Goal: Information Seeking & Learning: Learn about a topic

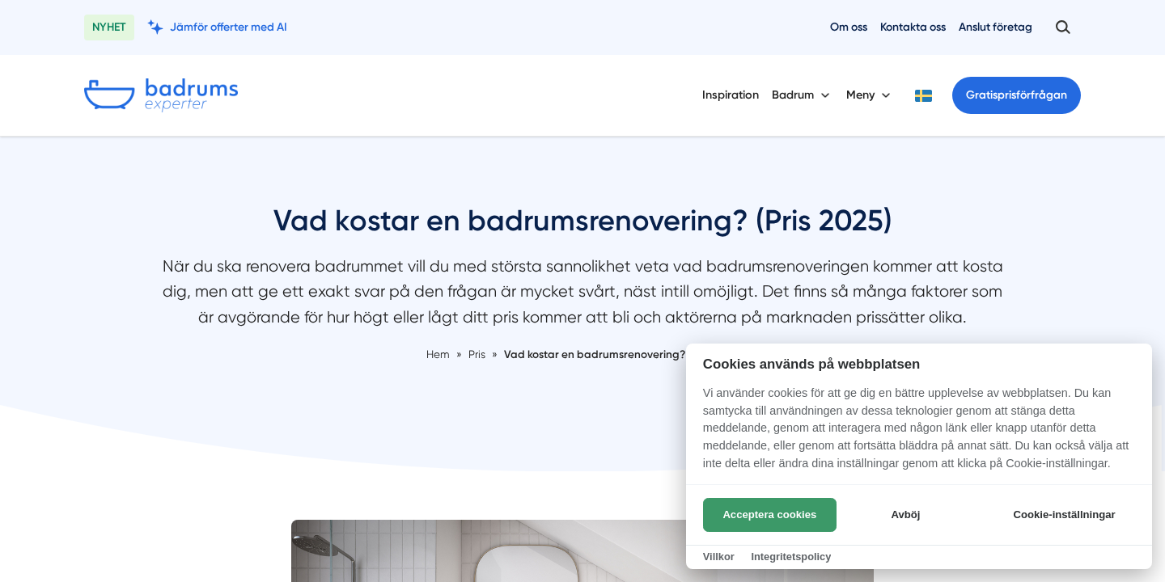
click at [754, 517] on button "Acceptera cookies" at bounding box center [769, 515] width 133 height 34
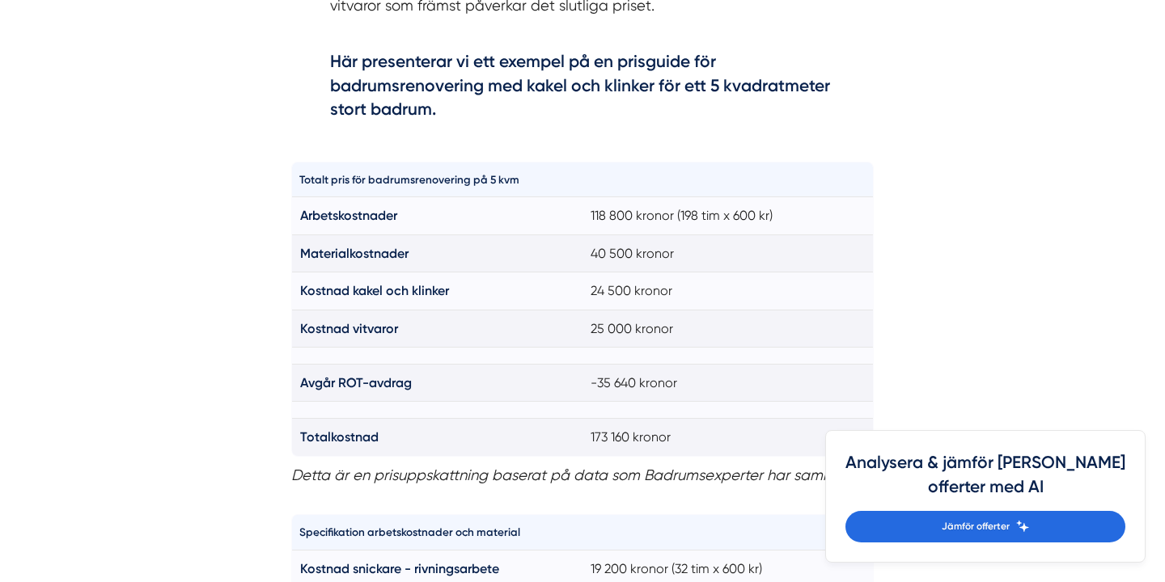
scroll to position [1154, 0]
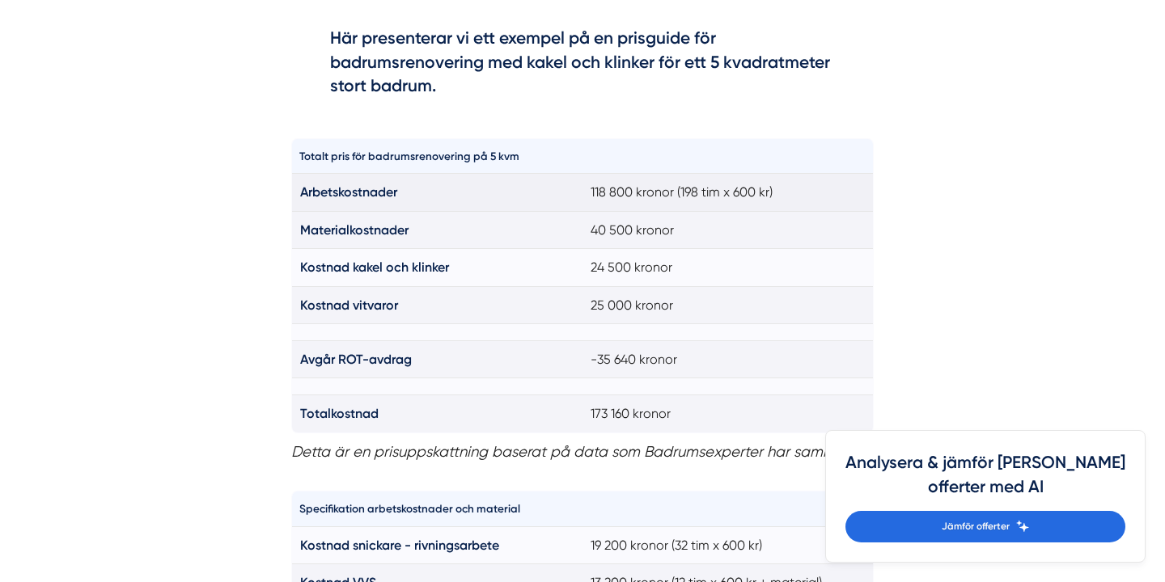
click at [294, 188] on td "Arbetskostnader" at bounding box center [437, 192] width 291 height 37
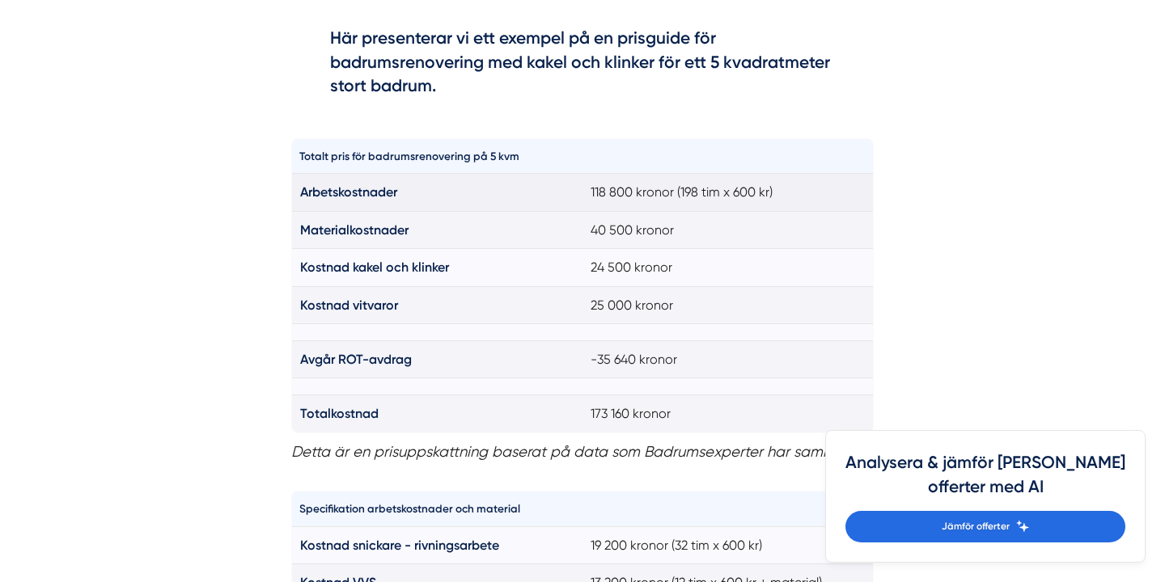
click at [304, 182] on td "Arbetskostnader" at bounding box center [437, 192] width 291 height 37
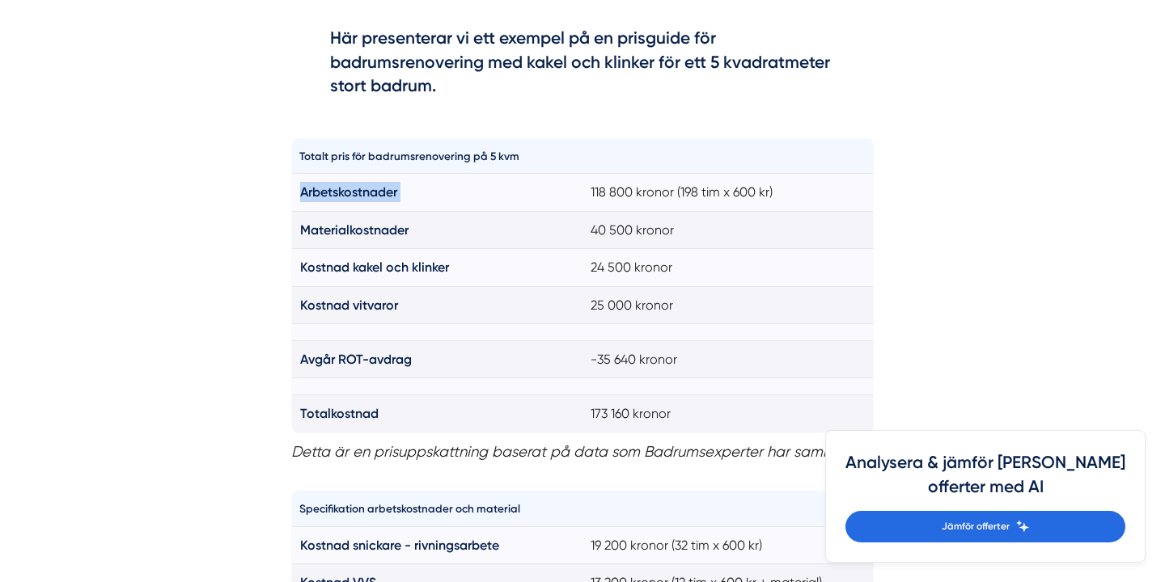
click at [291, 182] on table "Totalt pris för badrumsrenovering på 5 kvm Arbetskostnader 118 800 kronor (198 …" at bounding box center [582, 285] width 582 height 295
click at [324, 223] on strong "Materialkostnader" at bounding box center [354, 229] width 108 height 15
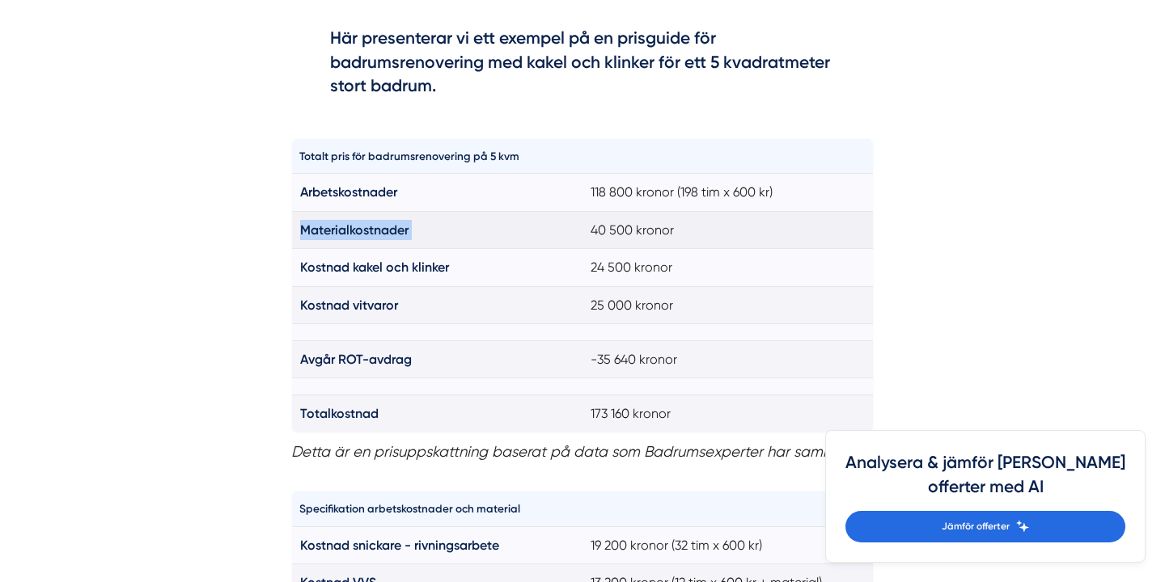
click at [324, 223] on strong "Materialkostnader" at bounding box center [354, 229] width 108 height 15
click at [328, 231] on strong "Materialkostnader" at bounding box center [354, 229] width 108 height 15
click at [317, 229] on strong "Materialkostnader" at bounding box center [354, 229] width 108 height 15
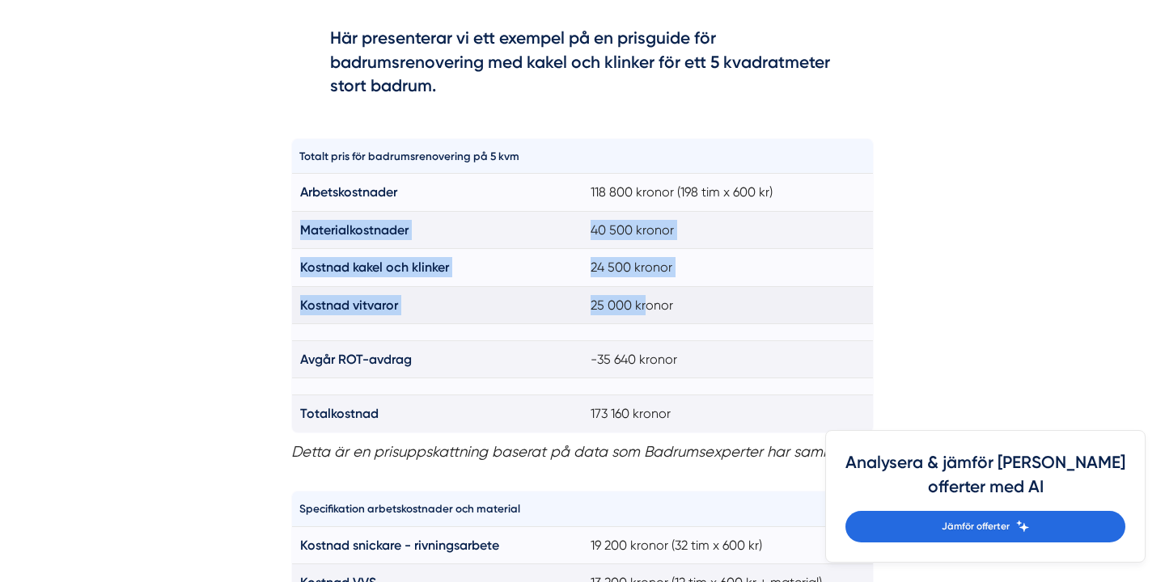
drag, startPoint x: 292, startPoint y: 217, endPoint x: 647, endPoint y: 310, distance: 367.1
click at [647, 310] on tbody "Arbetskostnader 118 800 kronor (198 tim x 600 kr) Materialkostnader 40 500 kron…" at bounding box center [583, 303] width 582 height 259
click at [647, 310] on td "25 000 kronor" at bounding box center [727, 304] width 291 height 37
drag, startPoint x: 686, startPoint y: 315, endPoint x: 305, endPoint y: 224, distance: 391.8
click at [301, 225] on tbody "Arbetskostnader 118 800 kronor (198 tim x 600 kr) Materialkostnader 40 500 kron…" at bounding box center [583, 303] width 582 height 259
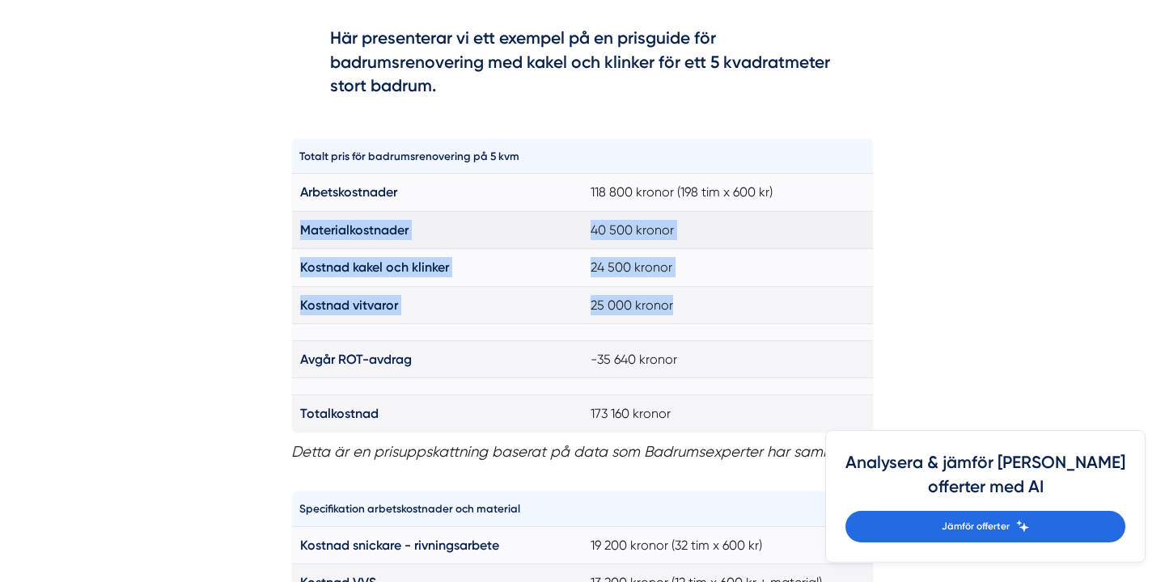
click at [305, 224] on strong "Materialkostnader" at bounding box center [354, 229] width 108 height 15
drag, startPoint x: 305, startPoint y: 224, endPoint x: 728, endPoint y: 330, distance: 436.1
click at [728, 330] on tbody "Arbetskostnader 118 800 kronor (198 tim x 600 kr) Materialkostnader 40 500 kron…" at bounding box center [583, 303] width 582 height 259
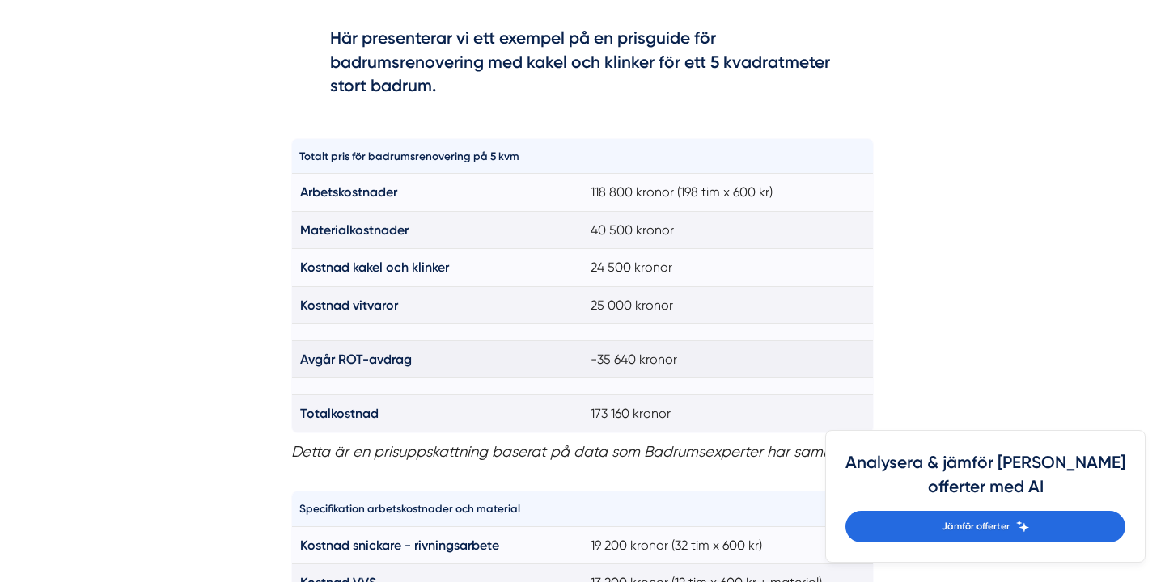
click at [781, 349] on td "-35 640 kronor" at bounding box center [727, 359] width 291 height 37
click at [681, 353] on td "-35 640 kronor" at bounding box center [727, 359] width 291 height 37
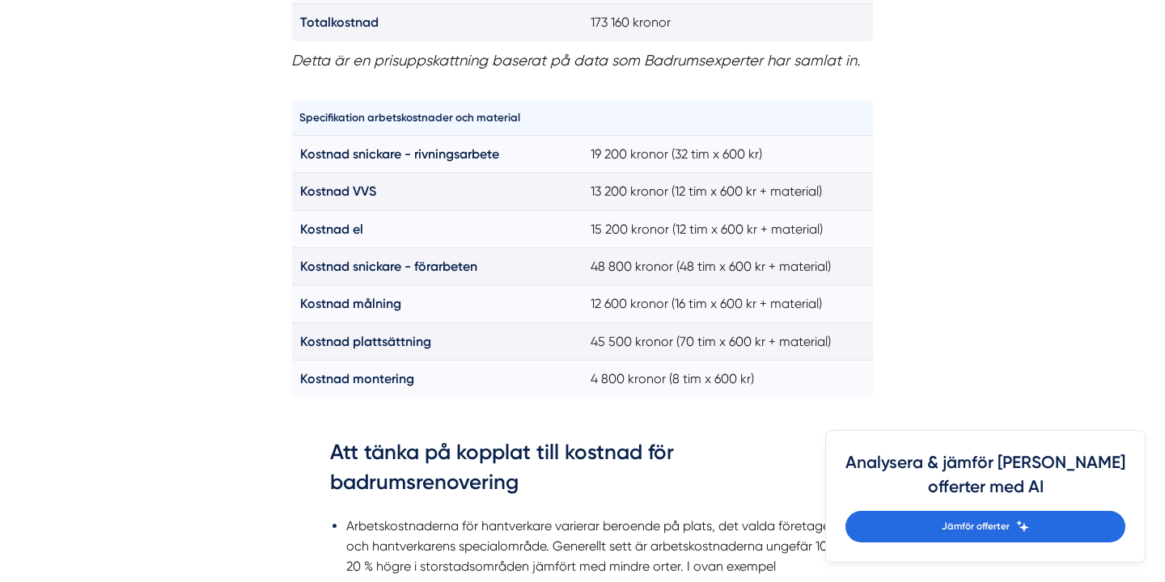
scroll to position [1556, 0]
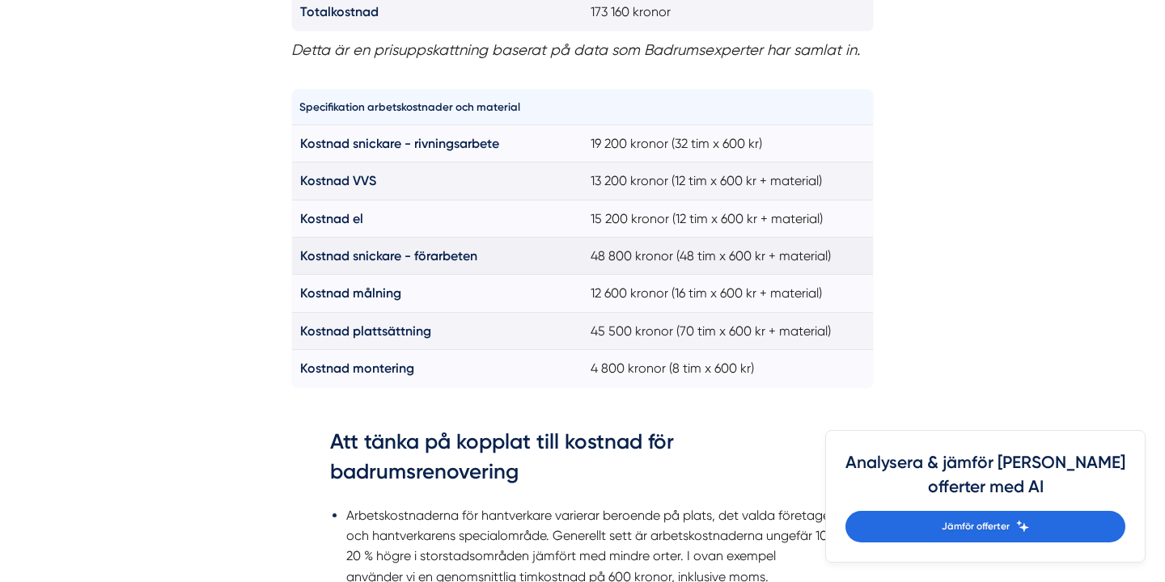
click at [352, 264] on strong "Kostnad snickare - förarbeten" at bounding box center [388, 255] width 177 height 15
click at [376, 289] on td "Kostnad målning" at bounding box center [437, 293] width 291 height 37
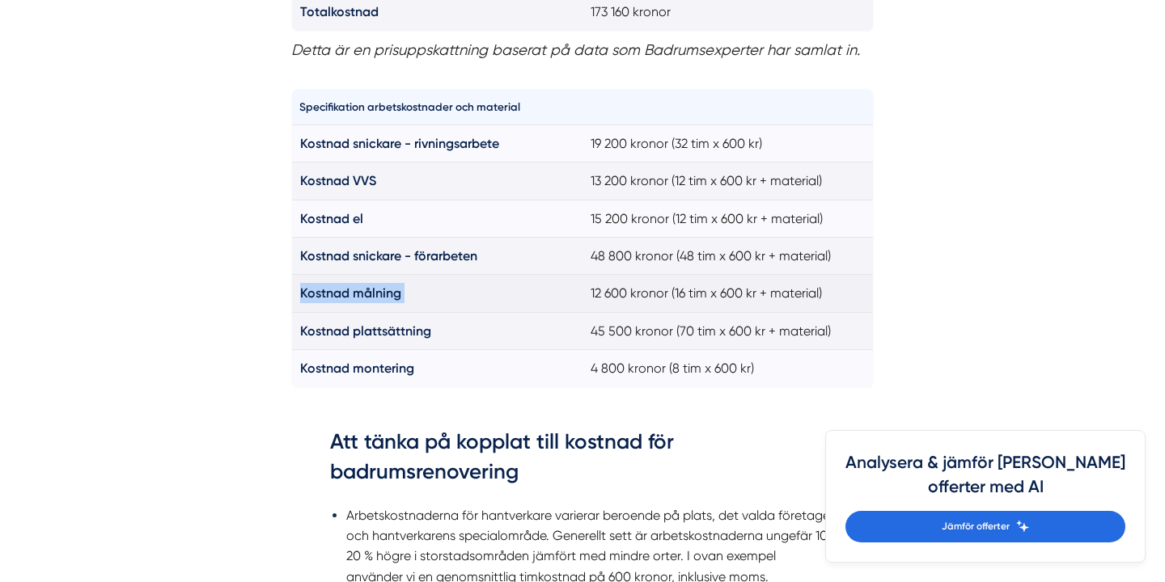
click at [376, 289] on td "Kostnad målning" at bounding box center [437, 293] width 291 height 37
click at [377, 337] on strong "Kostnad plattsättning" at bounding box center [365, 331] width 131 height 15
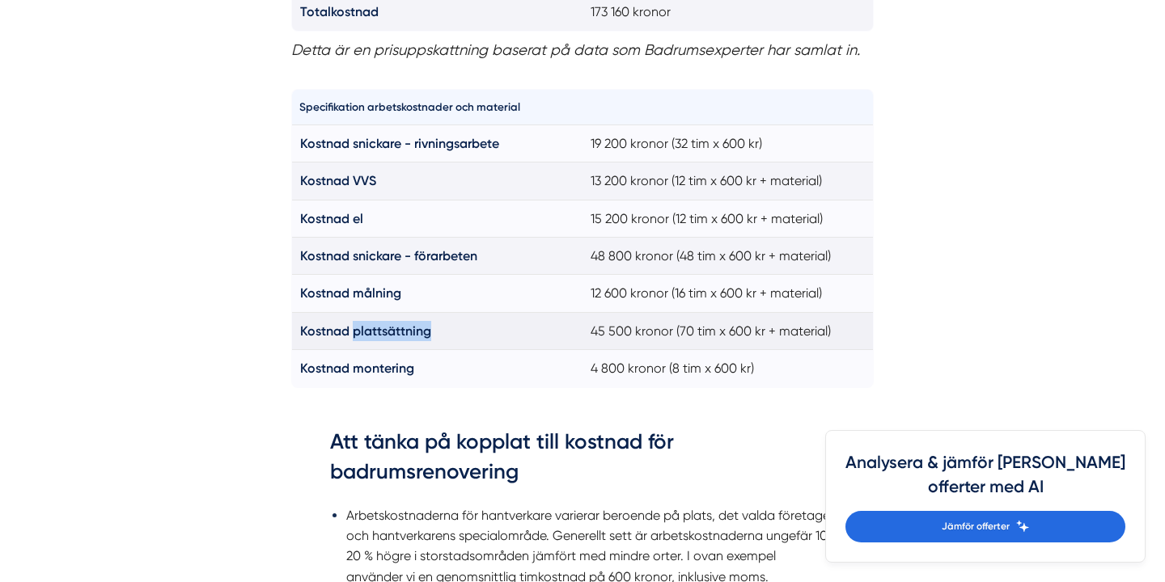
click at [377, 337] on strong "Kostnad plattsättning" at bounding box center [365, 331] width 131 height 15
click at [392, 372] on strong "Kostnad montering" at bounding box center [357, 368] width 114 height 15
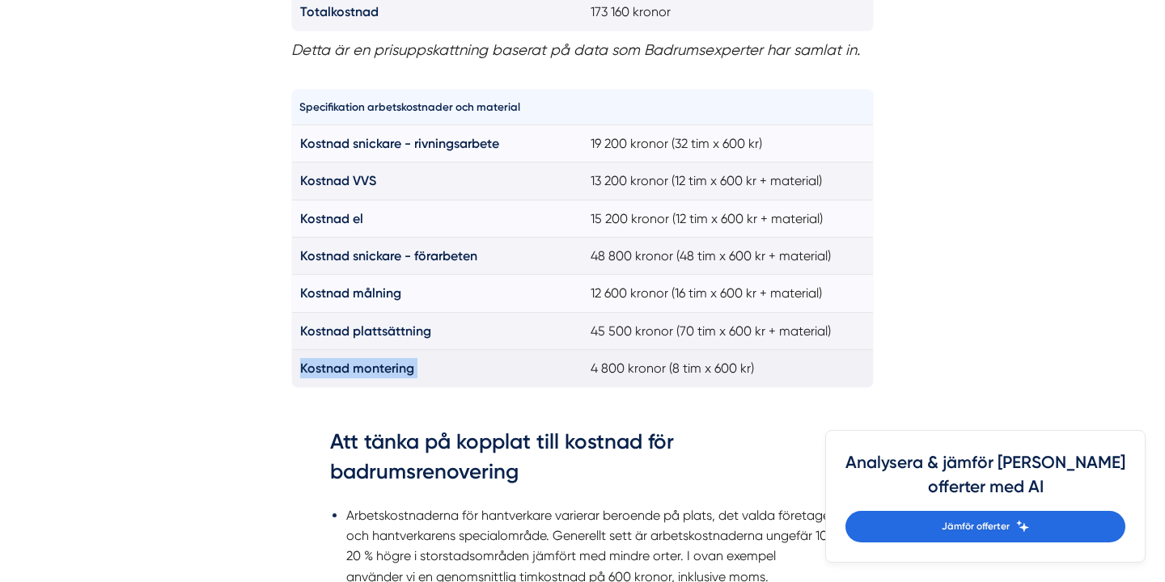
click at [392, 372] on strong "Kostnad montering" at bounding box center [357, 368] width 114 height 15
click at [404, 381] on td "Kostnad montering" at bounding box center [437, 368] width 291 height 37
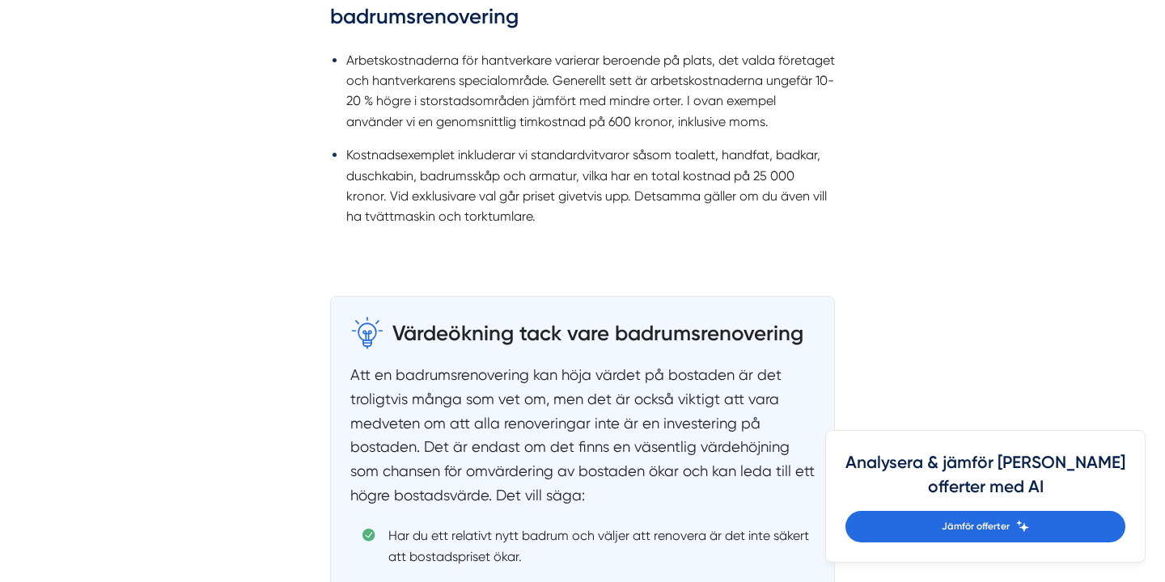
scroll to position [2014, 0]
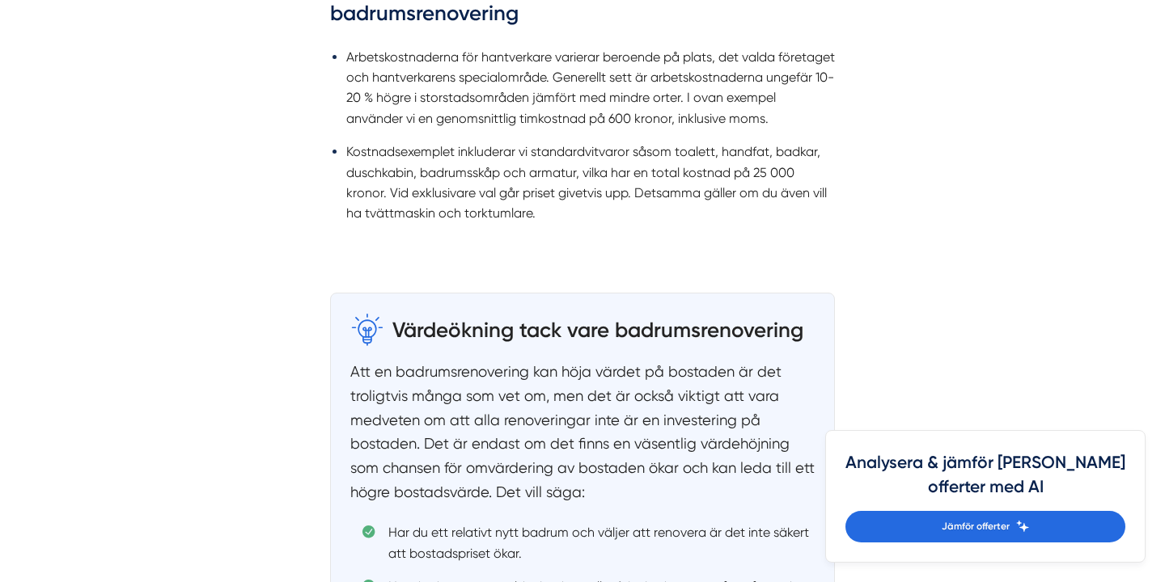
click at [453, 83] on li "Arbetskostnaderna för hantverkare varierar beroende på plats, det valda företag…" at bounding box center [590, 88] width 489 height 83
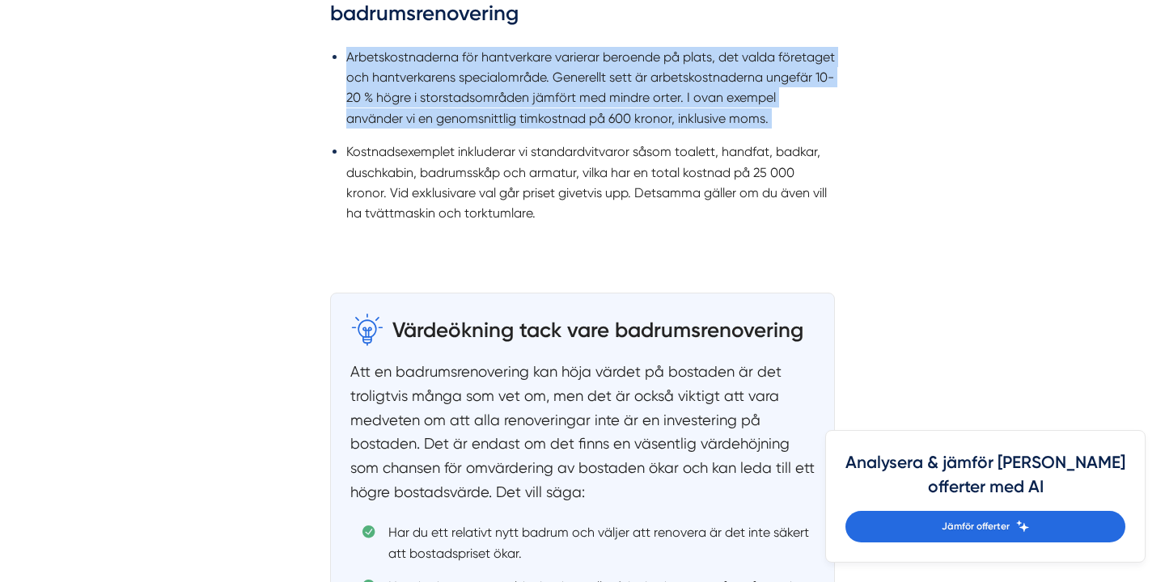
click at [453, 83] on li "Arbetskostnaderna för hantverkare varierar beroende på plats, det valda företag…" at bounding box center [590, 88] width 489 height 83
click at [437, 91] on li "Arbetskostnaderna för hantverkare varierar beroende på plats, det valda företag…" at bounding box center [590, 88] width 489 height 83
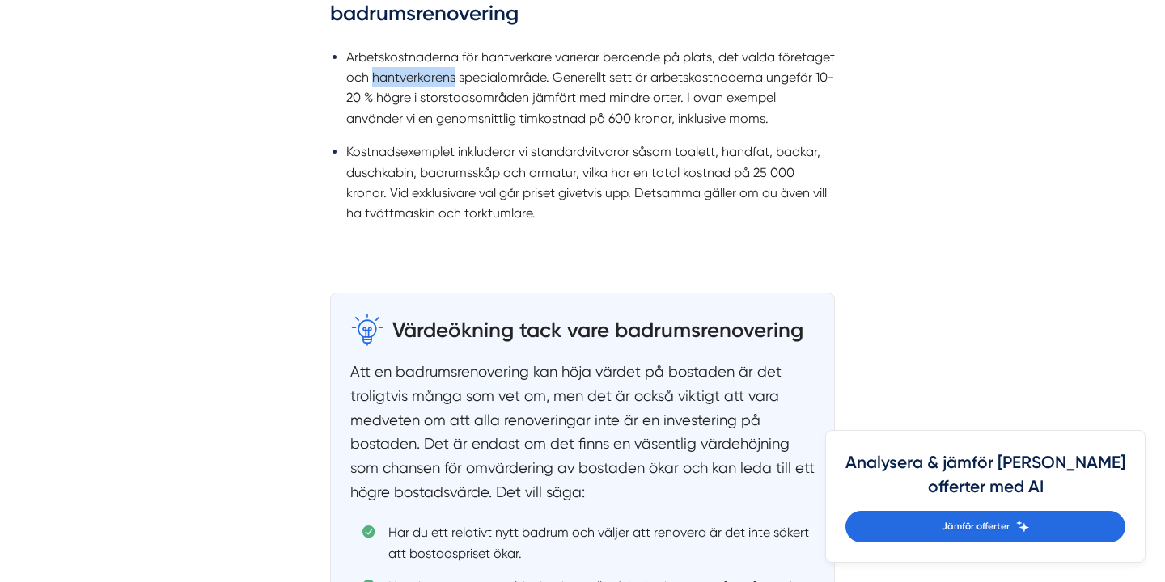
click at [437, 91] on li "Arbetskostnaderna för hantverkare varierar beroende på plats, det valda företag…" at bounding box center [590, 88] width 489 height 83
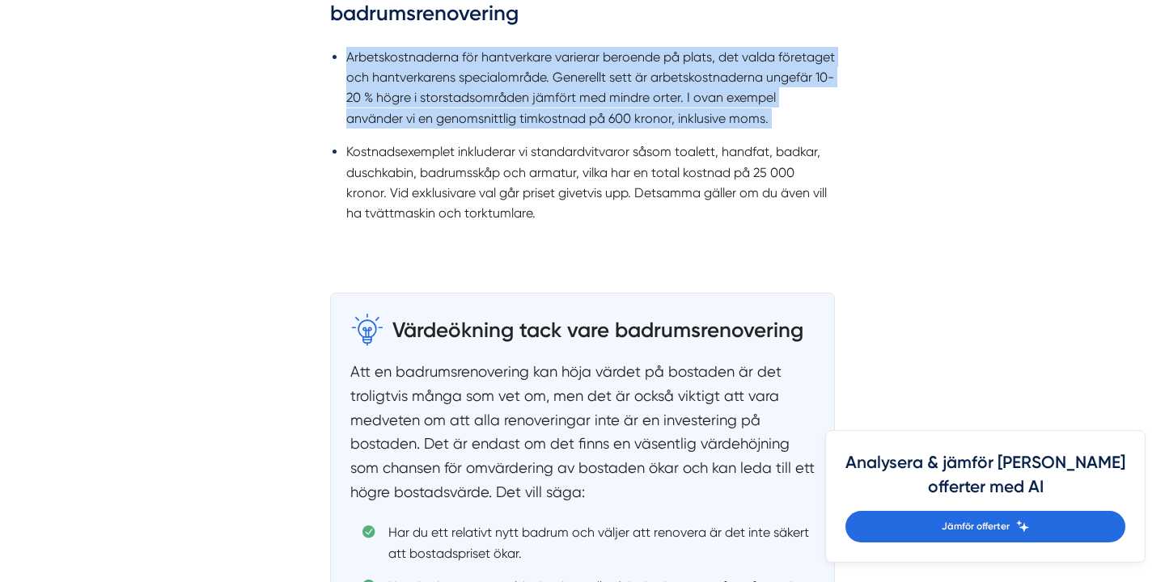
click at [437, 91] on li "Arbetskostnaderna för hantverkare varierar beroende på plats, det valda företag…" at bounding box center [590, 88] width 489 height 83
click at [379, 105] on li "Arbetskostnaderna för hantverkare varierar beroende på plats, det valda företag…" at bounding box center [590, 88] width 489 height 83
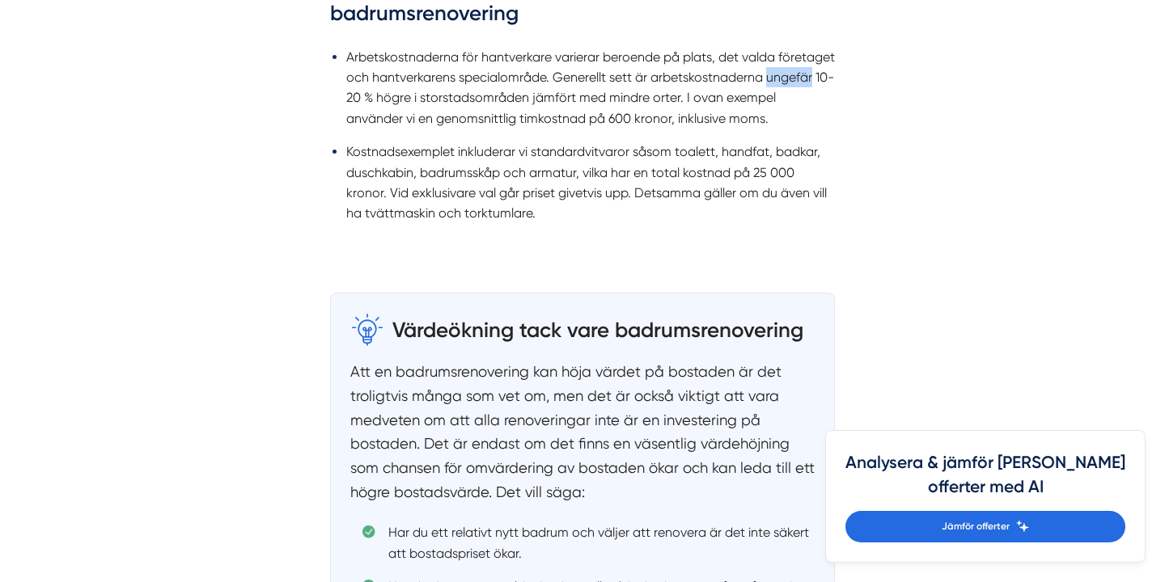
click at [379, 105] on li "Arbetskostnaderna för hantverkare varierar beroende på plats, det valda företag…" at bounding box center [590, 88] width 489 height 83
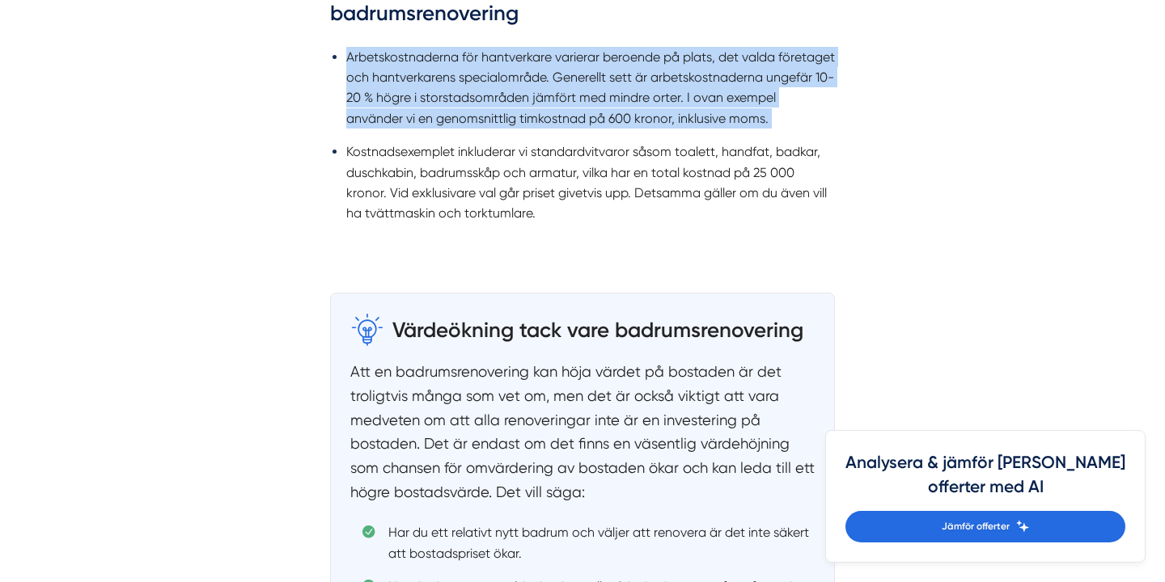
click at [379, 105] on li "Arbetskostnaderna för hantverkare varierar beroende på plats, det valda företag…" at bounding box center [590, 88] width 489 height 83
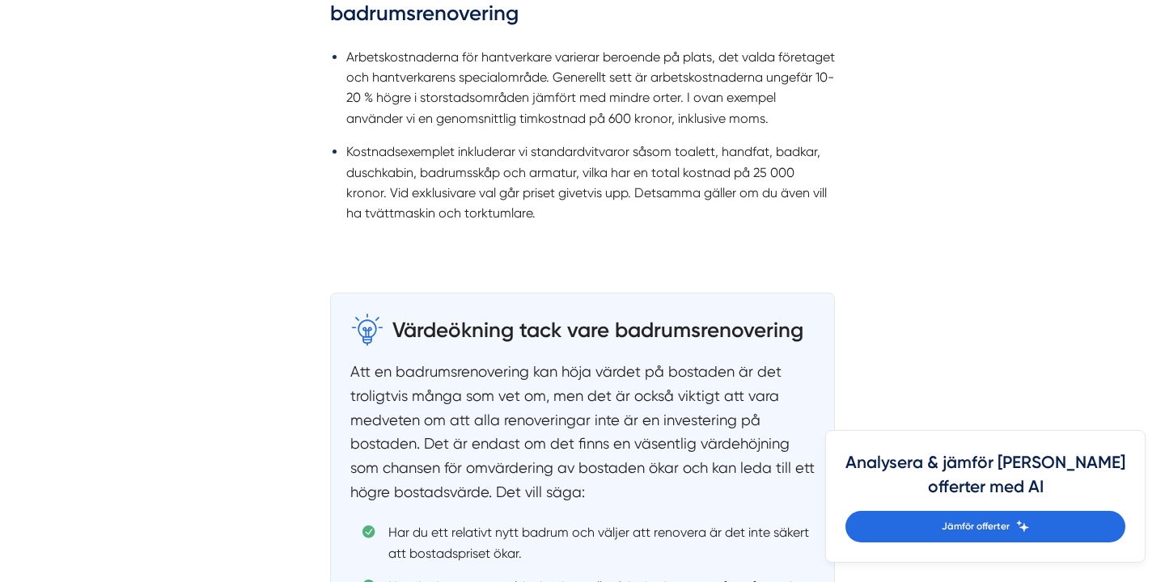
click at [554, 103] on li "Arbetskostnaderna för hantverkare varierar beroende på plats, det valda företag…" at bounding box center [590, 88] width 489 height 83
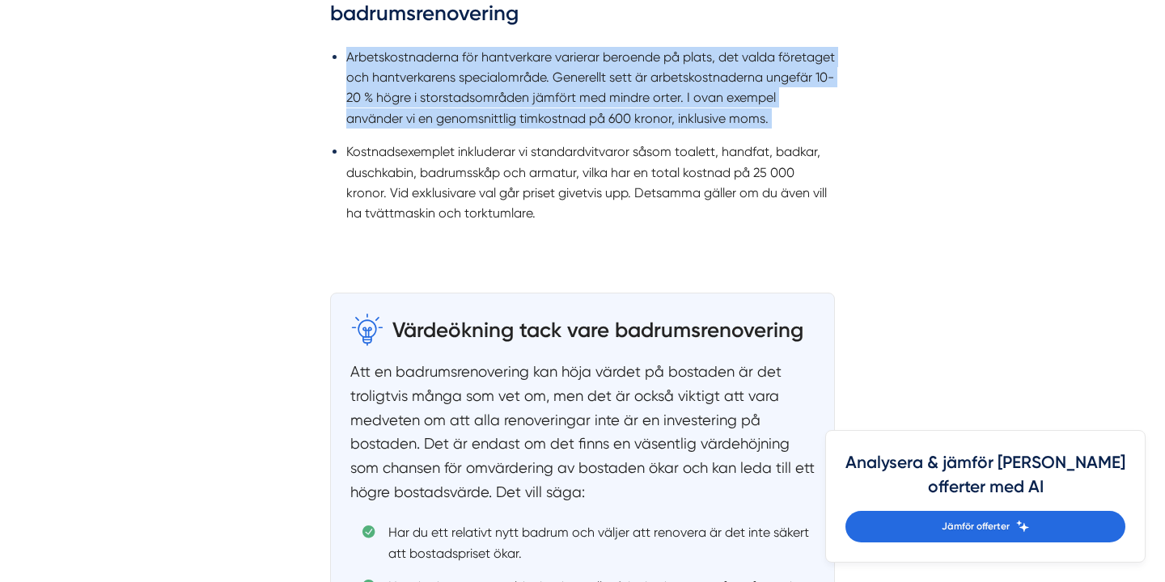
click at [554, 103] on li "Arbetskostnaderna för hantverkare varierar beroende på plats, det valda företag…" at bounding box center [590, 88] width 489 height 83
click at [508, 95] on li "Arbetskostnaderna för hantverkare varierar beroende på plats, det valda företag…" at bounding box center [590, 88] width 489 height 83
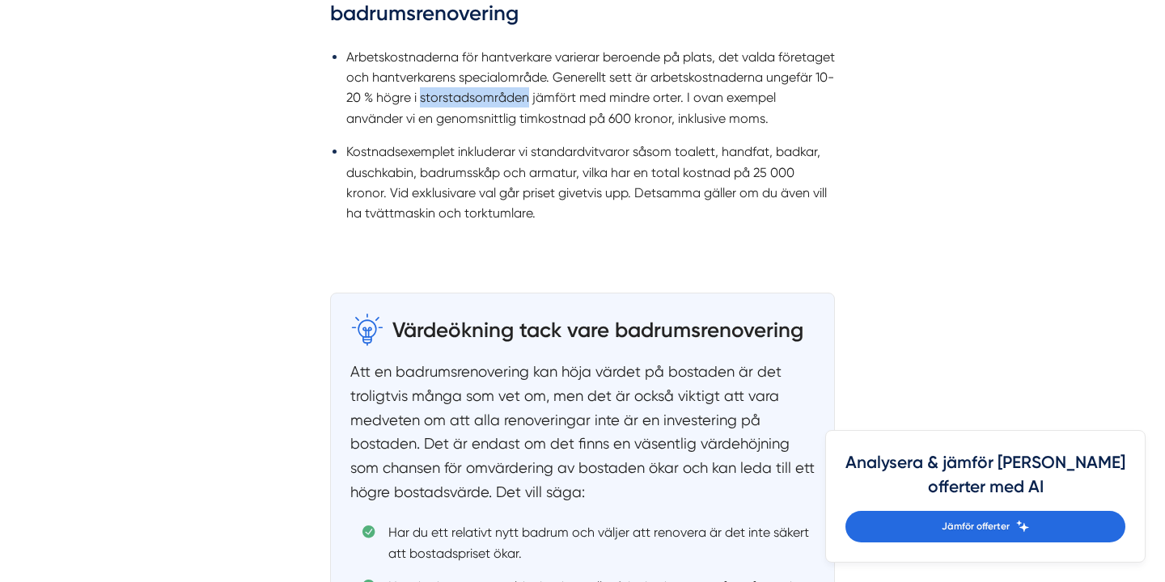
click at [508, 95] on li "Arbetskostnaderna för hantverkare varierar beroende på plats, det valda företag…" at bounding box center [590, 88] width 489 height 83
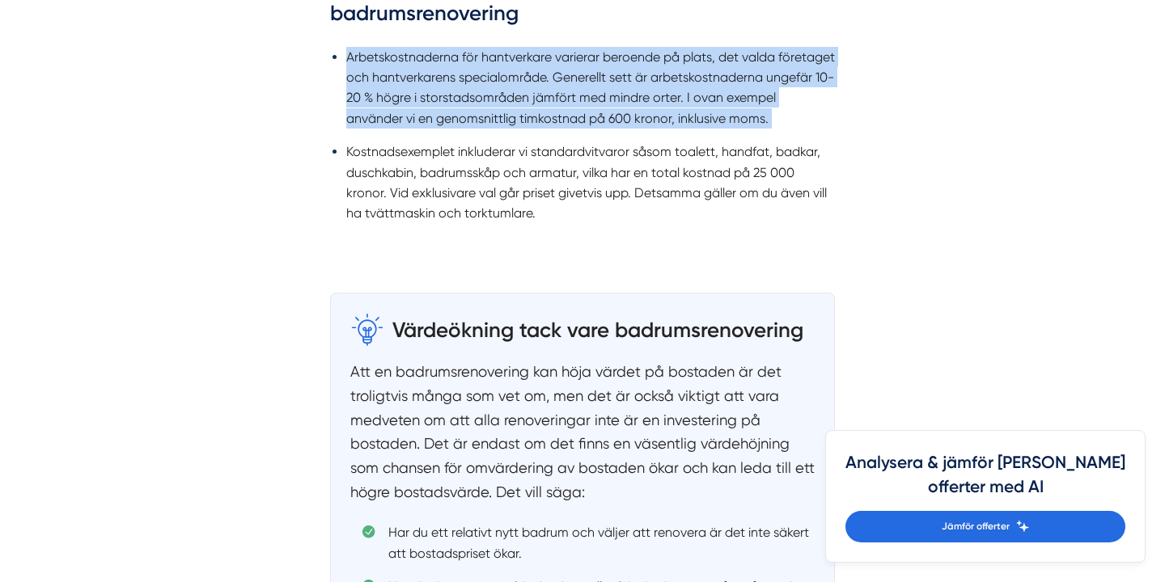
click at [508, 95] on li "Arbetskostnaderna för hantverkare varierar beroende på plats, det valda företag…" at bounding box center [590, 88] width 489 height 83
click at [527, 91] on li "Arbetskostnaderna för hantverkare varierar beroende på plats, det valda företag…" at bounding box center [590, 88] width 489 height 83
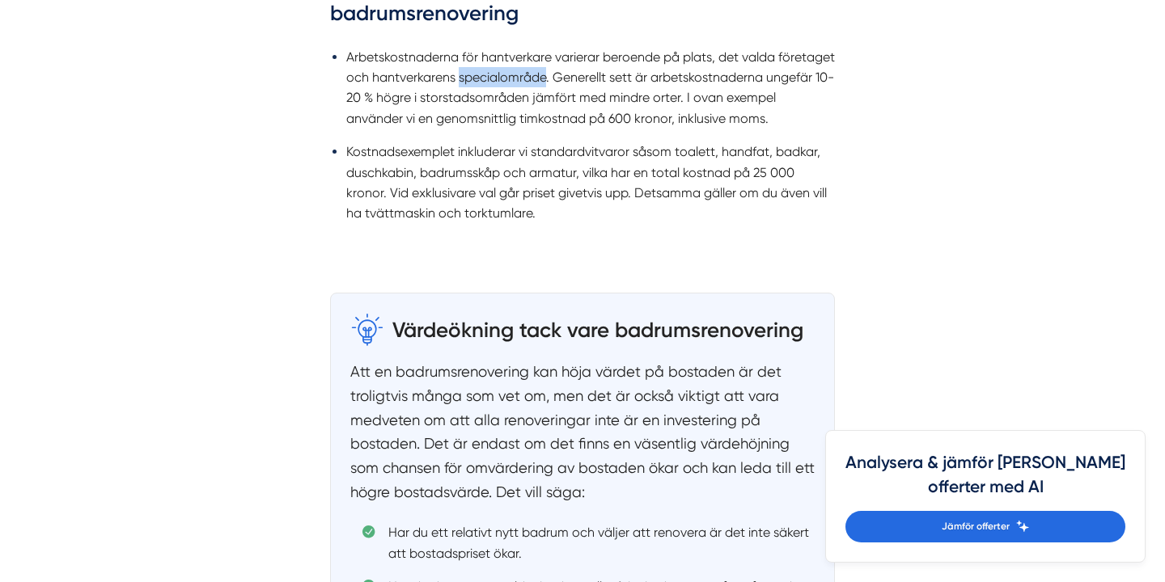
click at [527, 91] on li "Arbetskostnaderna för hantverkare varierar beroende på plats, det valda företag…" at bounding box center [590, 88] width 489 height 83
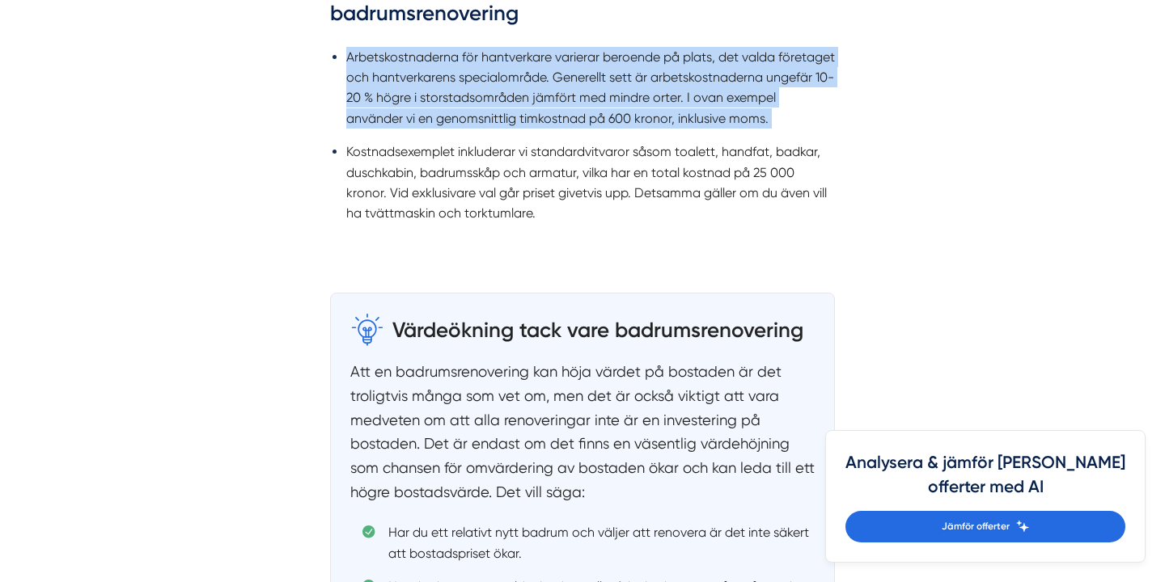
click at [527, 91] on li "Arbetskostnaderna för hantverkare varierar beroende på plats, det valda företag…" at bounding box center [590, 88] width 489 height 83
click at [556, 109] on li "Arbetskostnaderna för hantverkare varierar beroende på plats, det valda företag…" at bounding box center [590, 88] width 489 height 83
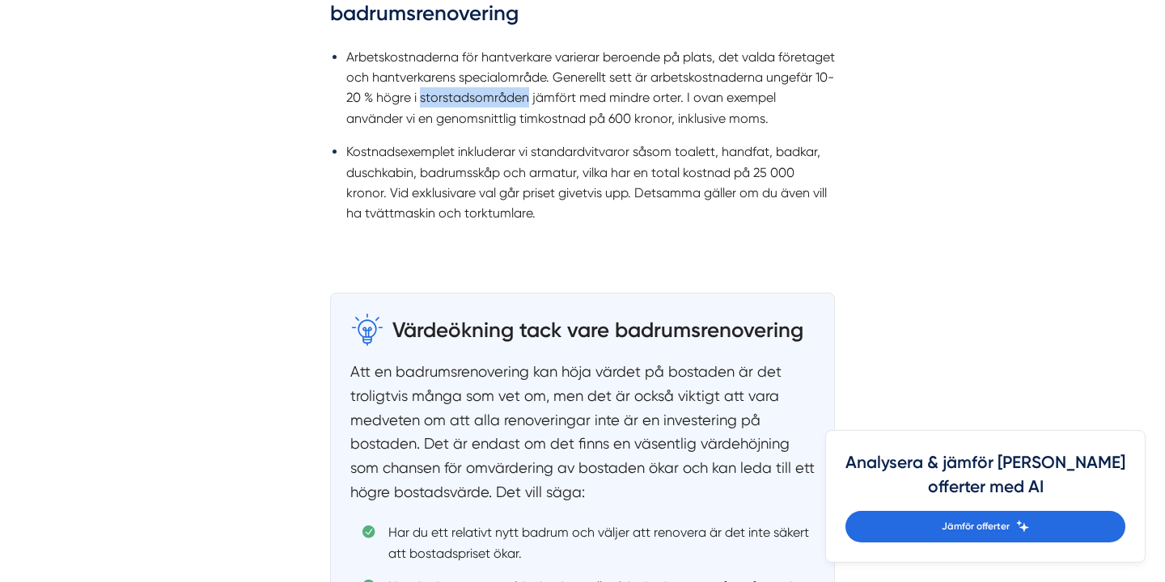
click at [556, 109] on li "Arbetskostnaderna för hantverkare varierar beroende på plats, det valda företag…" at bounding box center [590, 88] width 489 height 83
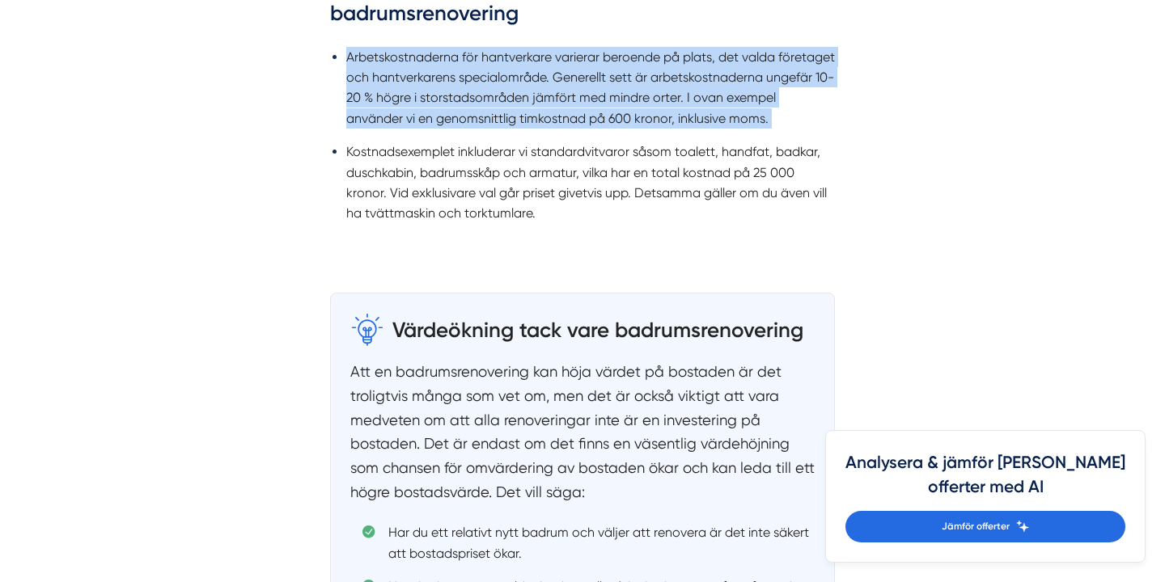
click at [556, 109] on li "Arbetskostnaderna för hantverkare varierar beroende på plats, det valda företag…" at bounding box center [590, 88] width 489 height 83
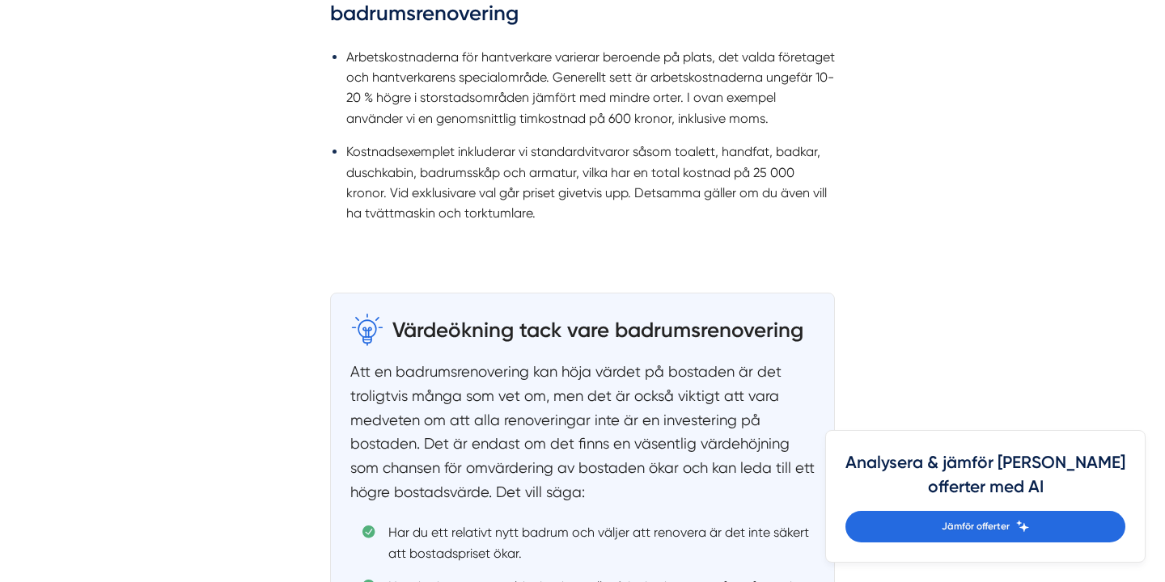
click at [591, 110] on li "Arbetskostnaderna för hantverkare varierar beroende på plats, det valda företag…" at bounding box center [590, 88] width 489 height 83
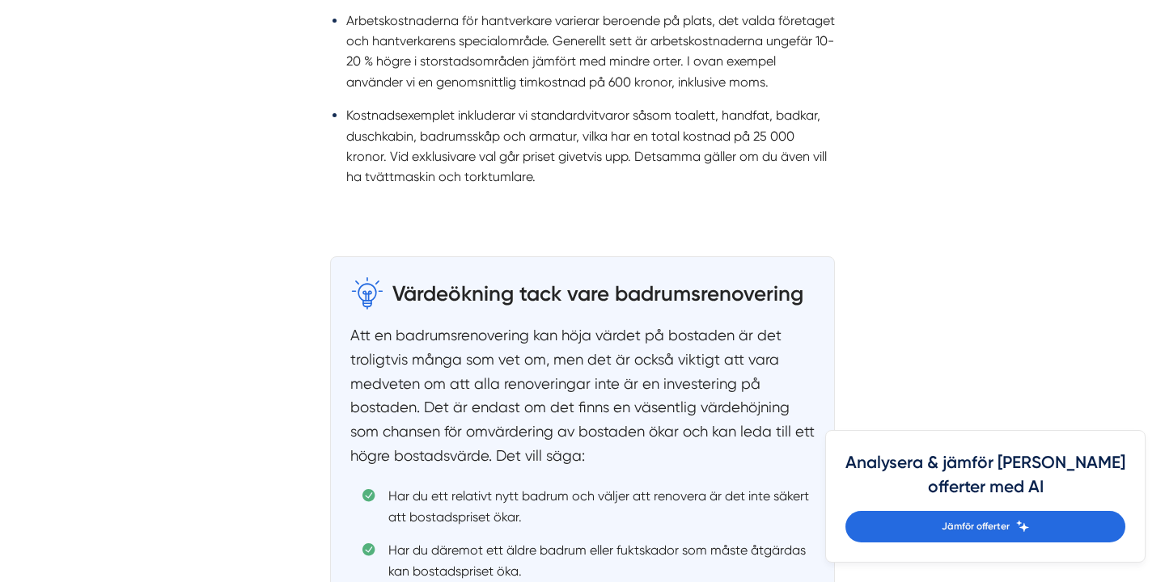
scroll to position [2060, 0]
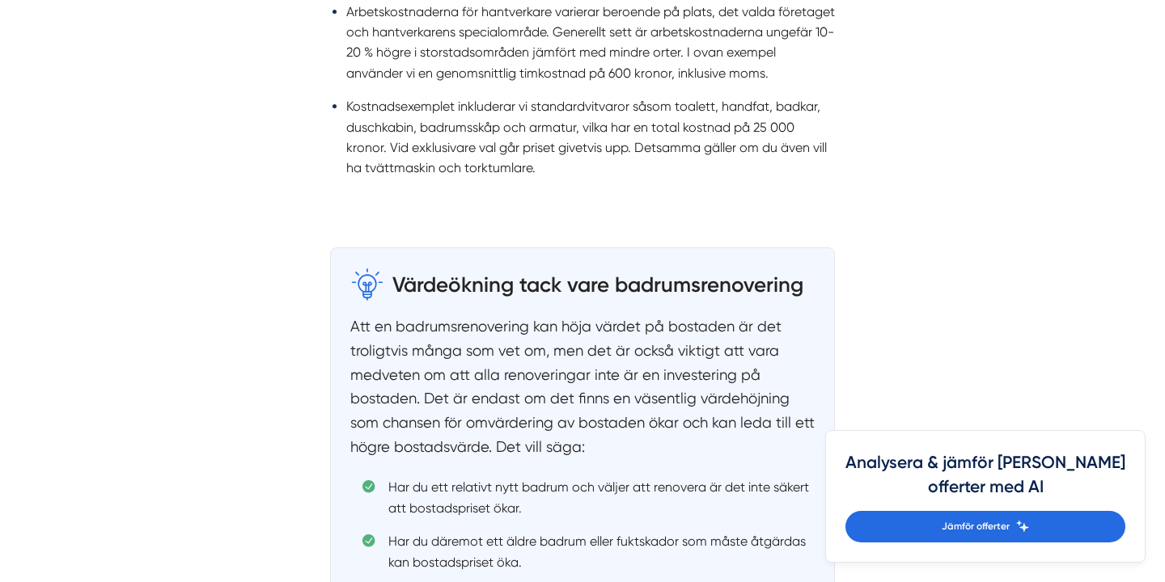
click at [592, 114] on li "Kostnadsexemplet inkluderar vi standardvitvaror såsom toalett, handfat, badkar,…" at bounding box center [590, 137] width 489 height 83
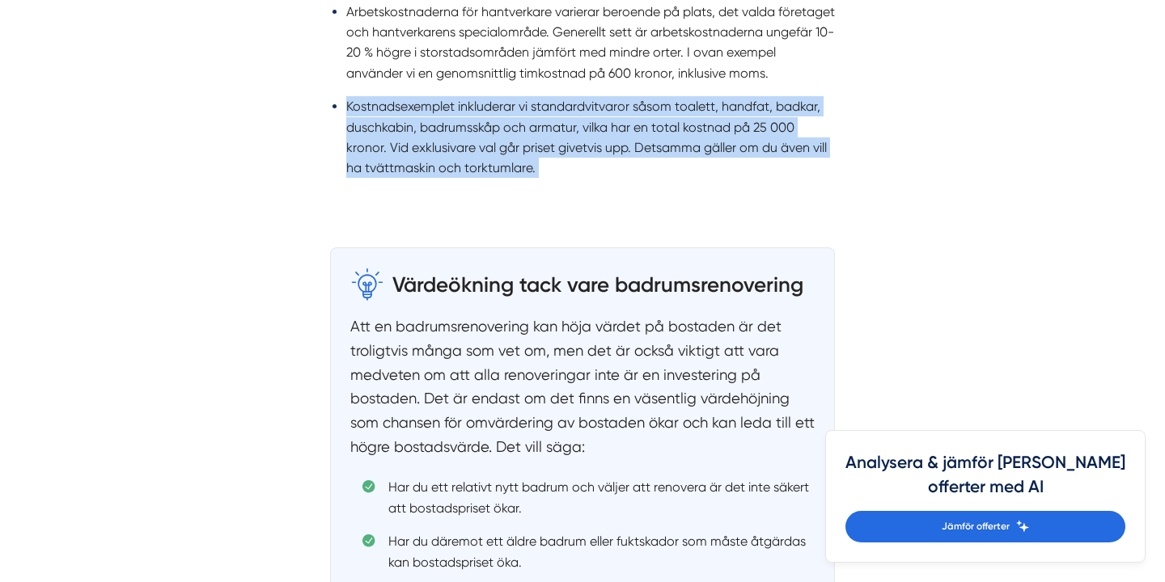
click at [592, 114] on li "Kostnadsexemplet inkluderar vi standardvitvaror såsom toalett, handfat, badkar,…" at bounding box center [590, 137] width 489 height 83
click at [645, 195] on ul "Arbetskostnaderna för hantverkare varierar beroende på plats, det valda företag…" at bounding box center [582, 94] width 505 height 207
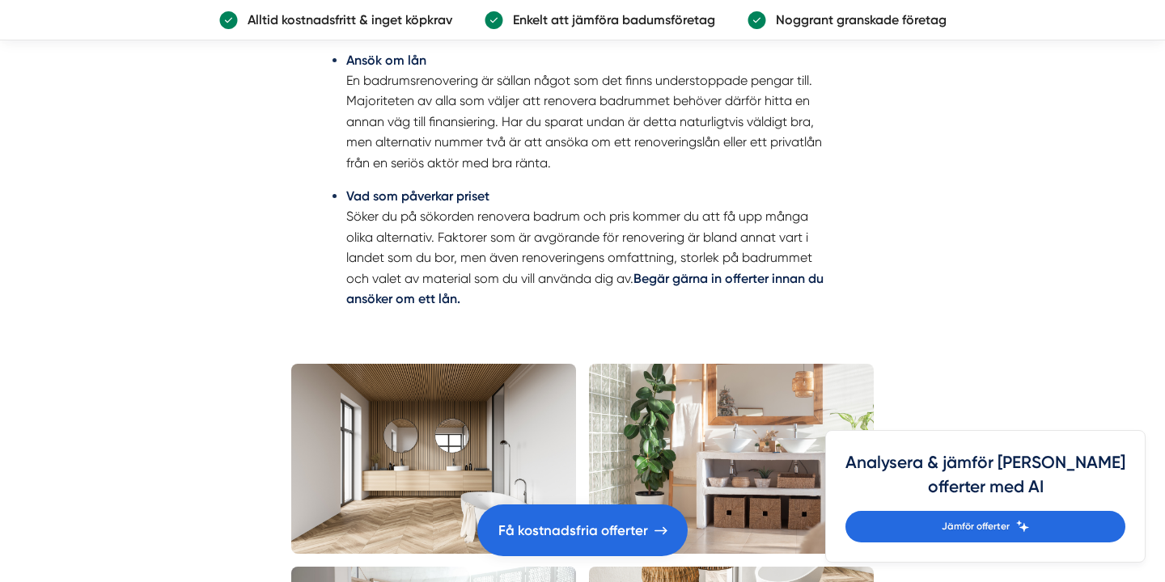
scroll to position [2908, 0]
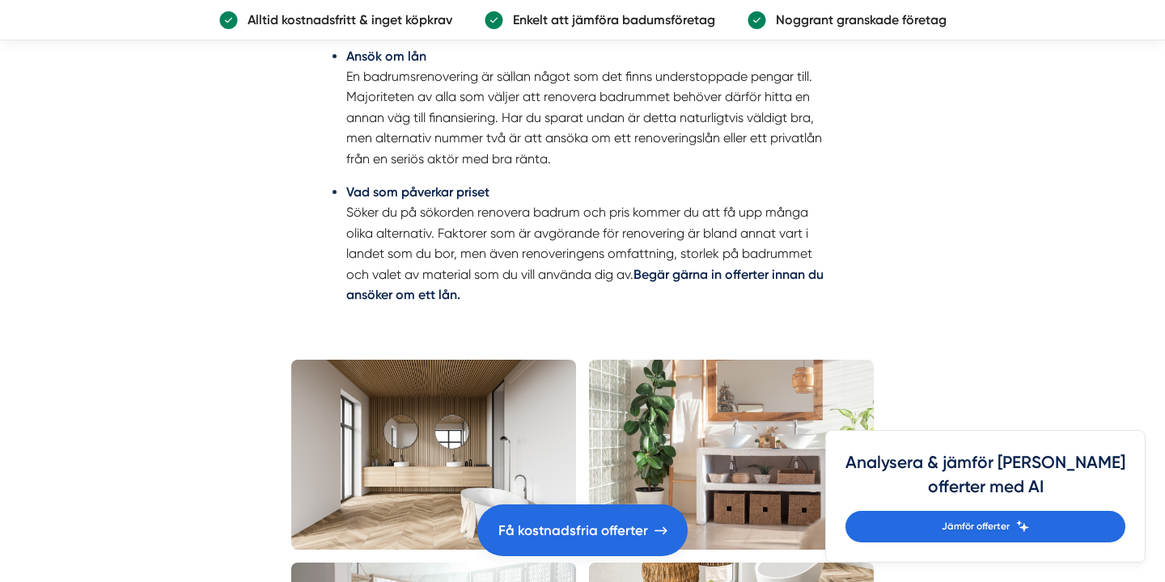
click at [646, 196] on li "Vad som påverkar priset Söker du på sökorden renovera badrum och pris kommer du…" at bounding box center [590, 243] width 489 height 123
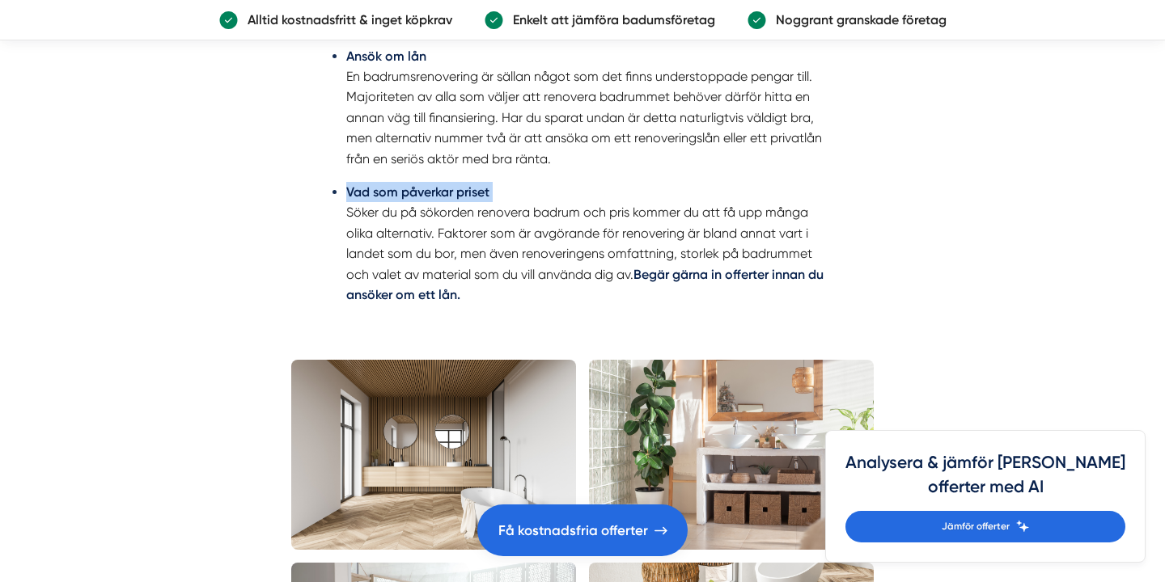
click at [646, 196] on li "Vad som påverkar priset Söker du på sökorden renovera badrum och pris kommer du…" at bounding box center [590, 243] width 489 height 123
click at [646, 162] on li "Ansök om lån En badrumsrenovering är sällan något som det finns understoppade p…" at bounding box center [590, 107] width 489 height 123
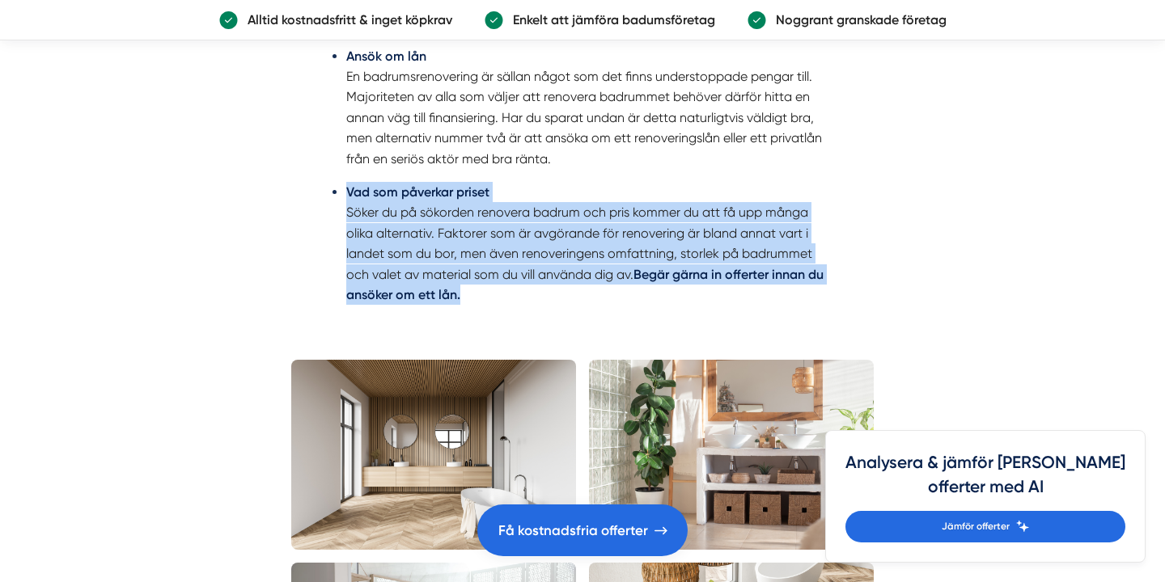
drag, startPoint x: 641, startPoint y: 167, endPoint x: 706, endPoint y: 321, distance: 167.1
click at [706, 321] on ul "Ansök om lån En badrumsrenovering är sällan något som det finns understoppade p…" at bounding box center [582, 181] width 505 height 290
drag, startPoint x: 706, startPoint y: 321, endPoint x: 681, endPoint y: 180, distance: 143.8
click at [681, 180] on ul "Ansök om lån En badrumsrenovering är sällan något som det finns understoppade p…" at bounding box center [582, 181] width 505 height 290
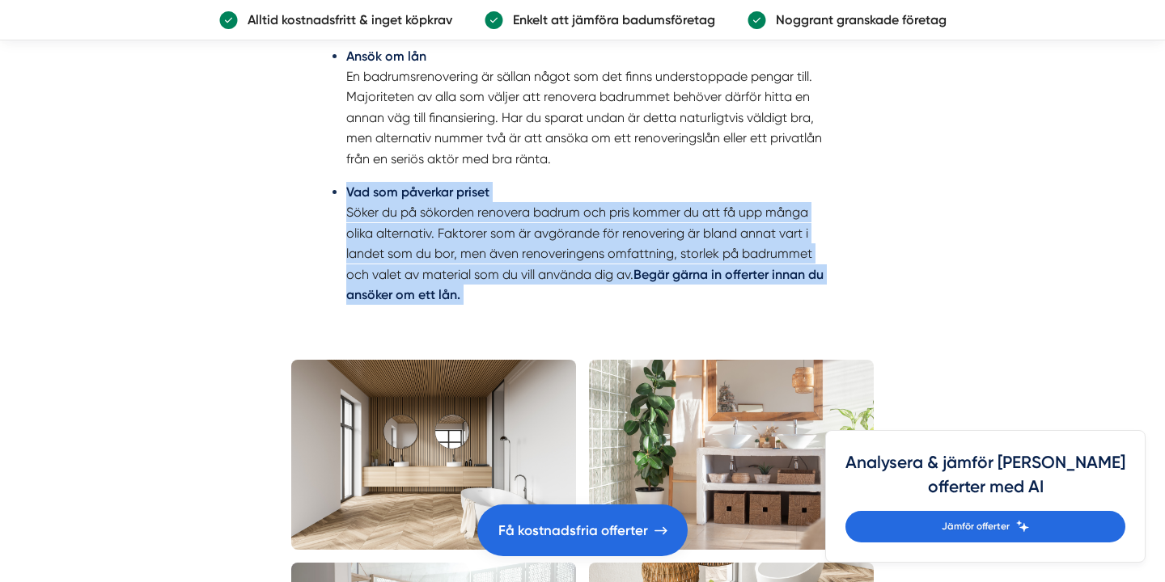
click at [681, 180] on ul "Ansök om lån En badrumsrenovering är sällan något som det finns understoppade p…" at bounding box center [582, 181] width 505 height 290
drag, startPoint x: 681, startPoint y: 180, endPoint x: 731, endPoint y: 322, distance: 151.0
click at [731, 321] on ul "Ansök om lån En badrumsrenovering är sällan något som det finns understoppade p…" at bounding box center [582, 181] width 505 height 290
click at [731, 322] on ul "Ansök om lån En badrumsrenovering är sällan något som det finns understoppade p…" at bounding box center [582, 181] width 505 height 290
drag, startPoint x: 731, startPoint y: 322, endPoint x: 684, endPoint y: 167, distance: 161.7
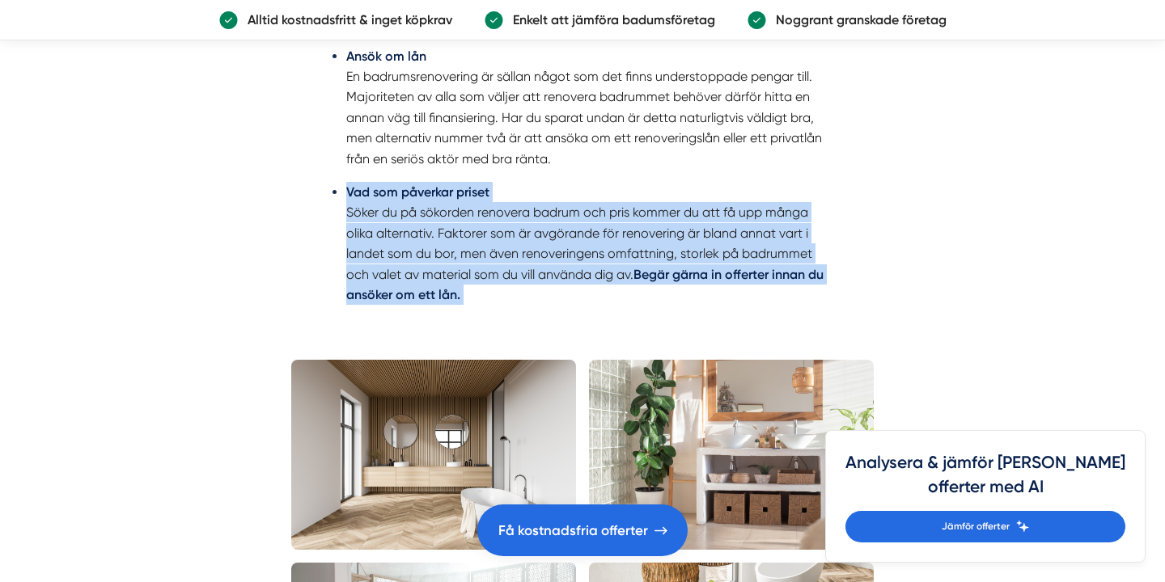
click at [684, 167] on ul "Ansök om lån En badrumsrenovering är sällan något som det finns understoppade p…" at bounding box center [582, 181] width 505 height 290
click at [684, 167] on li "Ansök om lån En badrumsrenovering är sällan något som det finns understoppade p…" at bounding box center [590, 107] width 489 height 123
drag, startPoint x: 684, startPoint y: 167, endPoint x: 740, endPoint y: 337, distance: 179.1
click at [740, 340] on div "Finansiering av badrummet Ansök om lån En badrumsrenovering är sällan något som…" at bounding box center [582, 158] width 582 height 384
click at [740, 337] on div "Finansiering av badrummet Ansök om lån En badrumsrenovering är sällan något som…" at bounding box center [582, 158] width 582 height 384
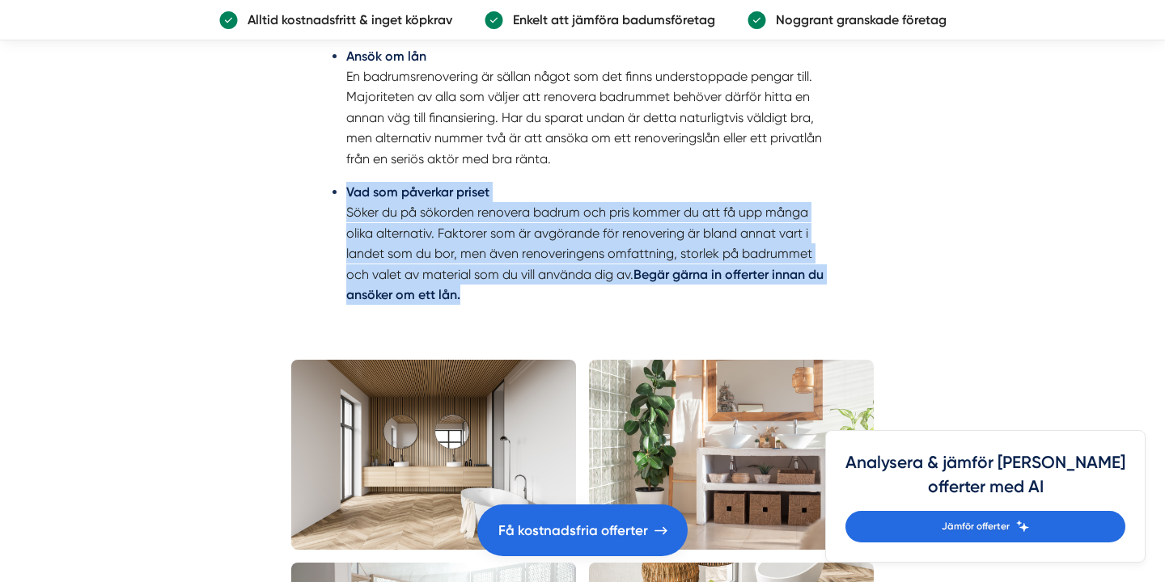
drag, startPoint x: 740, startPoint y: 339, endPoint x: 673, endPoint y: 174, distance: 178.2
click at [673, 175] on div "Finansiering av badrummet Ansök om lån En badrumsrenovering är sällan något som…" at bounding box center [582, 158] width 582 height 384
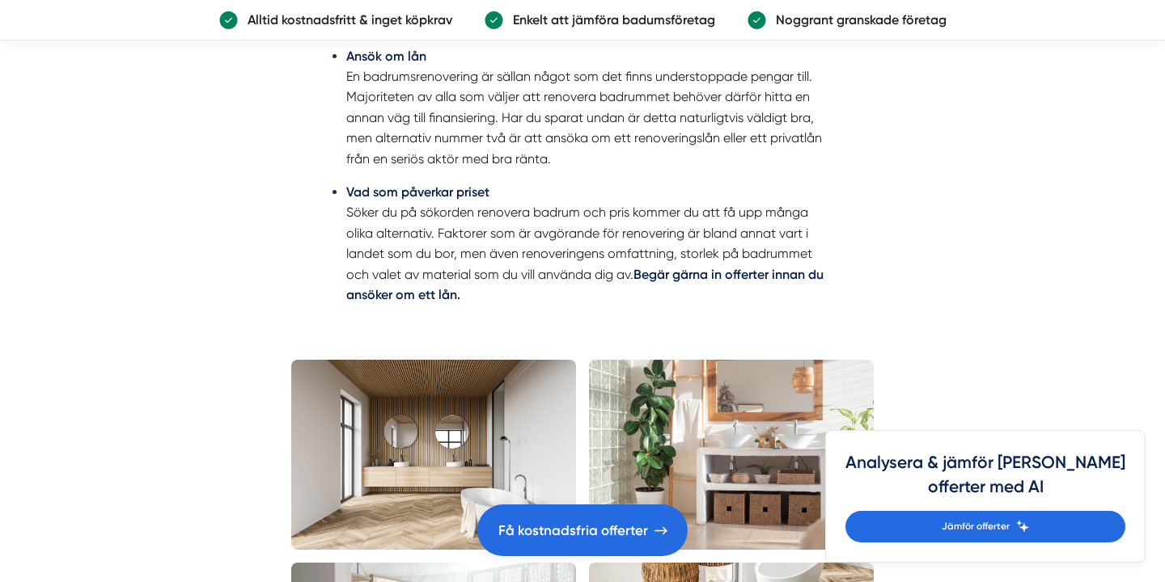
click at [673, 169] on li "Ansök om lån En badrumsrenovering är sällan något som det finns understoppade p…" at bounding box center [590, 107] width 489 height 123
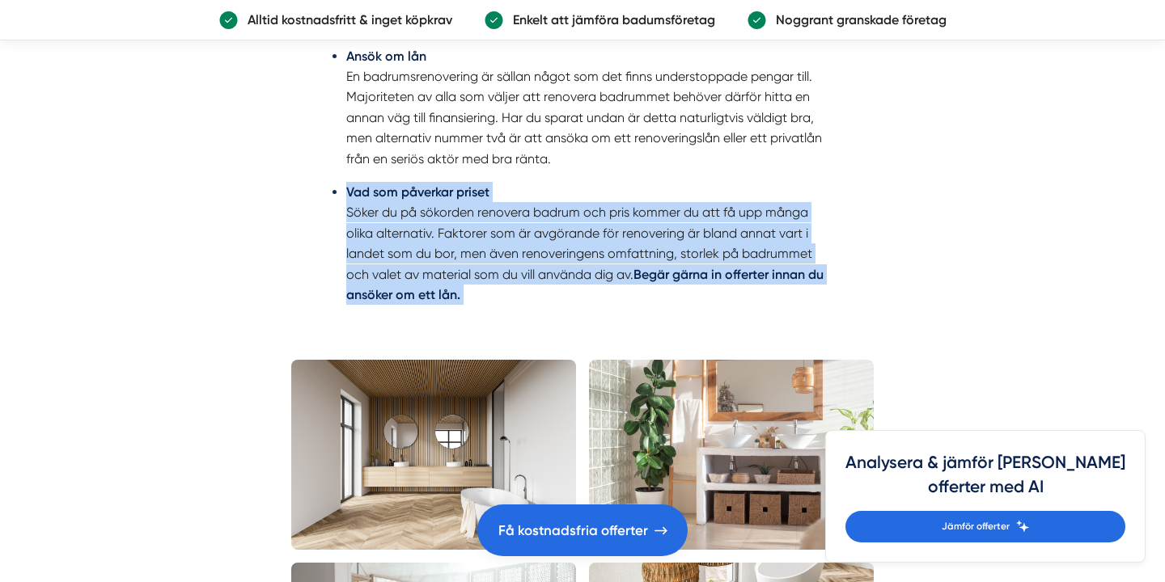
drag, startPoint x: 673, startPoint y: 174, endPoint x: 739, endPoint y: 307, distance: 148.3
click at [739, 305] on ul "Ansök om lån En badrumsrenovering är sällan något som det finns understoppade p…" at bounding box center [582, 181] width 505 height 290
click at [739, 305] on li "Vad som påverkar priset Söker du på sökorden renovera badrum och pris kommer du…" at bounding box center [590, 243] width 489 height 123
drag, startPoint x: 739, startPoint y: 307, endPoint x: 692, endPoint y: 175, distance: 140.2
click at [692, 175] on ul "Ansök om lån En badrumsrenovering är sällan något som det finns understoppade p…" at bounding box center [582, 181] width 505 height 290
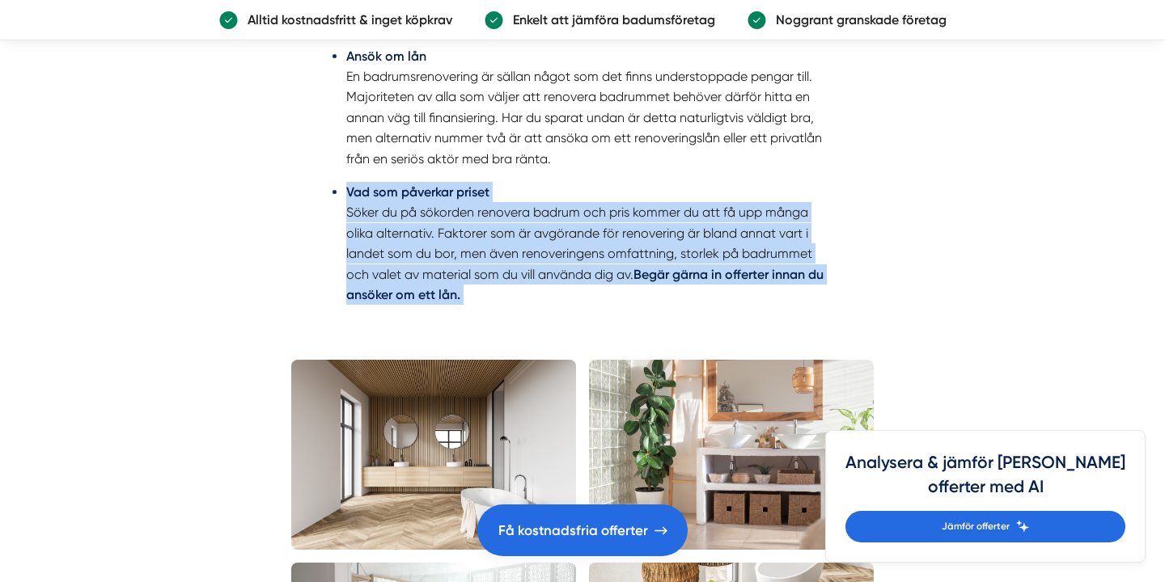
click at [692, 175] on ul "Ansök om lån En badrumsrenovering är sällan något som det finns understoppade p…" at bounding box center [582, 181] width 505 height 290
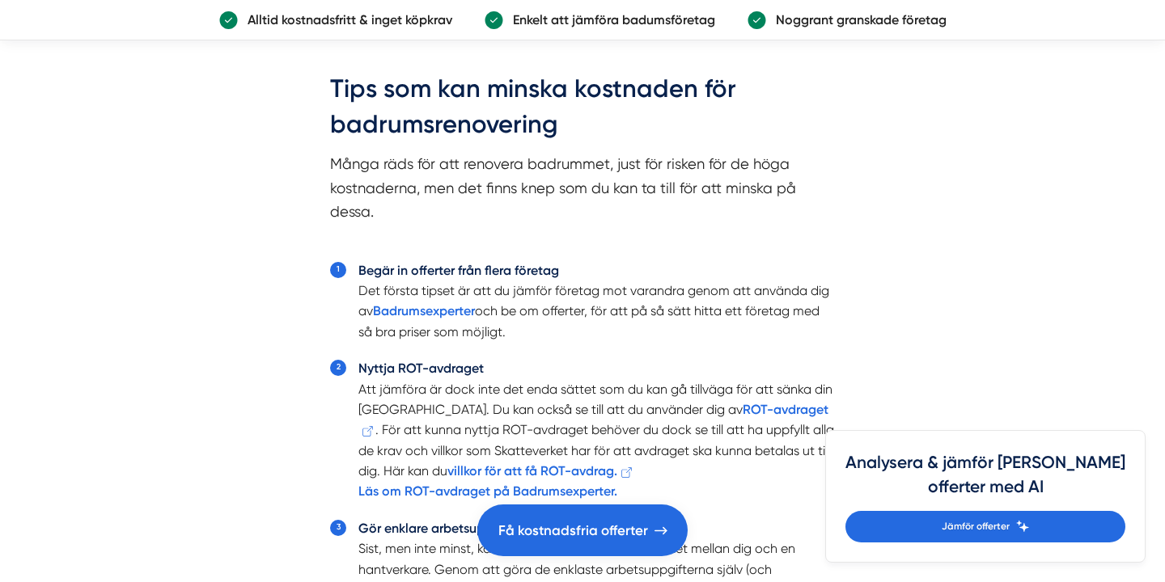
scroll to position [3627, 0]
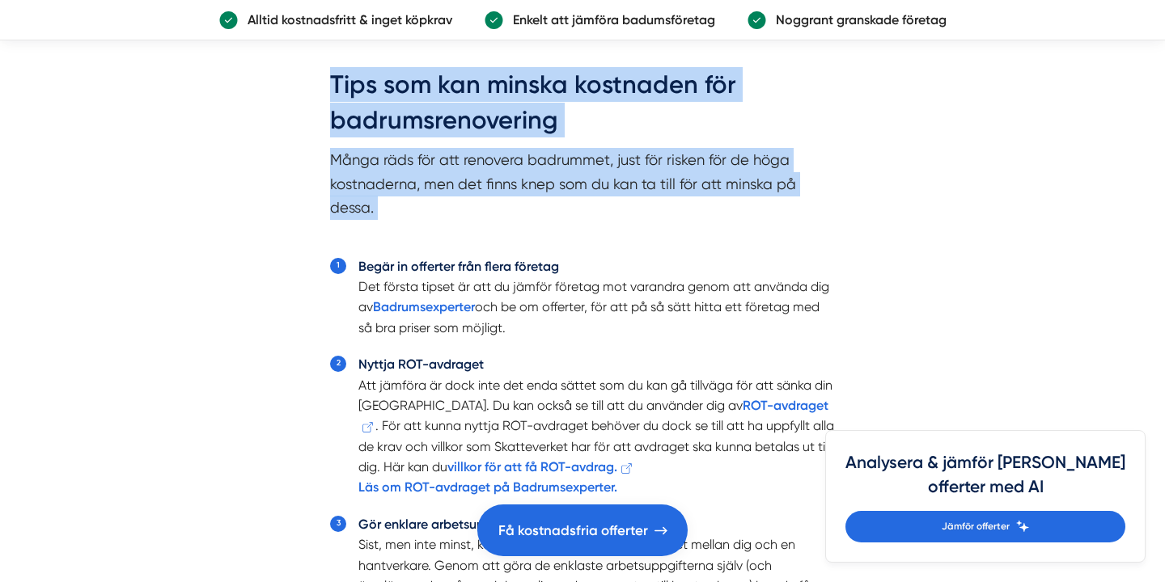
drag, startPoint x: 431, startPoint y: 232, endPoint x: 310, endPoint y: 74, distance: 199.0
click at [310, 74] on div "Tips som kan minska kostnaden för badrumsrenovering Många räds för att renovera…" at bounding box center [582, 365] width 582 height 643
drag, startPoint x: 310, startPoint y: 74, endPoint x: 431, endPoint y: 224, distance: 192.7
click at [431, 224] on div "Tips som kan minska kostnaden för badrumsrenovering Många räds för att renovera…" at bounding box center [582, 365] width 582 height 643
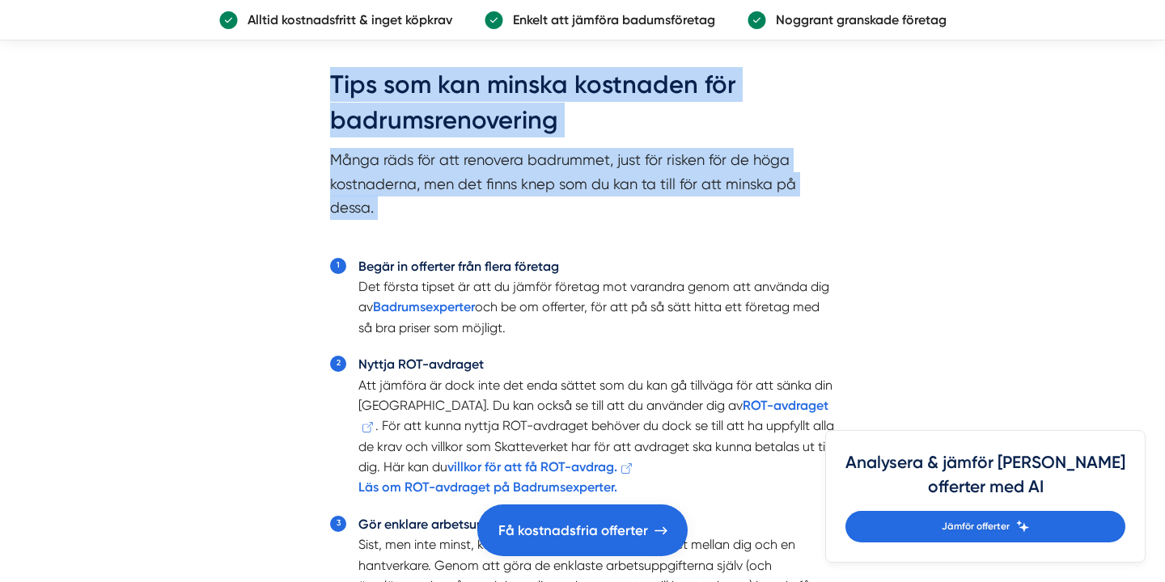
click at [431, 224] on p "Många räds för att renovera badrummet, just för risken för de höga kostnaderna,…" at bounding box center [582, 196] width 505 height 96
drag, startPoint x: 431, startPoint y: 224, endPoint x: 303, endPoint y: 74, distance: 197.4
click at [303, 74] on div "Tips som kan minska kostnaden för badrumsrenovering Många räds för att renovera…" at bounding box center [582, 365] width 582 height 643
drag, startPoint x: 303, startPoint y: 74, endPoint x: 433, endPoint y: 214, distance: 191.2
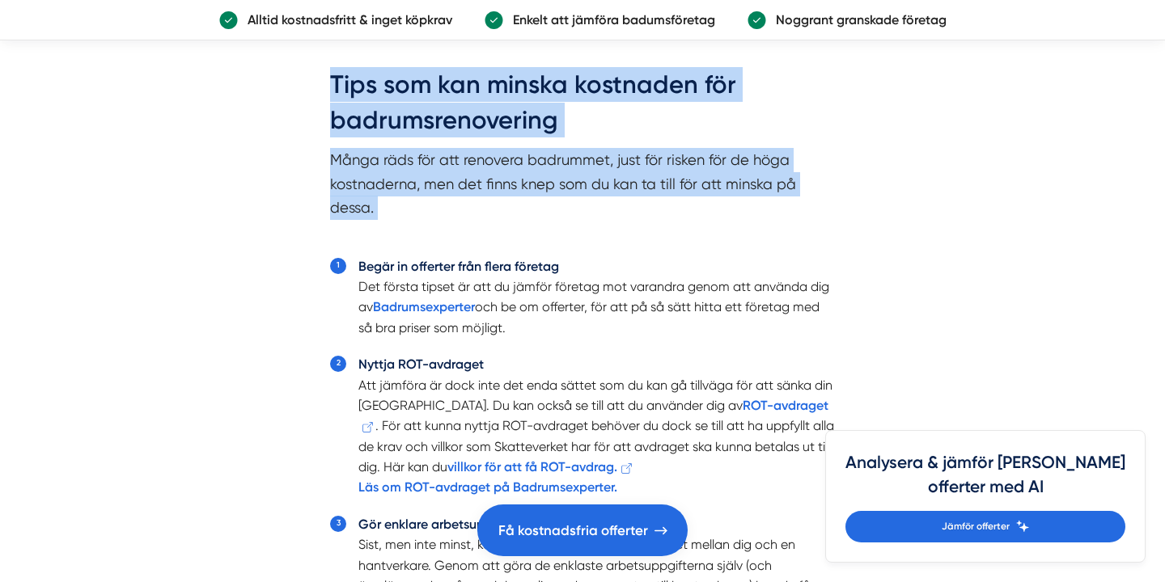
click at [433, 213] on div "Tips som kan minska kostnaden för badrumsrenovering Många räds för att renovera…" at bounding box center [582, 365] width 582 height 643
click at [433, 214] on p "Många räds för att renovera badrummet, just för risken för de höga kostnaderna,…" at bounding box center [582, 196] width 505 height 96
drag, startPoint x: 433, startPoint y: 214, endPoint x: 313, endPoint y: 78, distance: 181.1
click at [311, 78] on div "Tips som kan minska kostnaden för badrumsrenovering Många räds för att renovera…" at bounding box center [582, 365] width 582 height 643
click at [313, 78] on div "Tips som kan minska kostnaden för badrumsrenovering Många räds för att renovera…" at bounding box center [582, 365] width 582 height 643
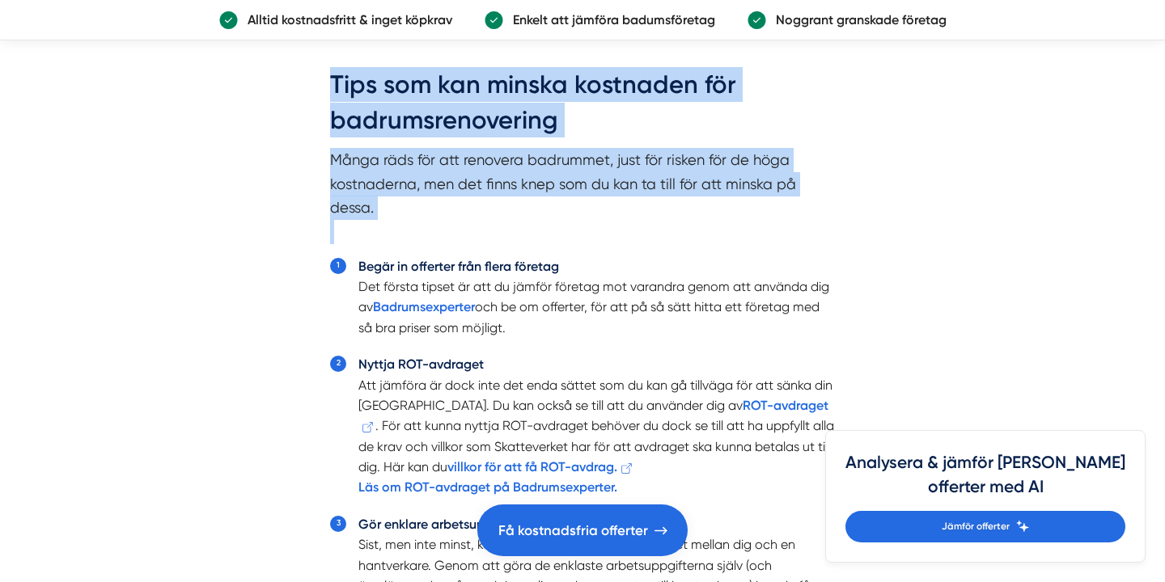
drag, startPoint x: 313, startPoint y: 78, endPoint x: 483, endPoint y: 232, distance: 229.1
click at [483, 232] on div "Tips som kan minska kostnaden för badrumsrenovering Många räds för att renovera…" at bounding box center [582, 365] width 582 height 643
click at [483, 232] on p "Många räds för att renovera badrummet, just för risken för de höga kostnaderna,…" at bounding box center [582, 196] width 505 height 96
drag, startPoint x: 483, startPoint y: 232, endPoint x: 301, endPoint y: 77, distance: 239.3
click at [301, 77] on div "Tips som kan minska kostnaden för badrumsrenovering Många räds för att renovera…" at bounding box center [582, 365] width 582 height 643
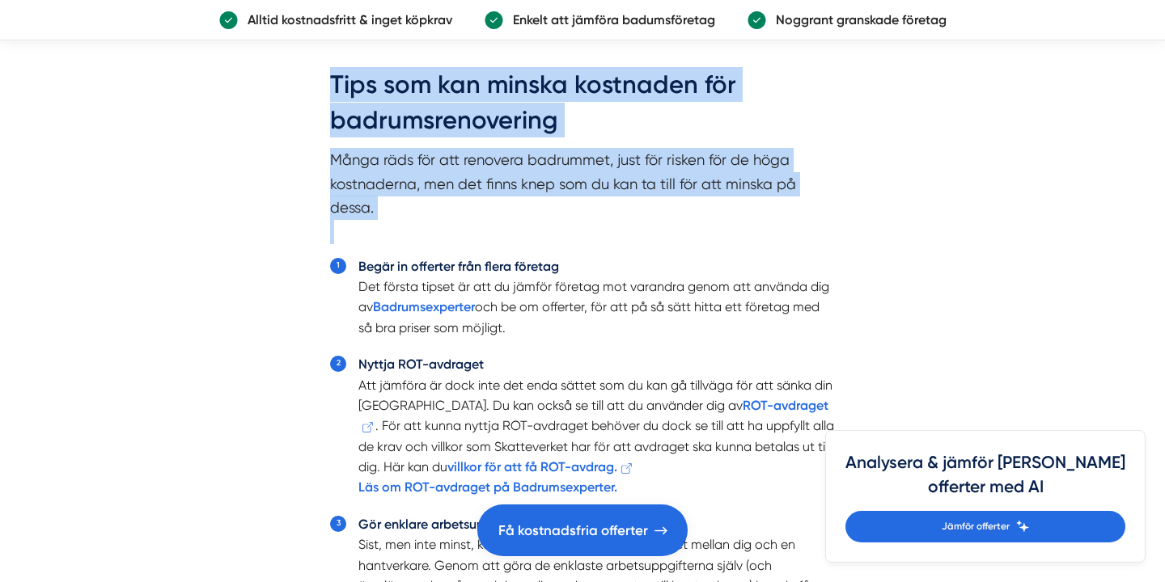
click at [303, 77] on div "Tips som kan minska kostnaden för badrumsrenovering Många räds för att renovera…" at bounding box center [582, 365] width 582 height 643
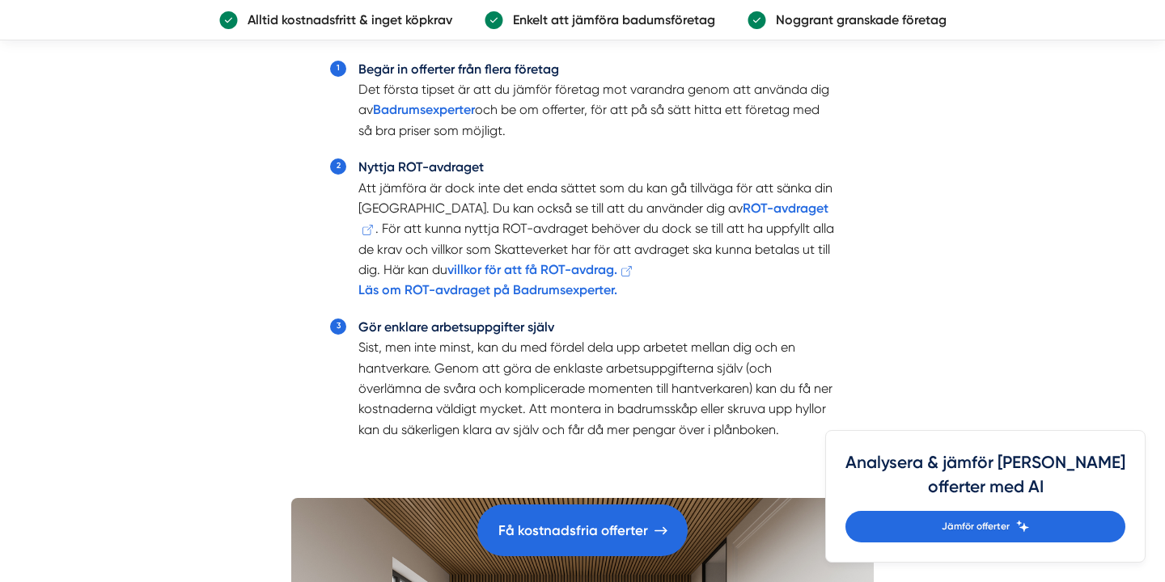
scroll to position [3885, 0]
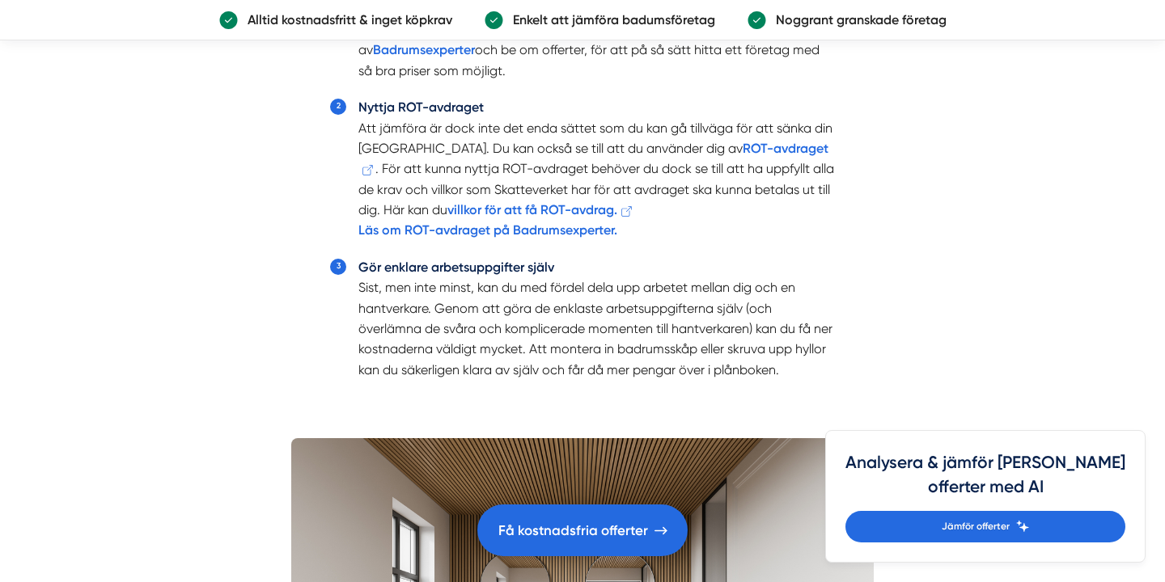
click at [303, 102] on div "Tips som kan minska kostnaden för badrumsrenovering Många räds för att renovera…" at bounding box center [582, 107] width 582 height 643
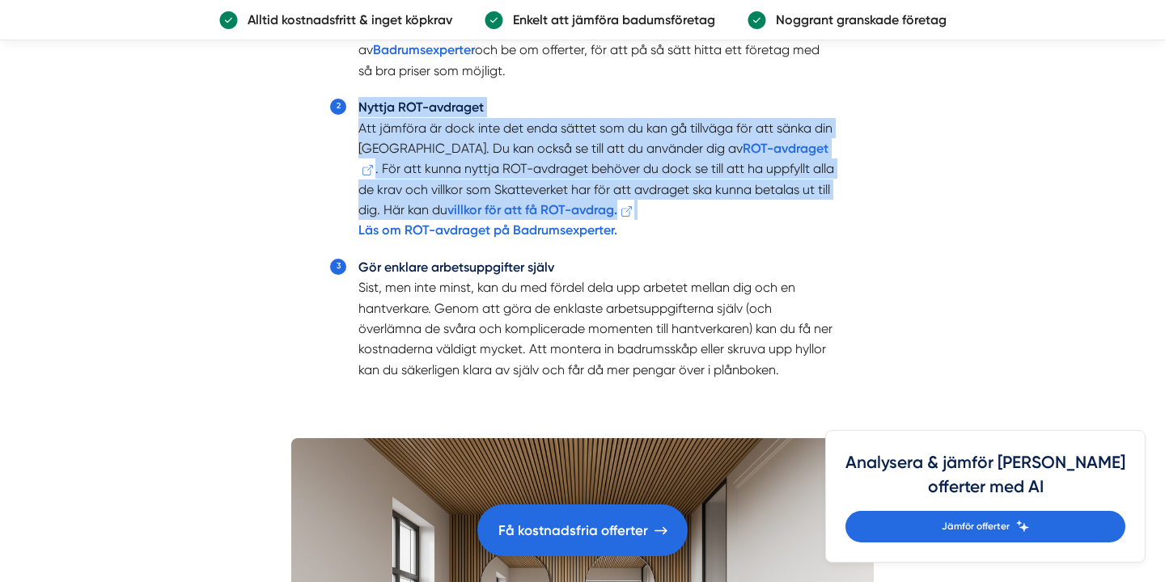
drag, startPoint x: 303, startPoint y: 102, endPoint x: 325, endPoint y: 243, distance: 143.4
click at [325, 243] on div "Tips som kan minska kostnaden för badrumsrenovering Många räds för att renovera…" at bounding box center [582, 107] width 582 height 643
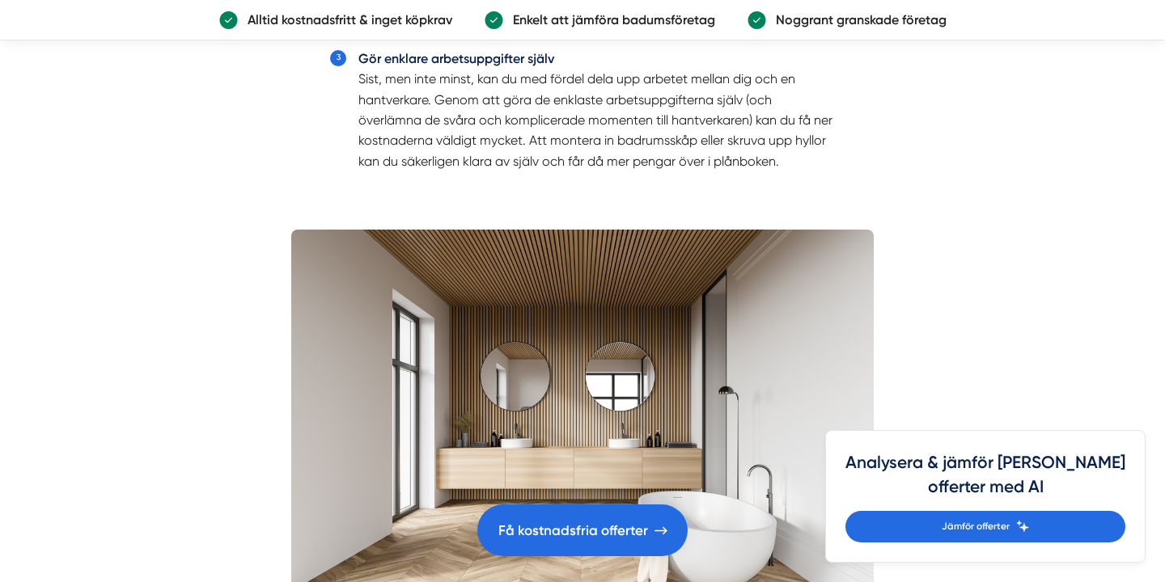
scroll to position [4095, 0]
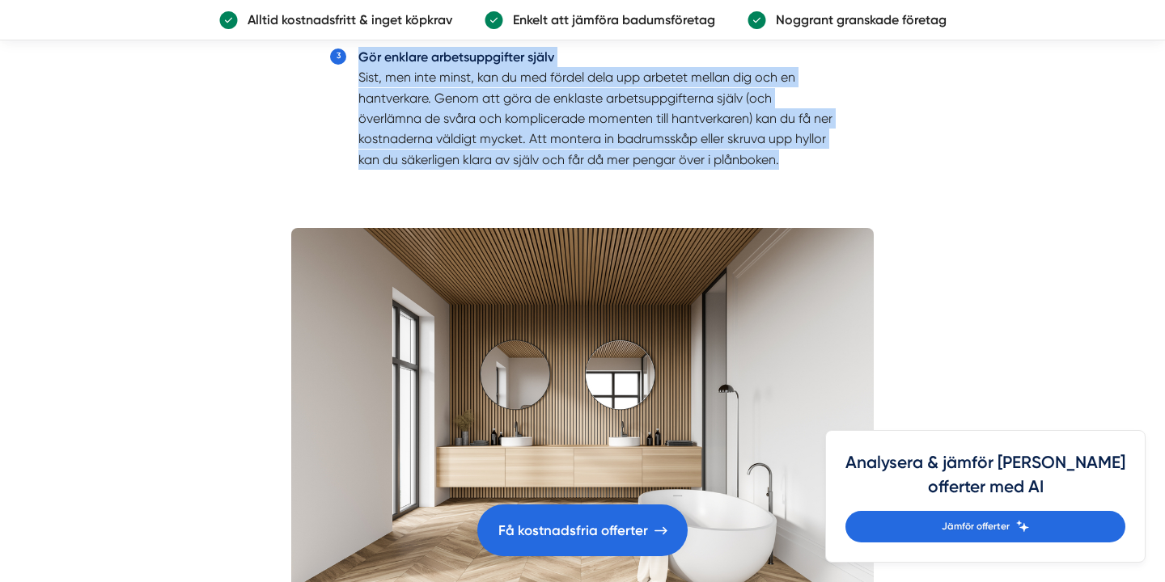
drag, startPoint x: 447, startPoint y: 198, endPoint x: 332, endPoint y: 78, distance: 165.9
drag, startPoint x: 332, startPoint y: 78, endPoint x: 410, endPoint y: 244, distance: 183.9
click at [410, 244] on div "Kostnad badrumsrenovering 2025 Det finns flera faktorer som påverkar priset för…" at bounding box center [582, 574] width 582 height 7471
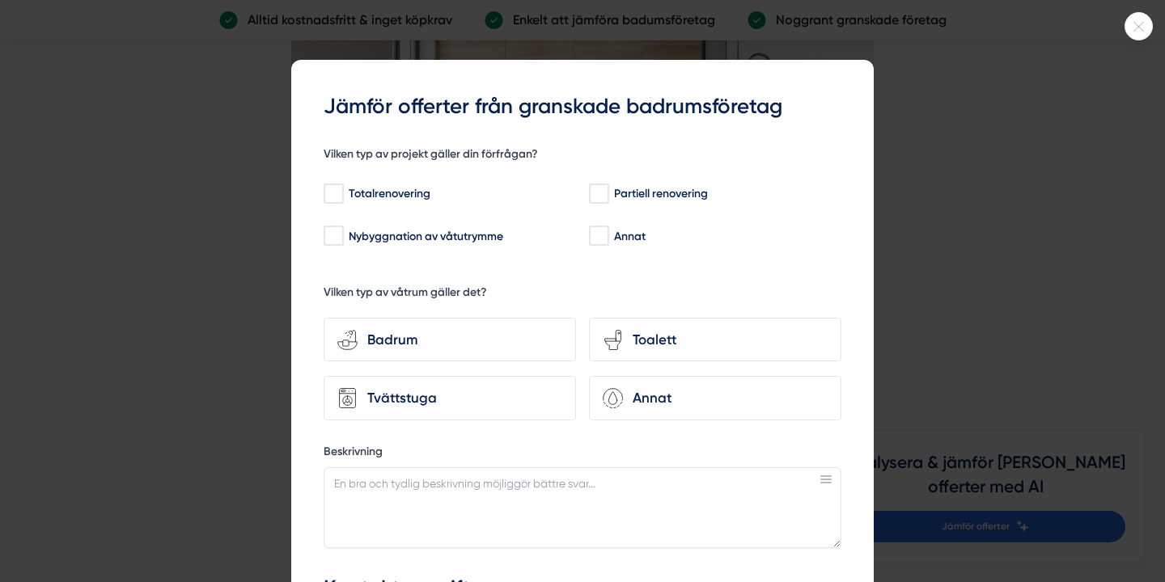
scroll to position [4573, 0]
click at [1132, 36] on div at bounding box center [1138, 26] width 28 height 28
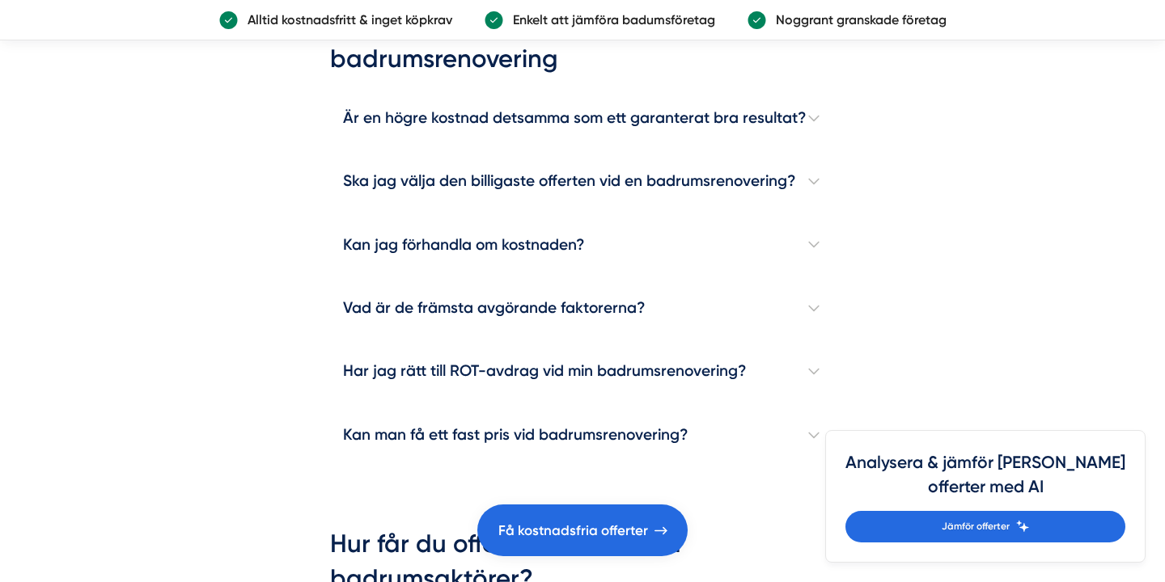
scroll to position [4752, 0]
click at [752, 129] on h4 "Är en högre kostnad detsamma som ett garanterat bra resultat?" at bounding box center [582, 117] width 505 height 63
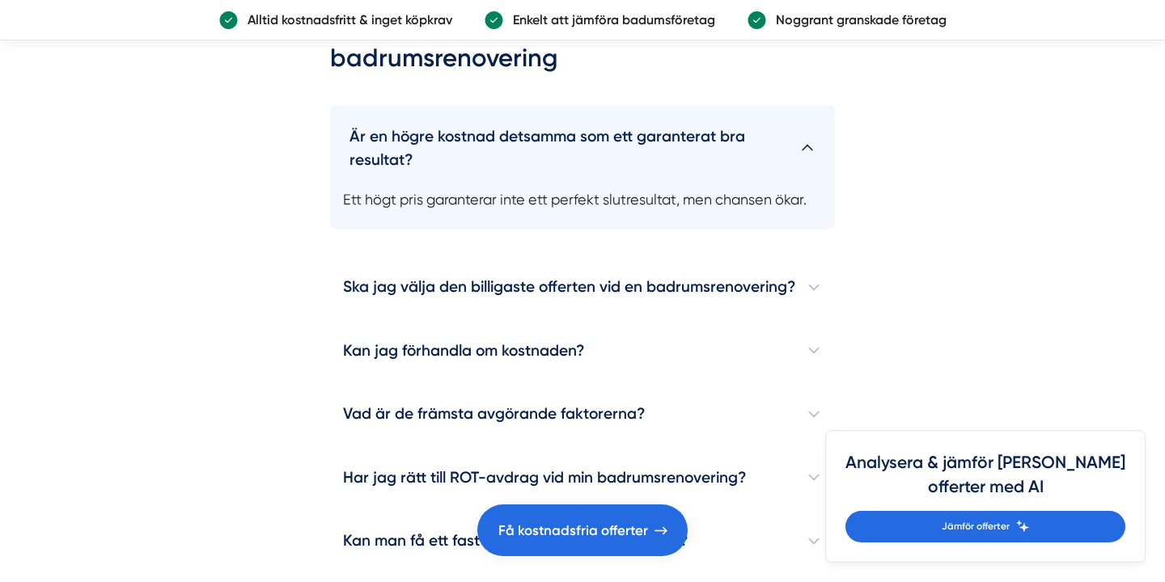
click at [777, 134] on h4 "Är en högre kostnad detsamma som ett garanterat bra resultat?" at bounding box center [582, 142] width 505 height 74
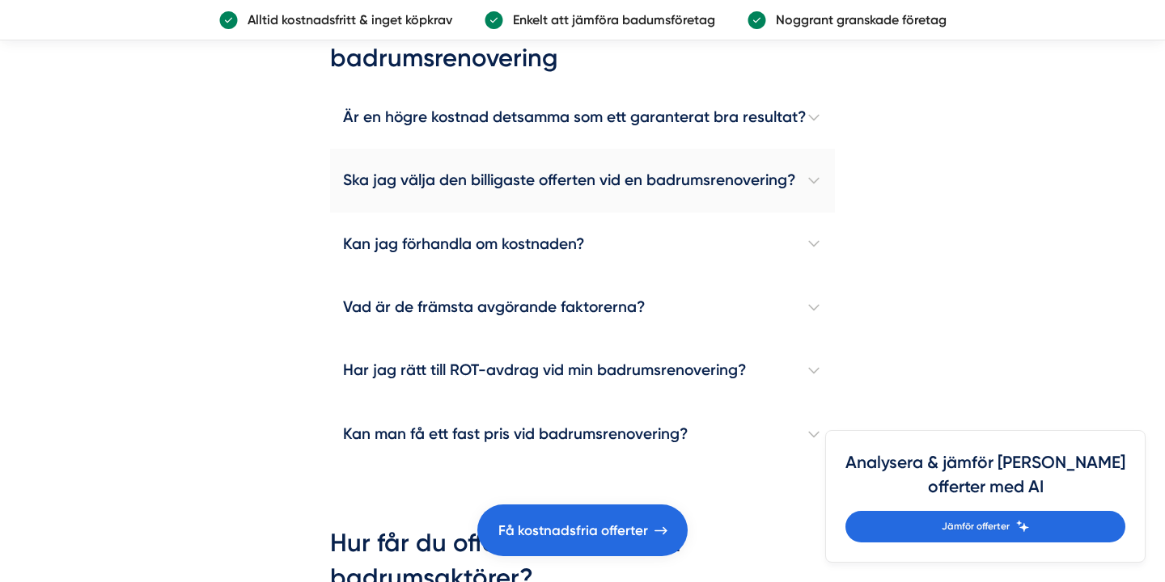
click at [760, 210] on h4 "Ska jag välja den billigaste offerten vid en badrumsrenovering?" at bounding box center [582, 180] width 505 height 63
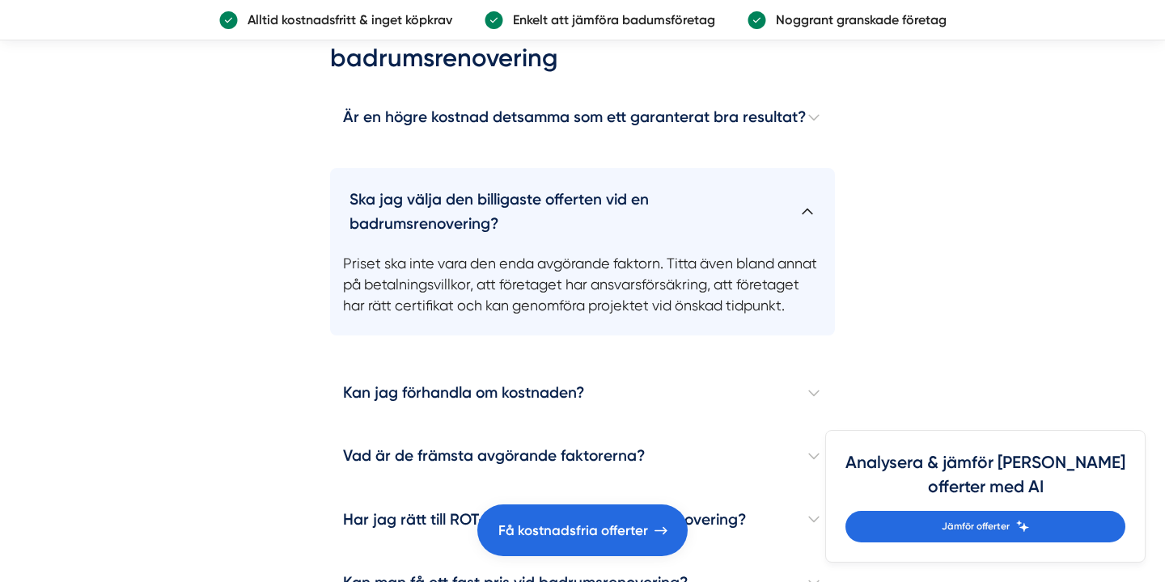
click at [755, 209] on h4 "Ska jag välja den billigaste offerten vid en badrumsrenovering?" at bounding box center [582, 205] width 505 height 74
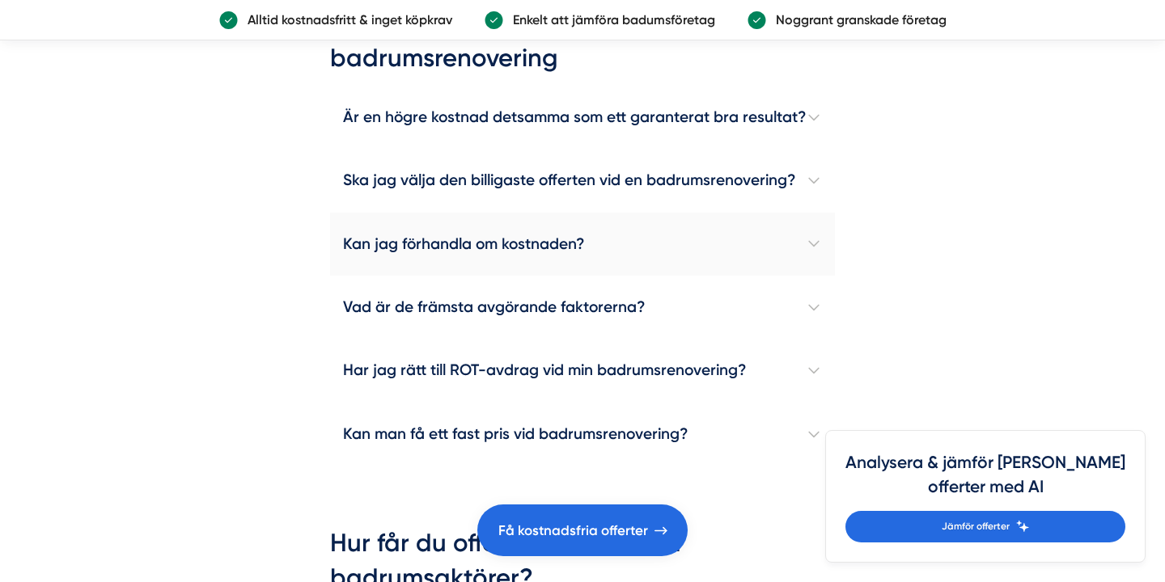
click at [787, 264] on h4 "Kan jag förhandla om kostnaden?" at bounding box center [582, 244] width 505 height 63
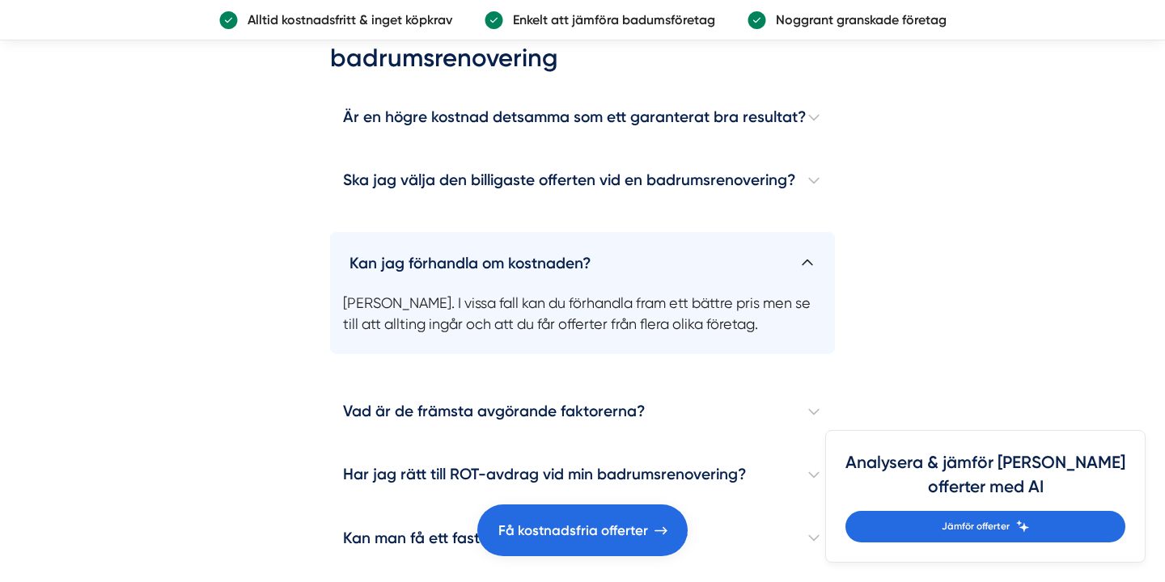
click at [773, 267] on h4 "Kan jag förhandla om kostnaden?" at bounding box center [582, 256] width 505 height 49
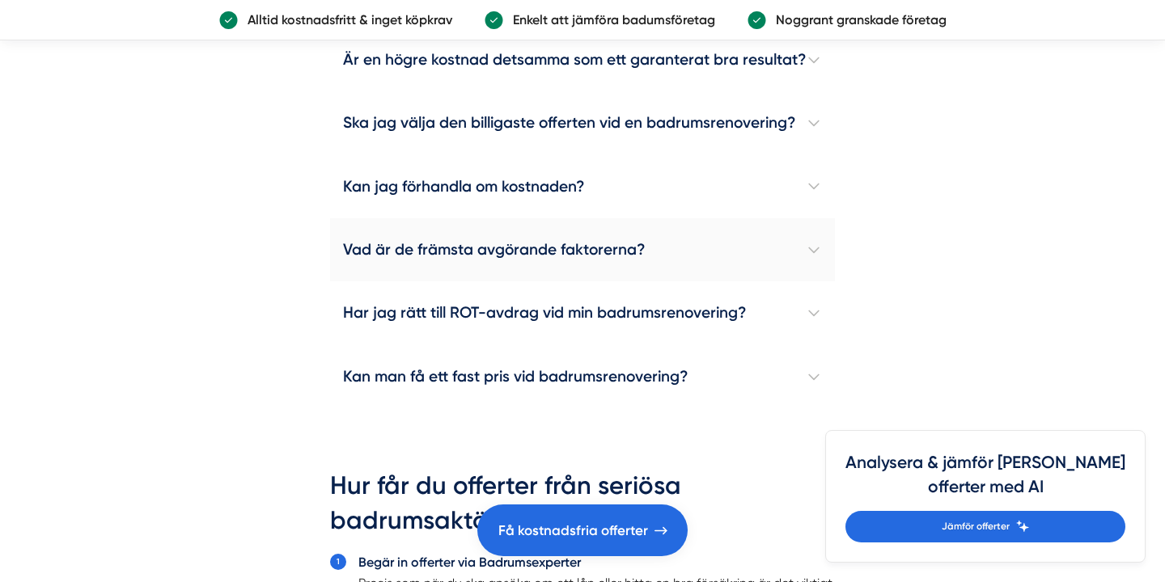
scroll to position [4844, 0]
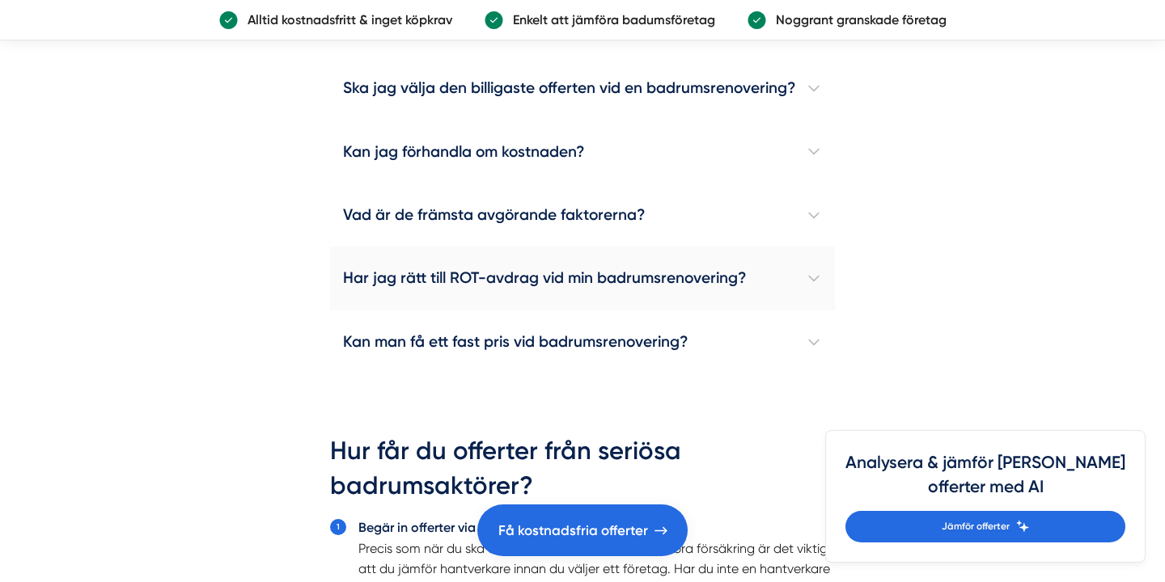
click at [776, 292] on h4 "Har jag rätt till ROT-avdrag vid min badrumsrenovering?" at bounding box center [582, 278] width 505 height 63
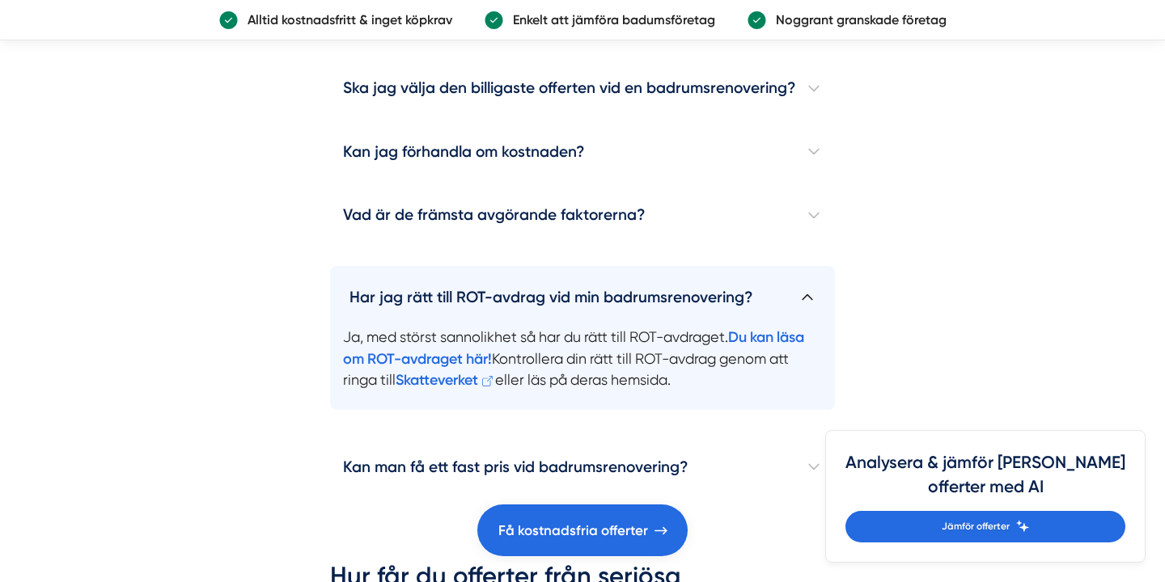
click at [790, 293] on h4 "Har jag rätt till ROT-avdrag vid min badrumsrenovering?" at bounding box center [582, 290] width 505 height 49
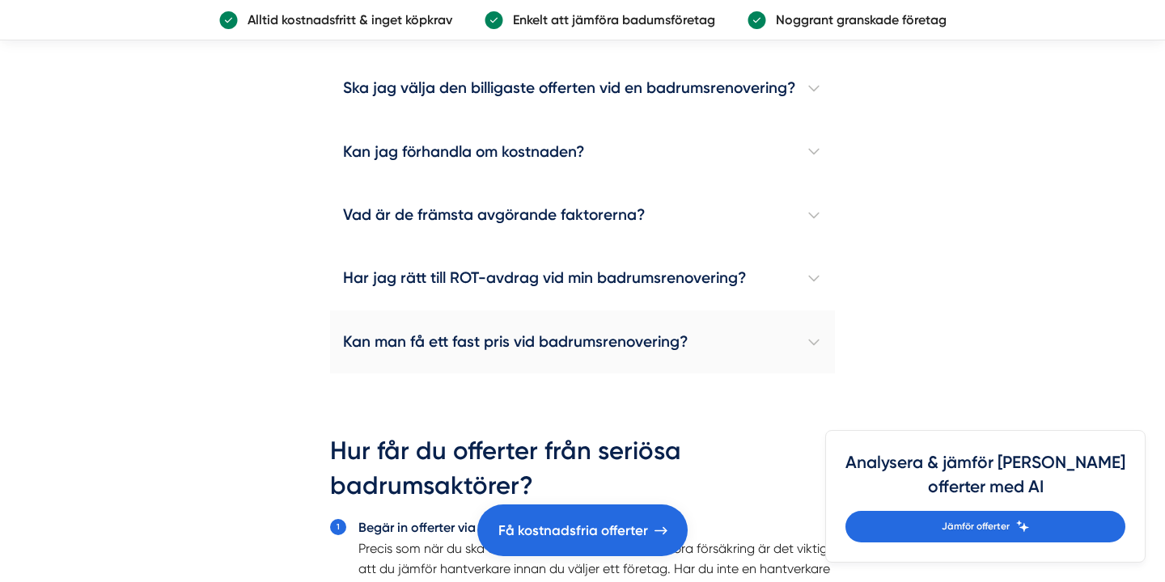
click at [735, 367] on h4 "Kan man få ett fast pris vid badrumsrenovering?" at bounding box center [582, 342] width 505 height 63
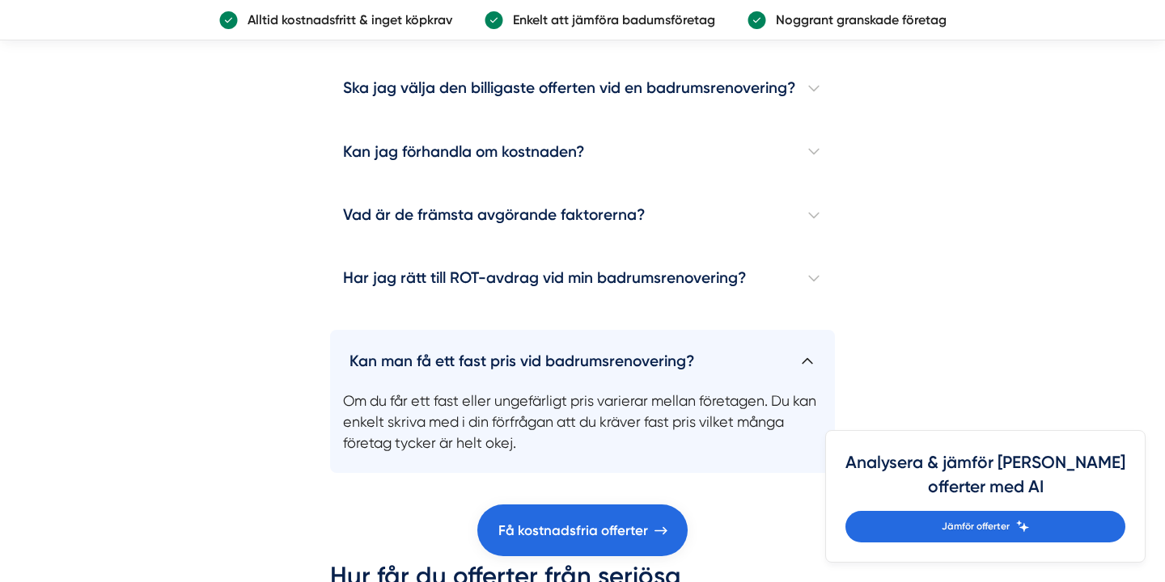
click at [736, 370] on h4 "Kan man få ett fast pris vid badrumsrenovering?" at bounding box center [582, 354] width 505 height 49
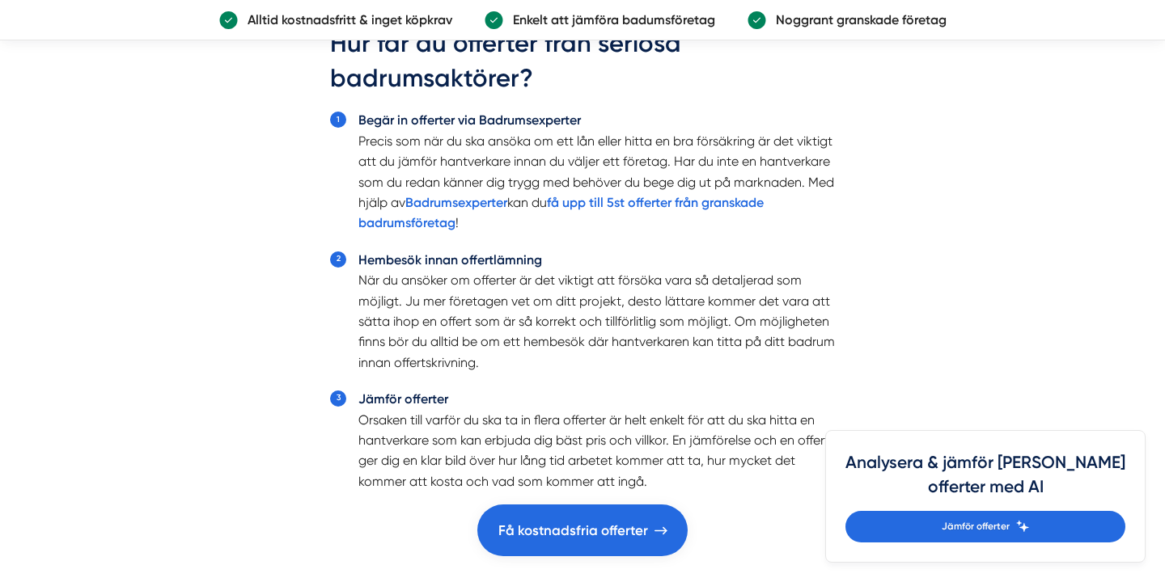
scroll to position [5256, 0]
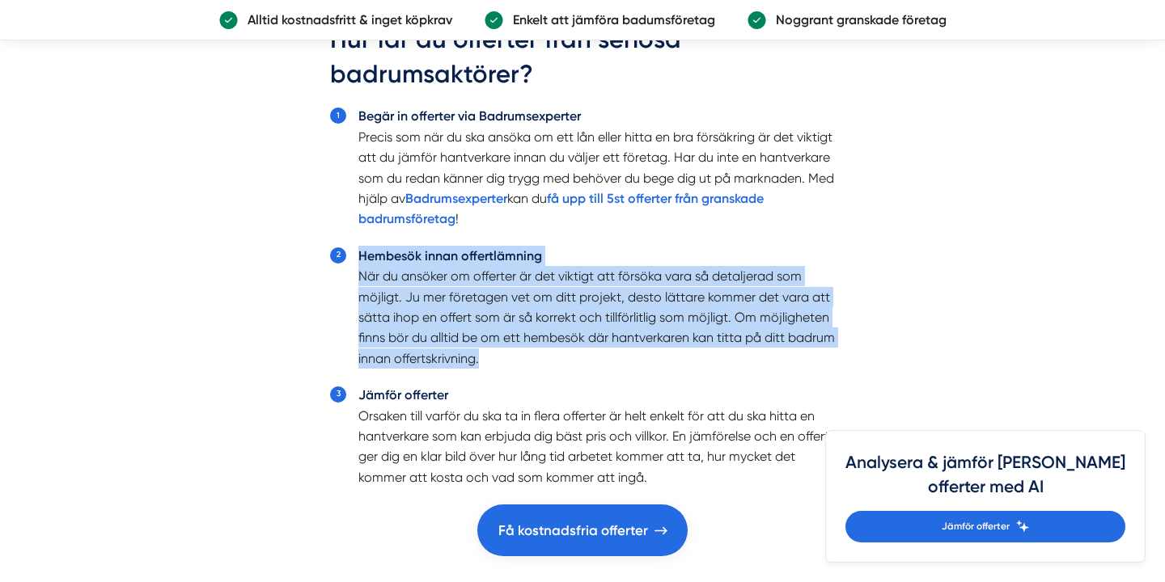
drag, startPoint x: 730, startPoint y: 390, endPoint x: 629, endPoint y: 269, distance: 157.3
click at [629, 269] on ol "Begär in offerter via Badrumsexperter Precis som när du ska ansöka om ett lån e…" at bounding box center [582, 306] width 505 height 409
click at [629, 269] on li "Hembesök innan offertlämning När du ansöker om offerter är det viktigt att förs…" at bounding box center [596, 307] width 476 height 123
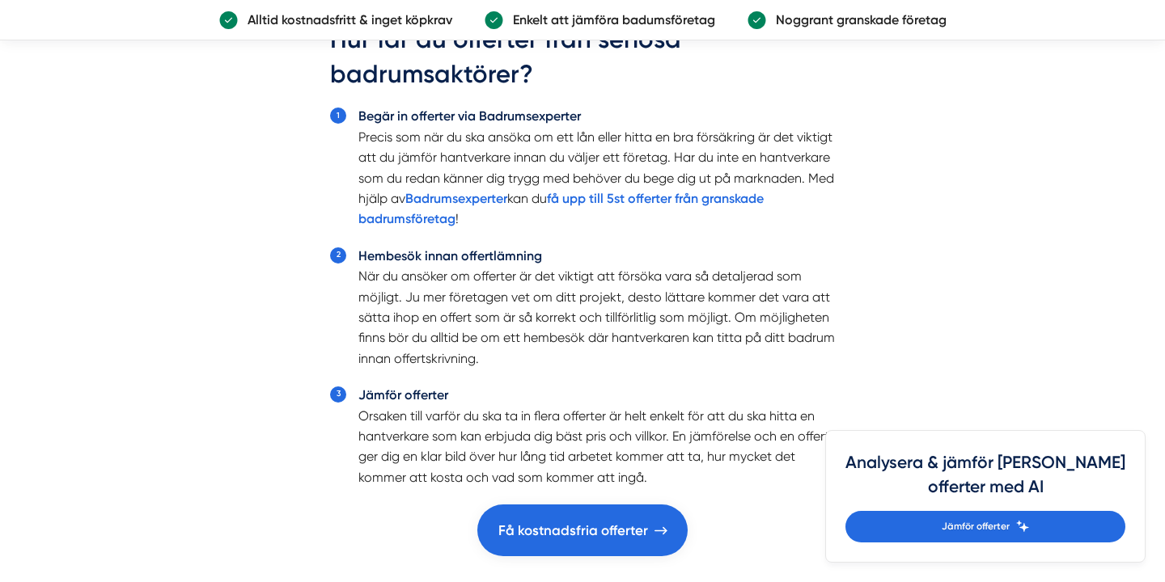
click at [615, 229] on li "Begär in offerter via Badrumsexperter Precis som när du ska ansöka om ett lån e…" at bounding box center [596, 167] width 476 height 123
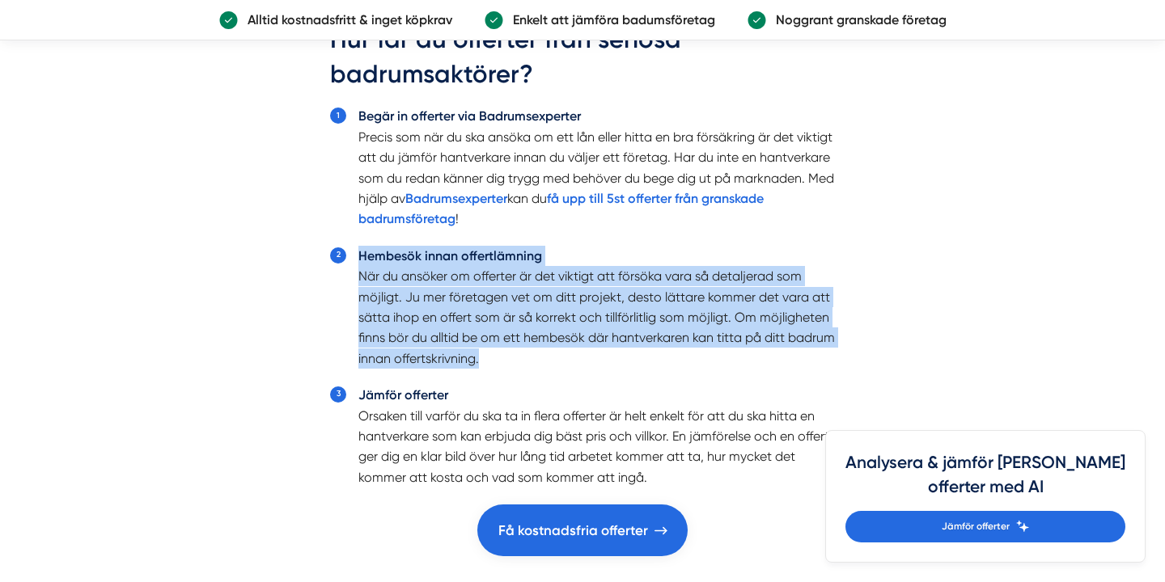
drag, startPoint x: 615, startPoint y: 237, endPoint x: 633, endPoint y: 366, distance: 130.8
click at [633, 366] on ol "Begär in offerter via Badrumsexperter Precis som när du ska ansöka om ett lån e…" at bounding box center [582, 306] width 505 height 409
click at [633, 366] on li "Hembesök innan offertlämning När du ansöker om offerter är det viktigt att förs…" at bounding box center [596, 307] width 476 height 123
drag, startPoint x: 633, startPoint y: 366, endPoint x: 593, endPoint y: 238, distance: 134.8
click at [593, 238] on ol "Begär in offerter via Badrumsexperter Precis som när du ska ansöka om ett lån e…" at bounding box center [582, 306] width 505 height 409
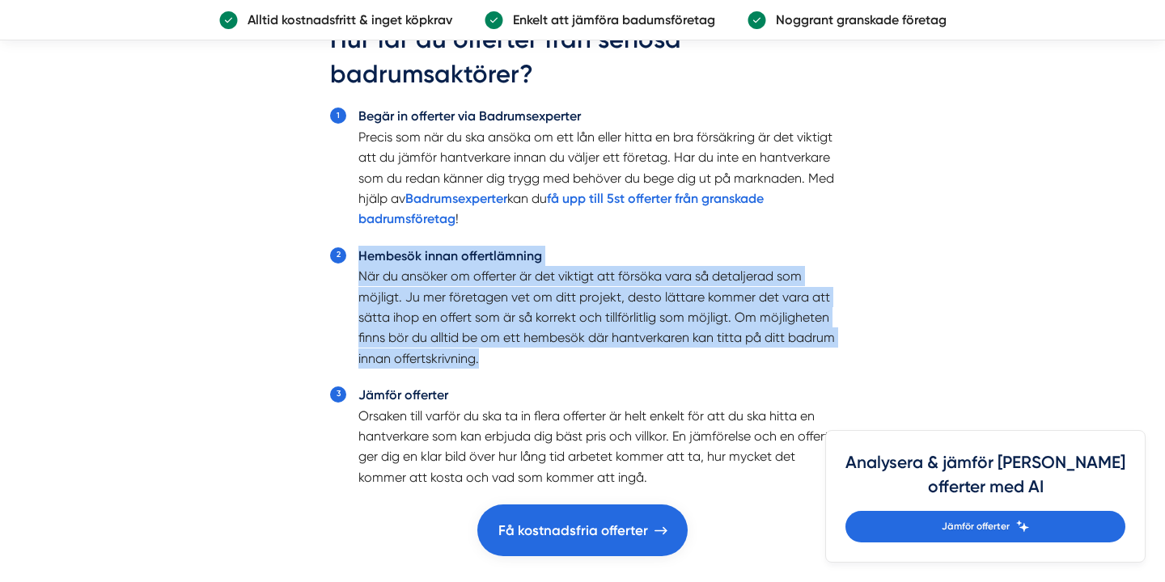
click at [593, 229] on li "Begär in offerter via Badrumsexperter Precis som när du ska ansöka om ett lån e…" at bounding box center [596, 167] width 476 height 123
drag, startPoint x: 593, startPoint y: 238, endPoint x: 648, endPoint y: 366, distance: 139.1
click at [648, 366] on ol "Begär in offerter via Badrumsexperter Precis som när du ska ansöka om ett lån e…" at bounding box center [582, 306] width 505 height 409
click at [648, 366] on li "Hembesök innan offertlämning När du ansöker om offerter är det viktigt att förs…" at bounding box center [596, 307] width 476 height 123
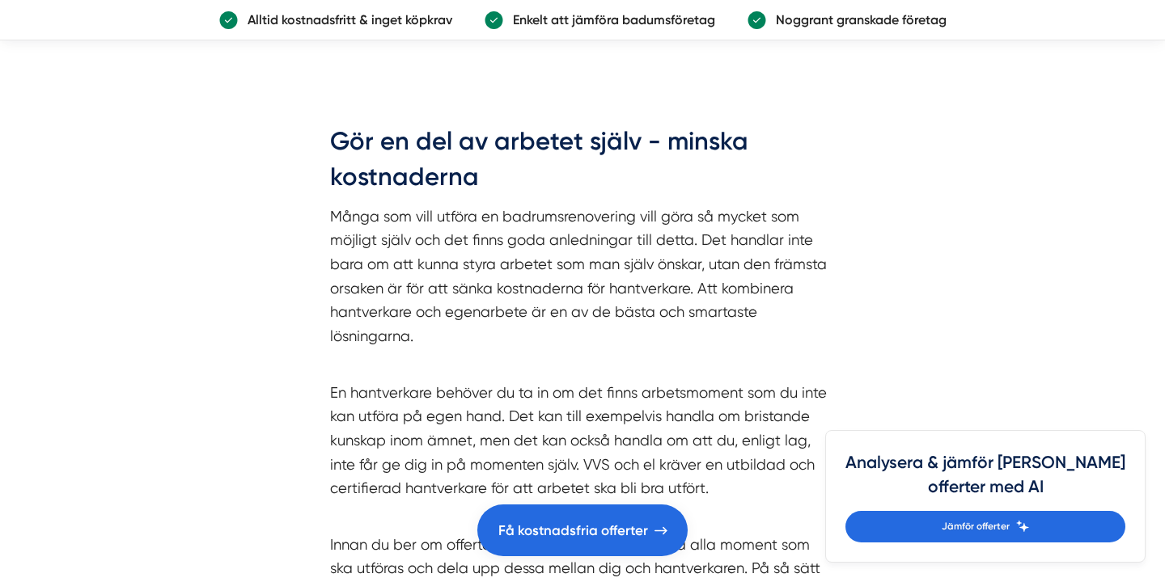
scroll to position [6072, 0]
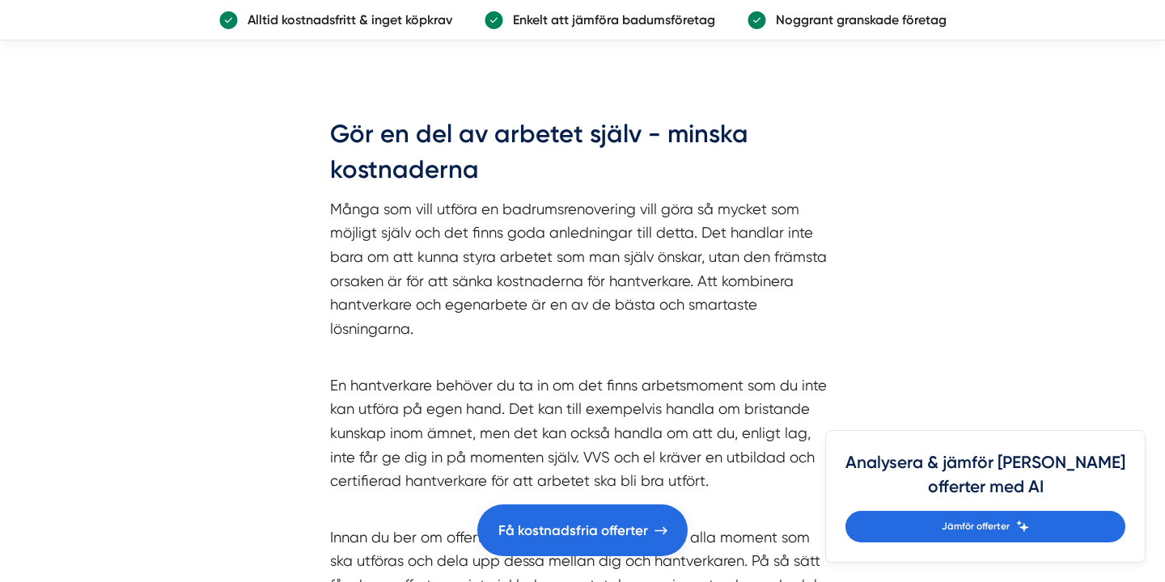
click at [650, 371] on p "En hantverkare behöver du ta in om det finns arbetsmoment som du inte kan utför…" at bounding box center [582, 421] width 505 height 144
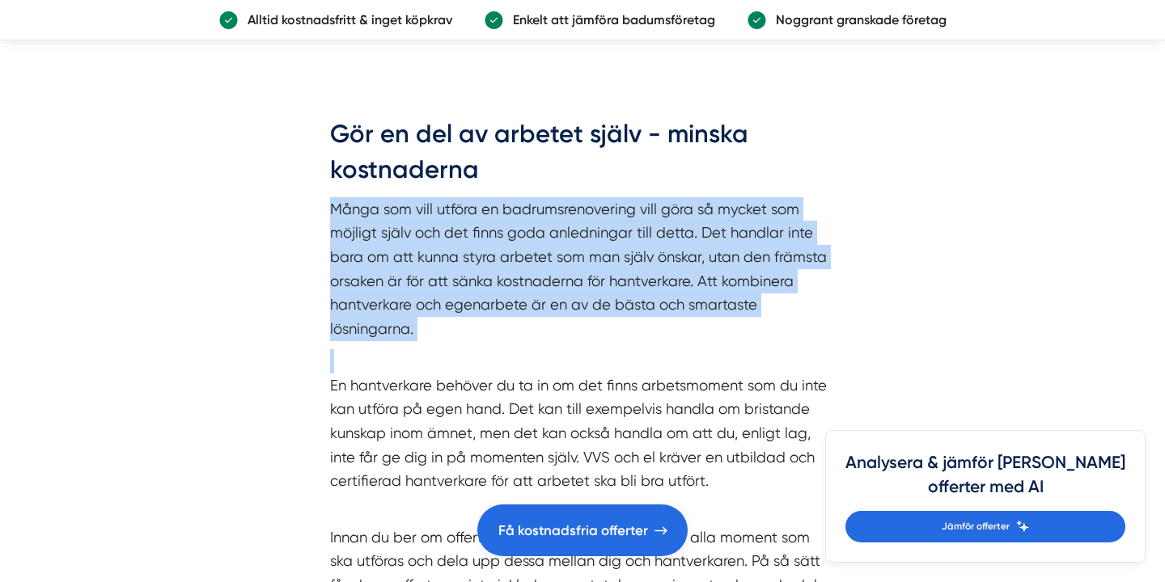
drag, startPoint x: 652, startPoint y: 361, endPoint x: 536, endPoint y: 187, distance: 208.9
click at [536, 187] on div "Gör en del av arbetet själv - minska kostnaderna Många som vill utföra en badru…" at bounding box center [582, 380] width 505 height 529
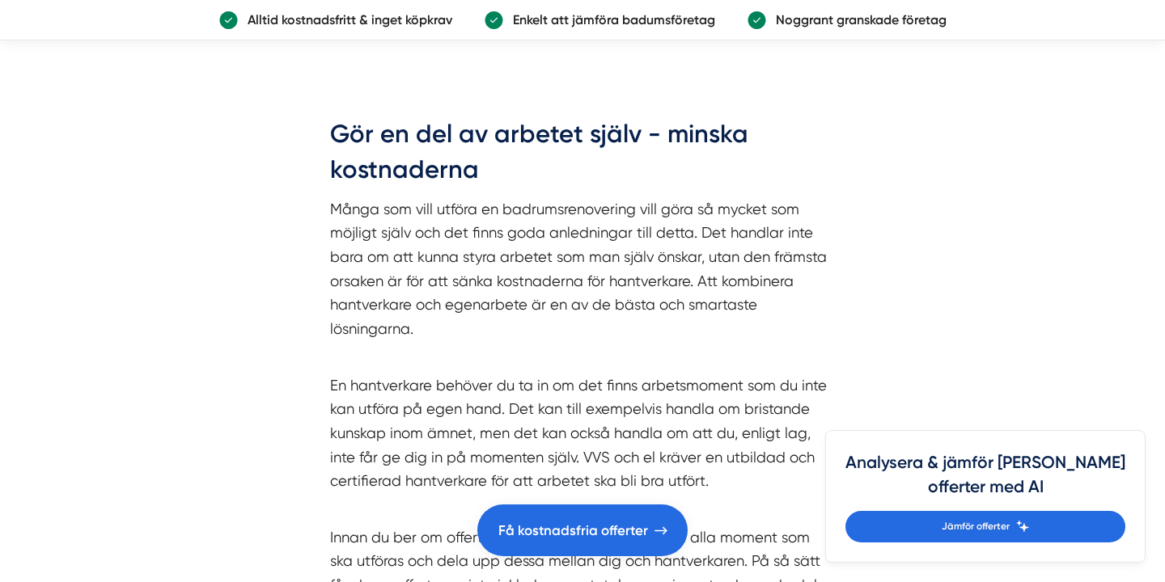
click at [521, 114] on div "Gör en del av arbetet själv - minska kostnaderna Många som vill utföra en badru…" at bounding box center [582, 386] width 582 height 587
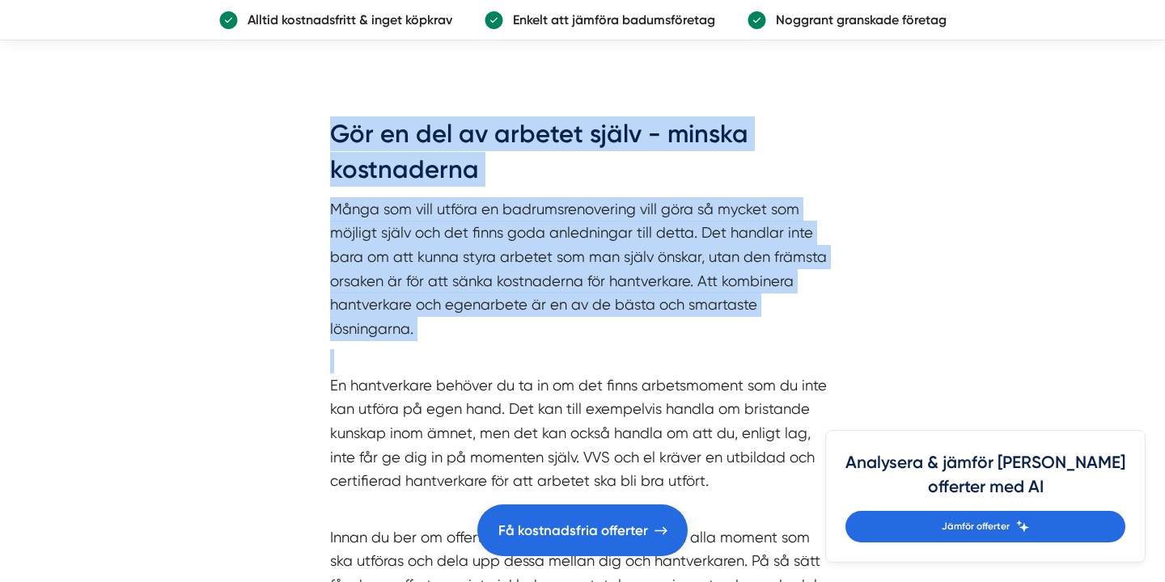
drag, startPoint x: 521, startPoint y: 114, endPoint x: 663, endPoint y: 375, distance: 296.5
click at [663, 374] on div "Gör en del av arbetet själv - minska kostnaderna Många som vill utföra en badru…" at bounding box center [582, 386] width 582 height 587
click at [663, 375] on p "En hantverkare behöver du ta in om det finns arbetsmoment som du inte kan utför…" at bounding box center [582, 421] width 505 height 144
drag, startPoint x: 663, startPoint y: 375, endPoint x: 553, endPoint y: 109, distance: 286.9
click at [553, 109] on div "Gör en del av arbetet själv - minska kostnaderna Många som vill utföra en badru…" at bounding box center [582, 386] width 582 height 587
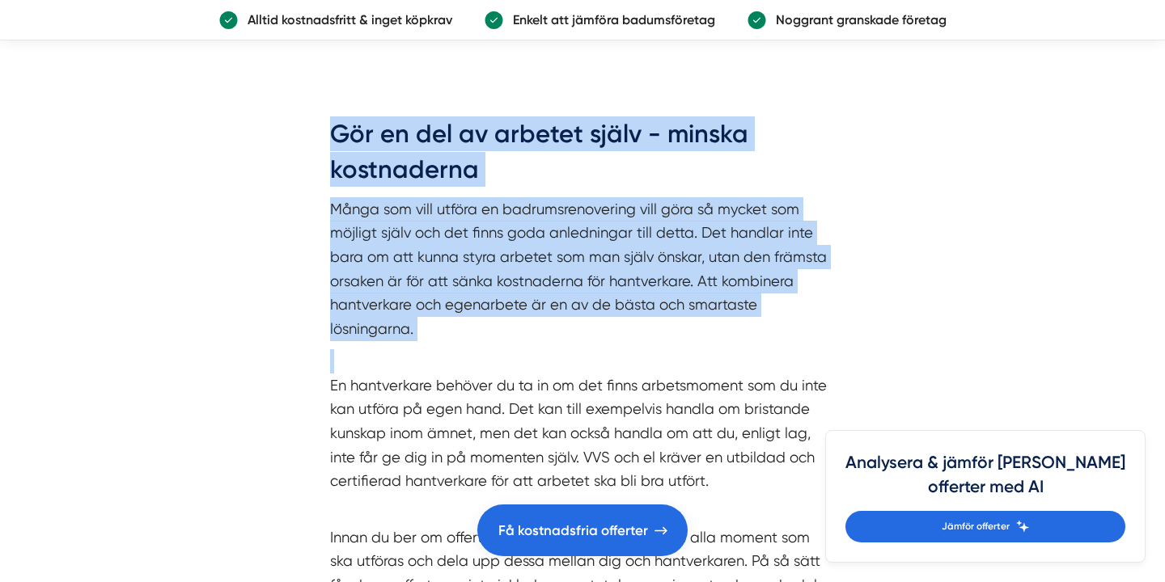
click at [553, 109] on div "Gör en del av arbetet själv - minska kostnaderna Många som vill utföra en badru…" at bounding box center [582, 386] width 582 height 587
drag, startPoint x: 553, startPoint y: 109, endPoint x: 667, endPoint y: 378, distance: 291.5
click at [667, 378] on div "Gör en del av arbetet själv - minska kostnaderna Många som vill utföra en badru…" at bounding box center [582, 386] width 582 height 587
click at [667, 378] on p "En hantverkare behöver du ta in om det finns arbetsmoment som du inte kan utför…" at bounding box center [582, 421] width 505 height 144
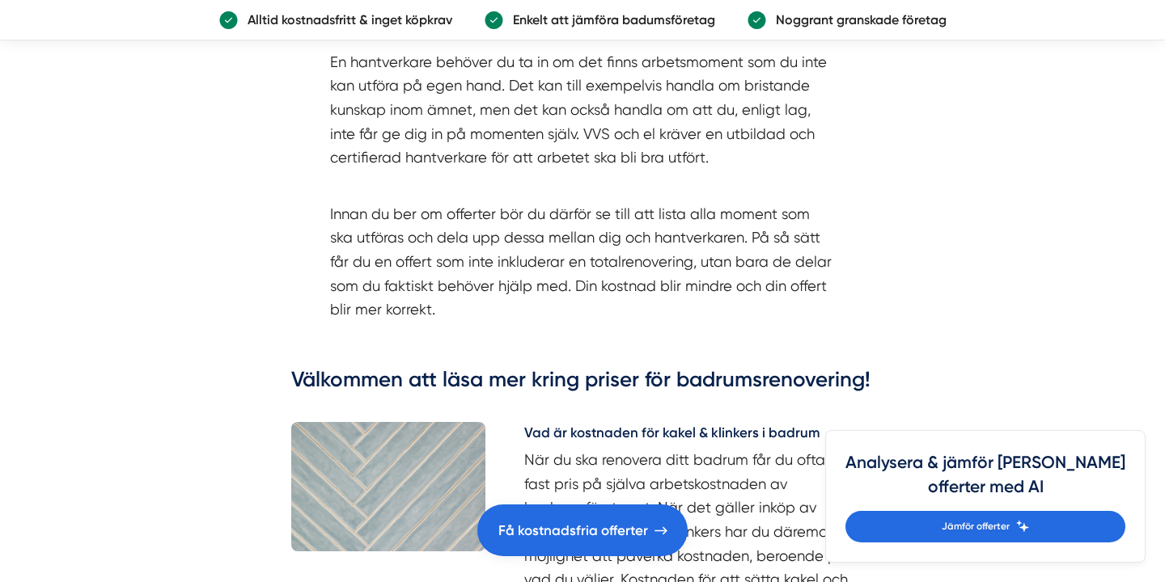
scroll to position [6401, 0]
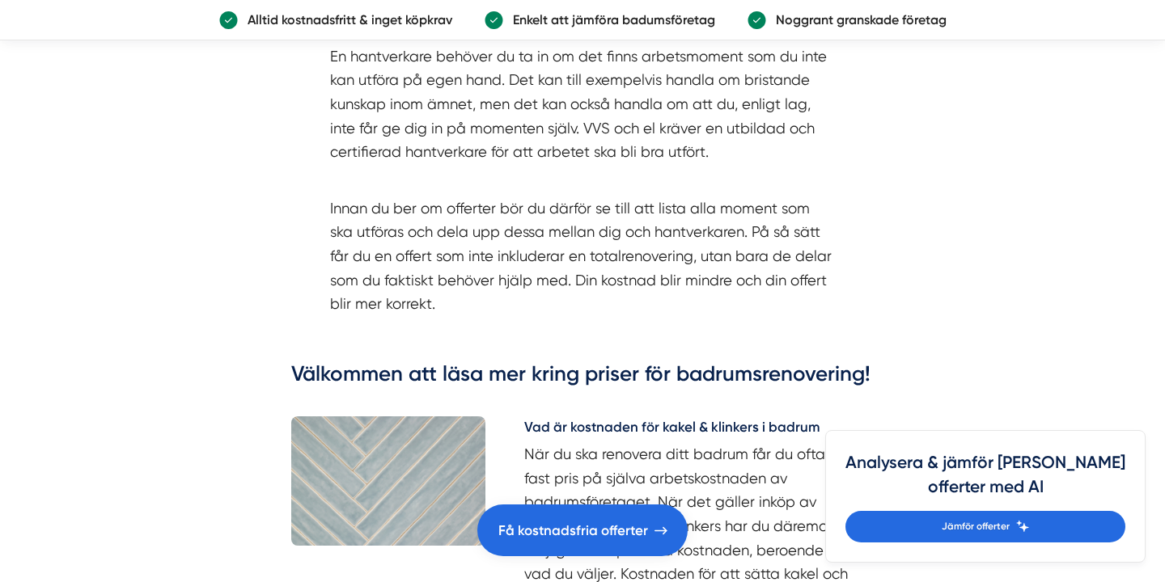
click at [420, 87] on p "En hantverkare behöver du ta in om det finns arbetsmoment som du inte kan utför…" at bounding box center [582, 92] width 505 height 144
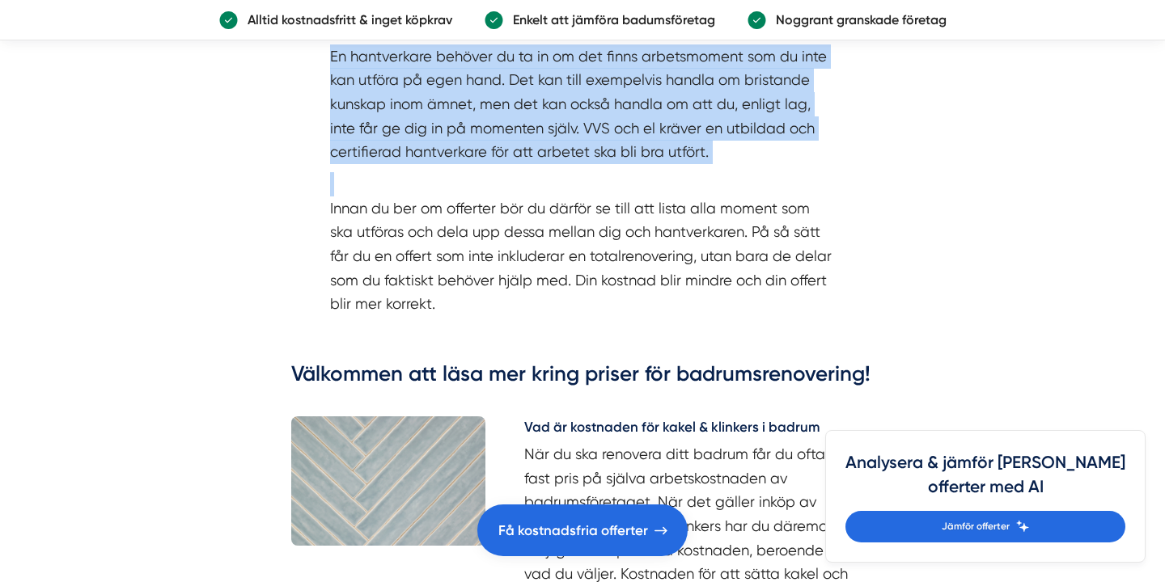
click at [420, 87] on p "En hantverkare behöver du ta in om det finns arbetsmoment som du inte kan utför…" at bounding box center [582, 92] width 505 height 144
click at [383, 112] on p "En hantverkare behöver du ta in om det finns arbetsmoment som du inte kan utför…" at bounding box center [582, 92] width 505 height 144
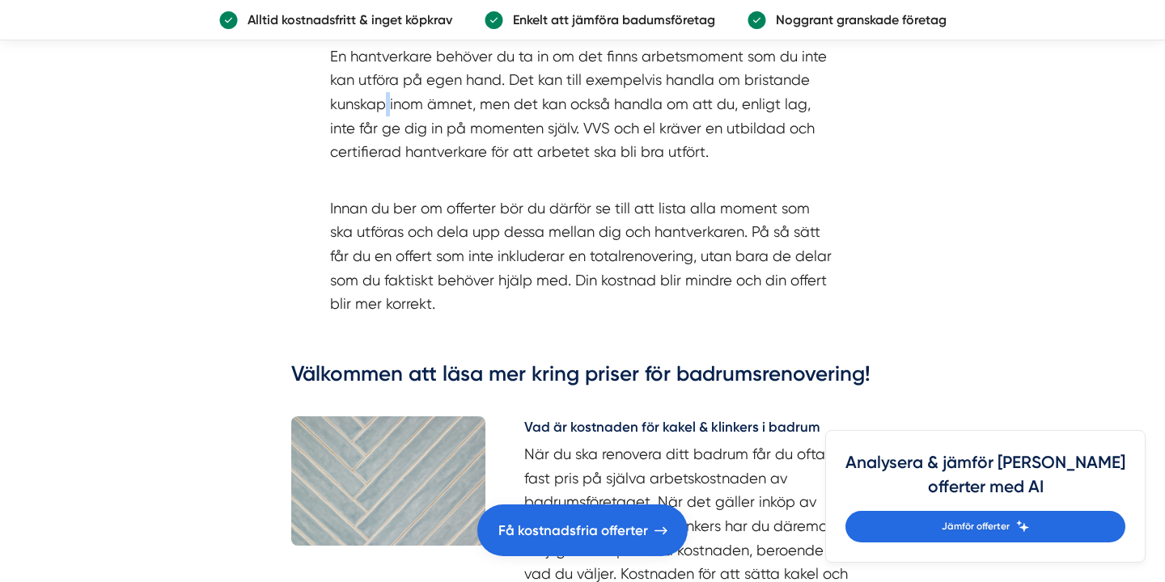
click at [383, 112] on p "En hantverkare behöver du ta in om det finns arbetsmoment som du inte kan utför…" at bounding box center [582, 92] width 505 height 144
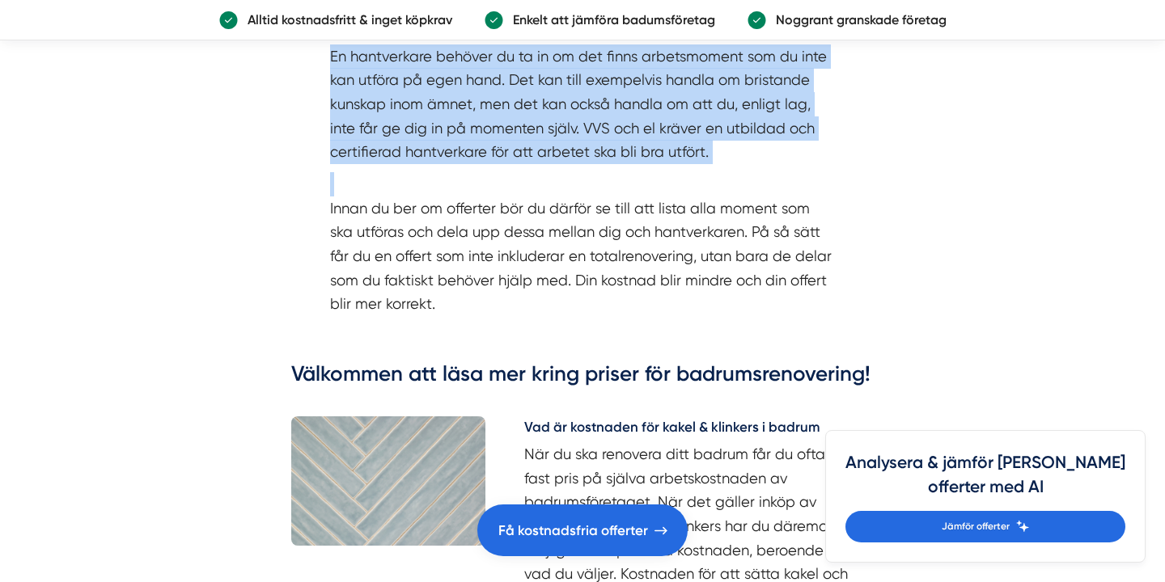
click at [383, 112] on p "En hantverkare behöver du ta in om det finns arbetsmoment som du inte kan utför…" at bounding box center [582, 92] width 505 height 144
click at [356, 114] on p "En hantverkare behöver du ta in om det finns arbetsmoment som du inte kan utför…" at bounding box center [582, 92] width 505 height 144
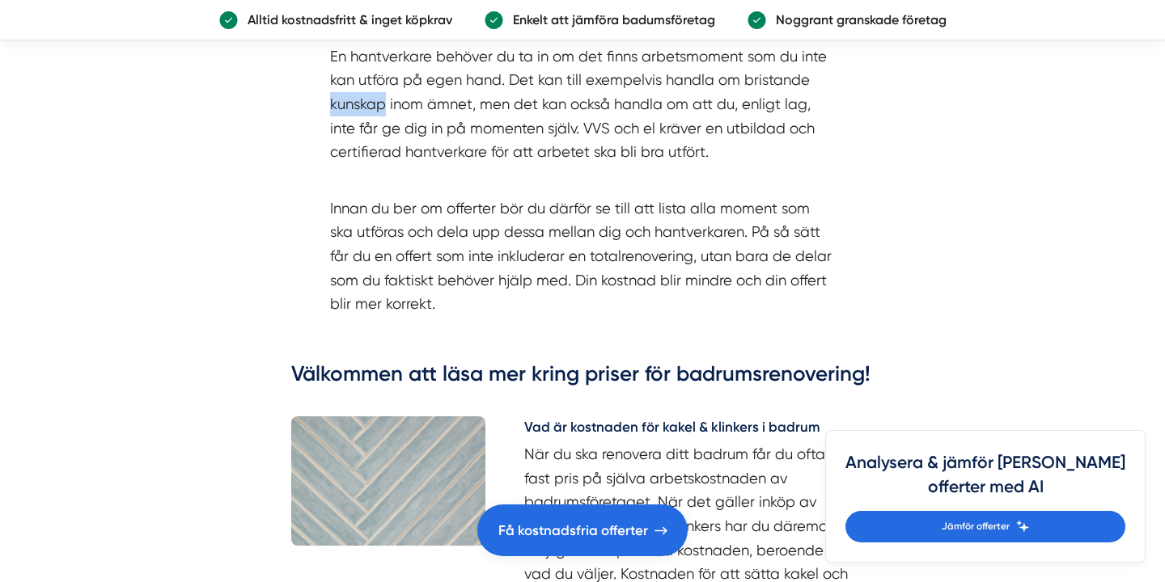
click at [356, 114] on p "En hantverkare behöver du ta in om det finns arbetsmoment som du inte kan utför…" at bounding box center [582, 92] width 505 height 144
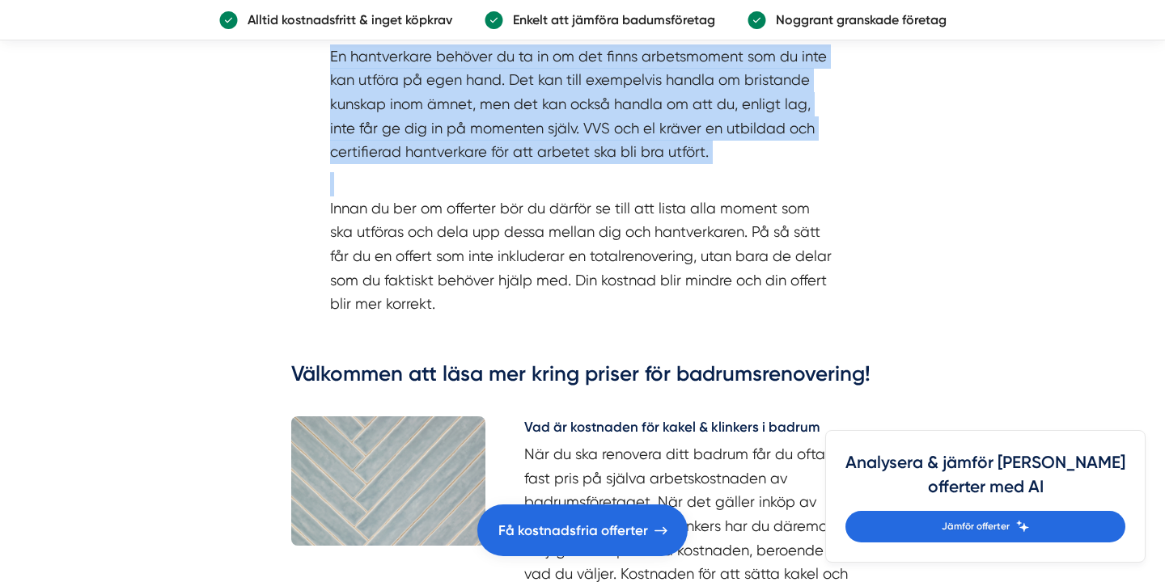
click at [356, 114] on p "En hantverkare behöver du ta in om det finns arbetsmoment som du inte kan utför…" at bounding box center [582, 92] width 505 height 144
click at [479, 122] on p "En hantverkare behöver du ta in om det finns arbetsmoment som du inte kan utför…" at bounding box center [582, 92] width 505 height 144
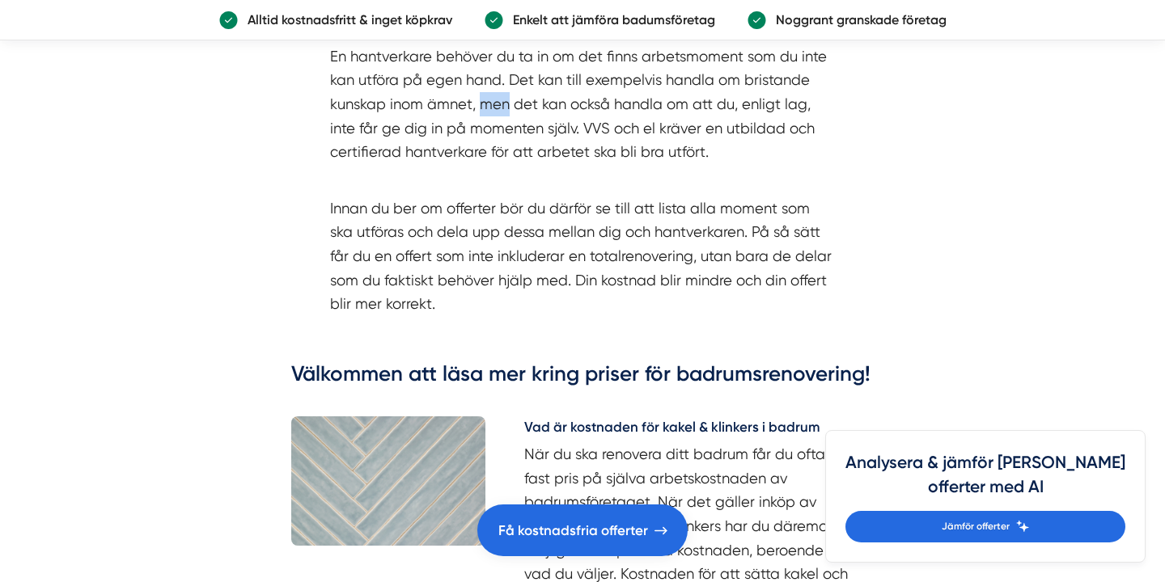
click at [479, 122] on p "En hantverkare behöver du ta in om det finns arbetsmoment som du inte kan utför…" at bounding box center [582, 92] width 505 height 144
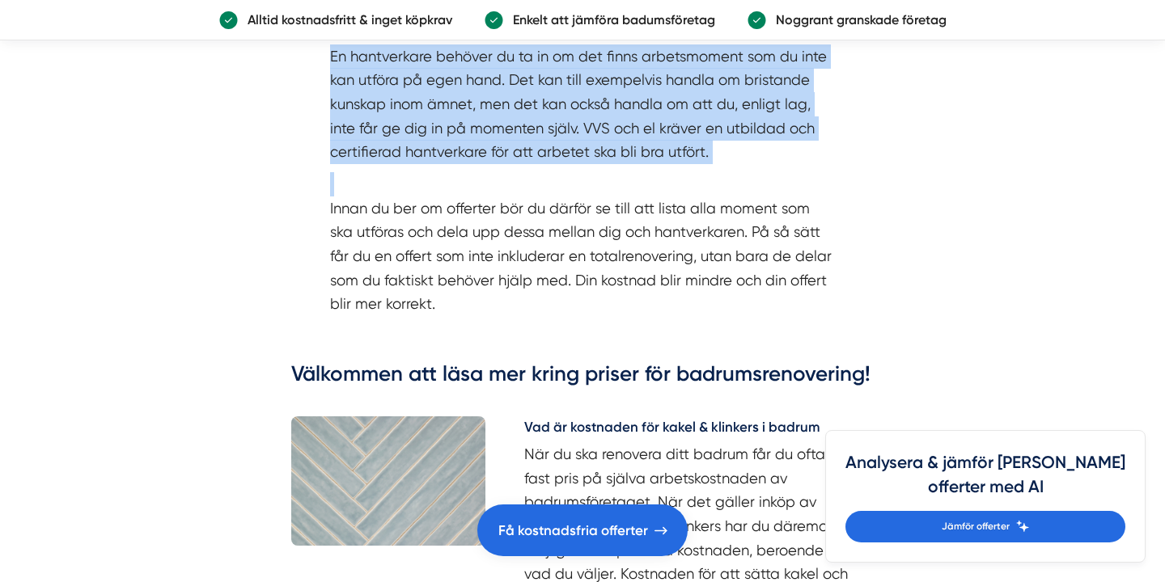
click at [479, 122] on p "En hantverkare behöver du ta in om det finns arbetsmoment som du inte kan utför…" at bounding box center [582, 92] width 505 height 144
click at [429, 140] on p "En hantverkare behöver du ta in om det finns arbetsmoment som du inte kan utför…" at bounding box center [582, 92] width 505 height 144
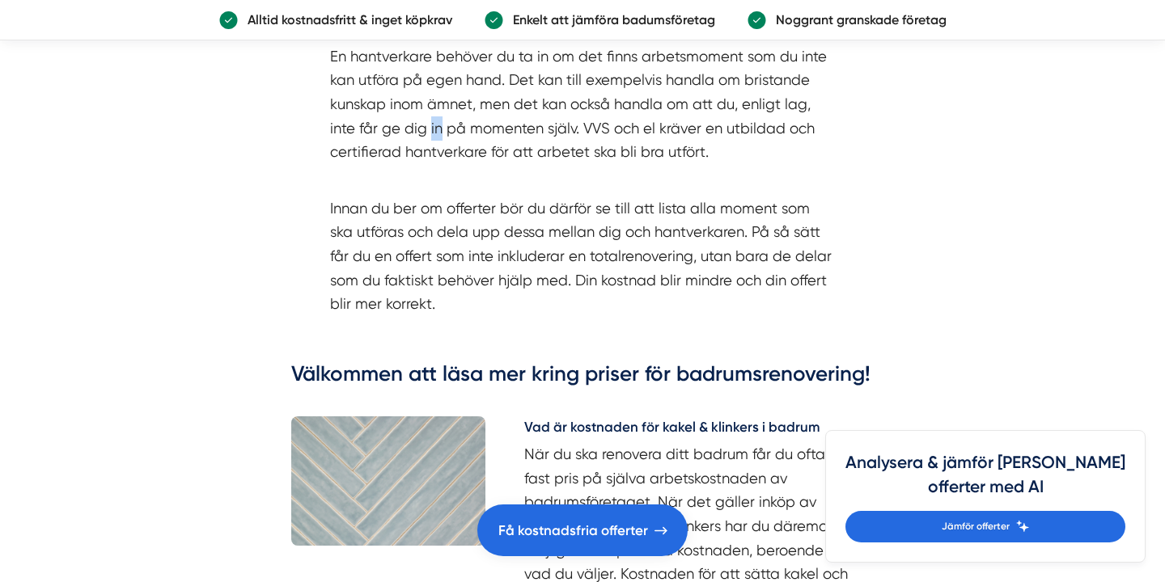
click at [429, 140] on p "En hantverkare behöver du ta in om det finns arbetsmoment som du inte kan utför…" at bounding box center [582, 92] width 505 height 144
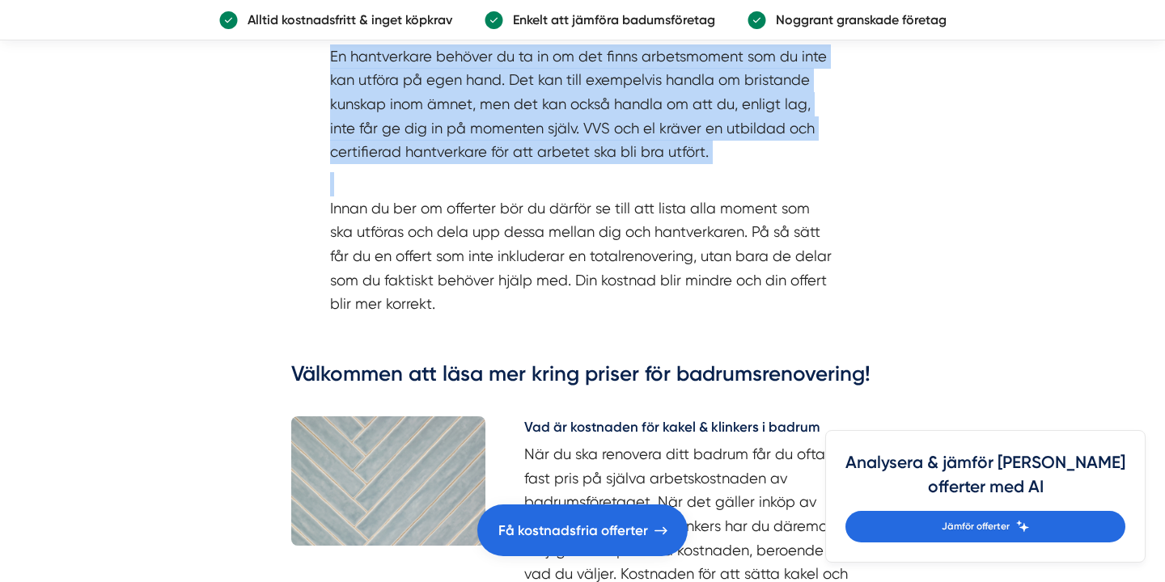
click at [429, 140] on p "En hantverkare behöver du ta in om det finns arbetsmoment som du inte kan utför…" at bounding box center [582, 92] width 505 height 144
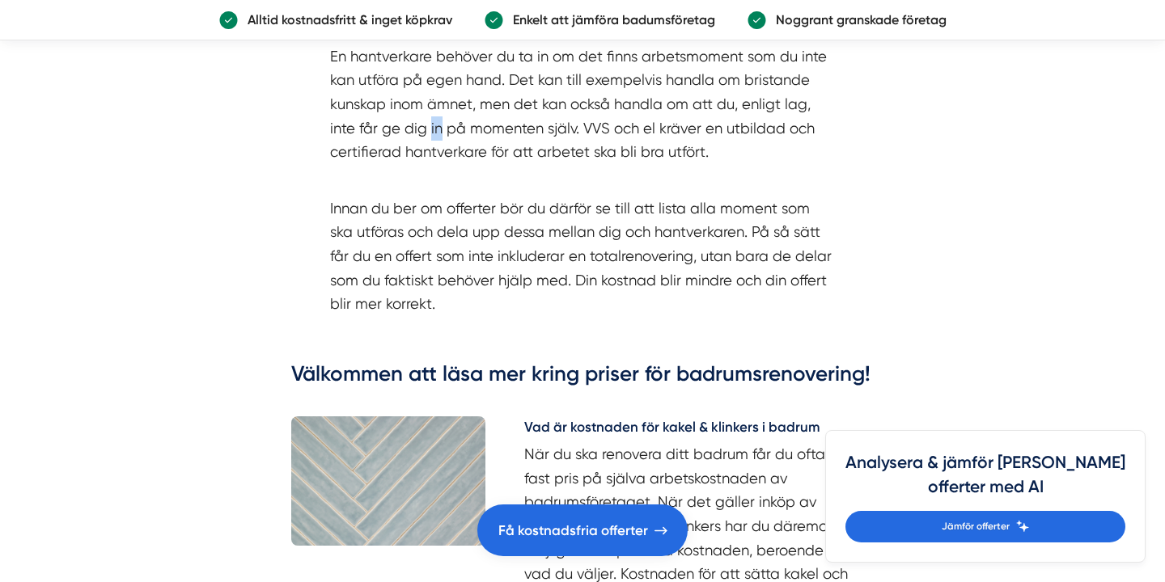
click at [429, 140] on p "En hantverkare behöver du ta in om det finns arbetsmoment som du inte kan utför…" at bounding box center [582, 92] width 505 height 144
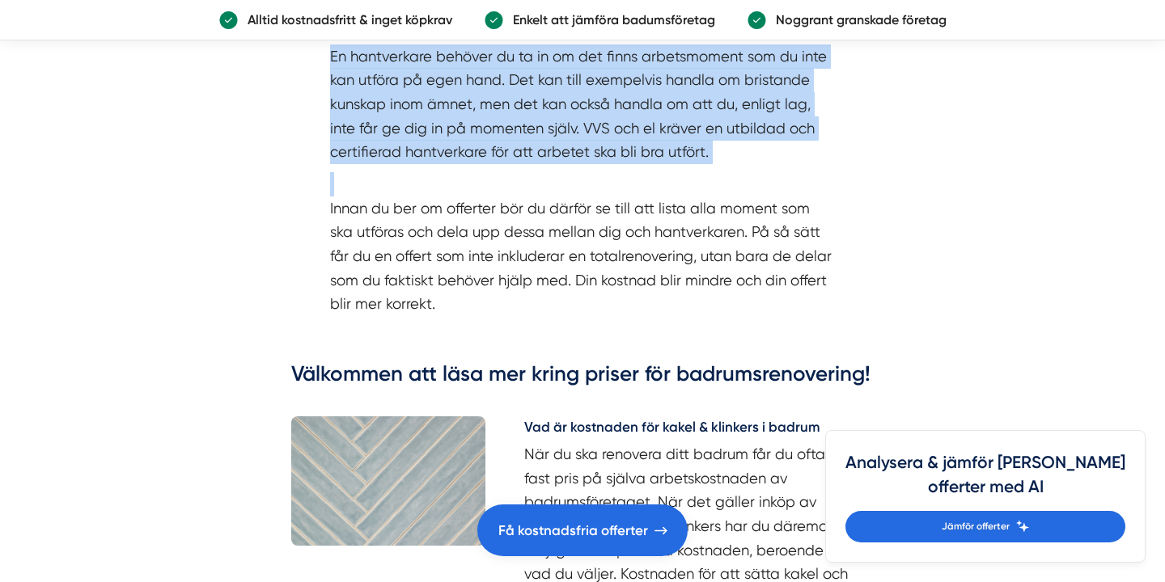
click at [429, 140] on p "En hantverkare behöver du ta in om det finns arbetsmoment som du inte kan utför…" at bounding box center [582, 92] width 505 height 144
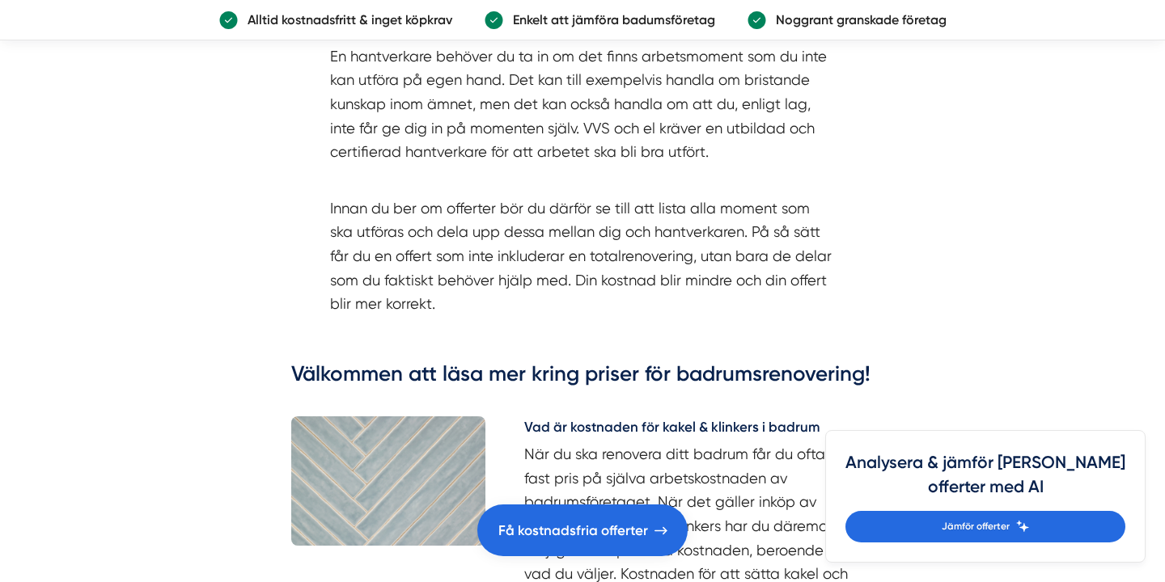
click at [441, 164] on p "En hantverkare behöver du ta in om det finns arbetsmoment som du inte kan utför…" at bounding box center [582, 92] width 505 height 144
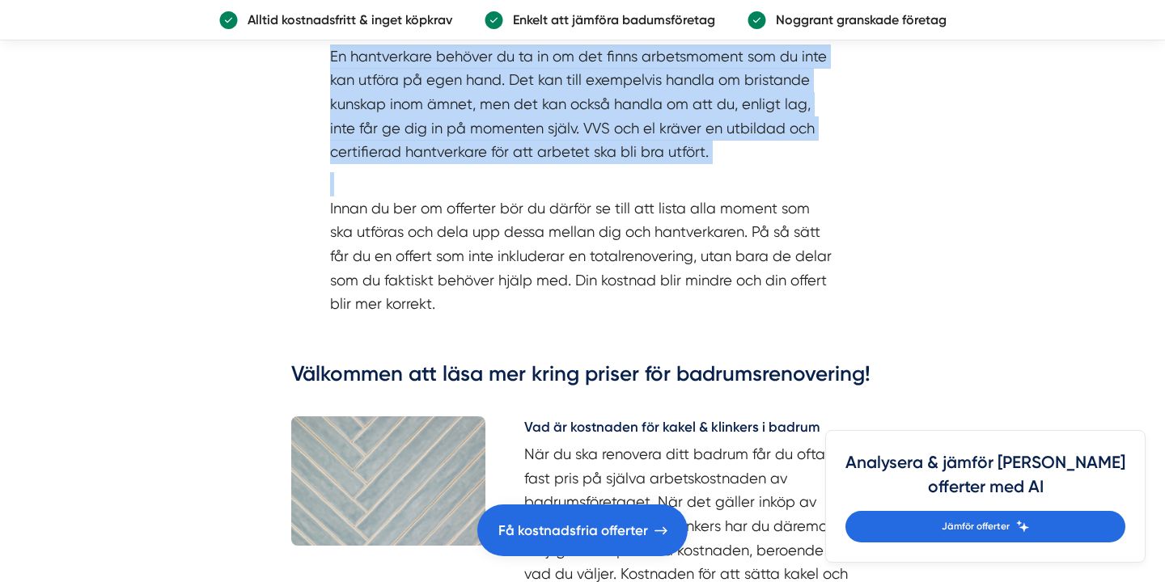
click at [441, 164] on p "En hantverkare behöver du ta in om det finns arbetsmoment som du inte kan utför…" at bounding box center [582, 92] width 505 height 144
click at [426, 164] on p "En hantverkare behöver du ta in om det finns arbetsmoment som du inte kan utför…" at bounding box center [582, 92] width 505 height 144
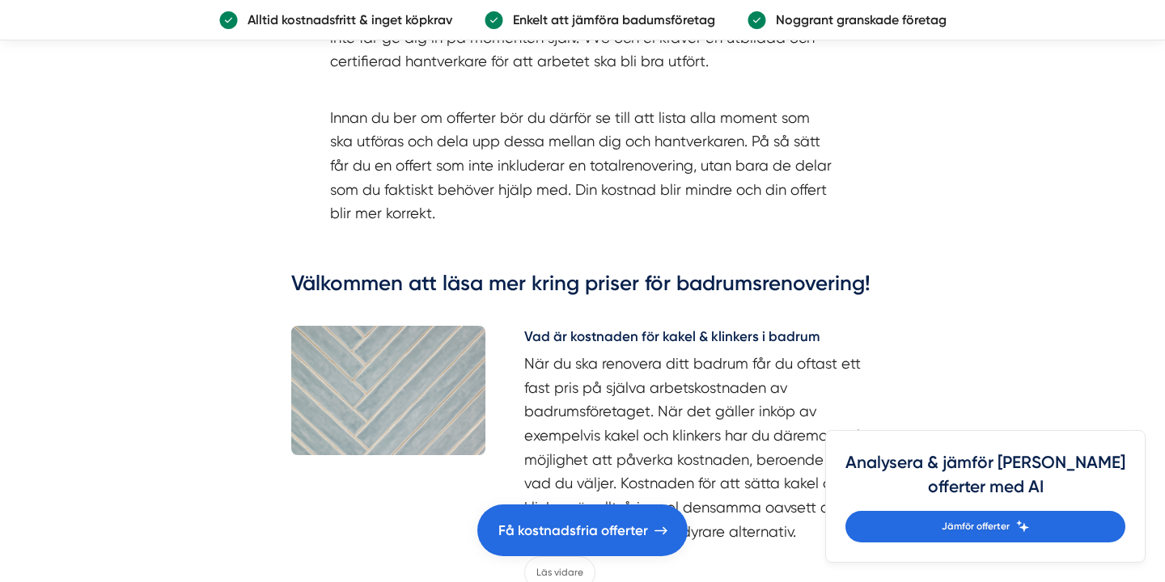
scroll to position [6495, 0]
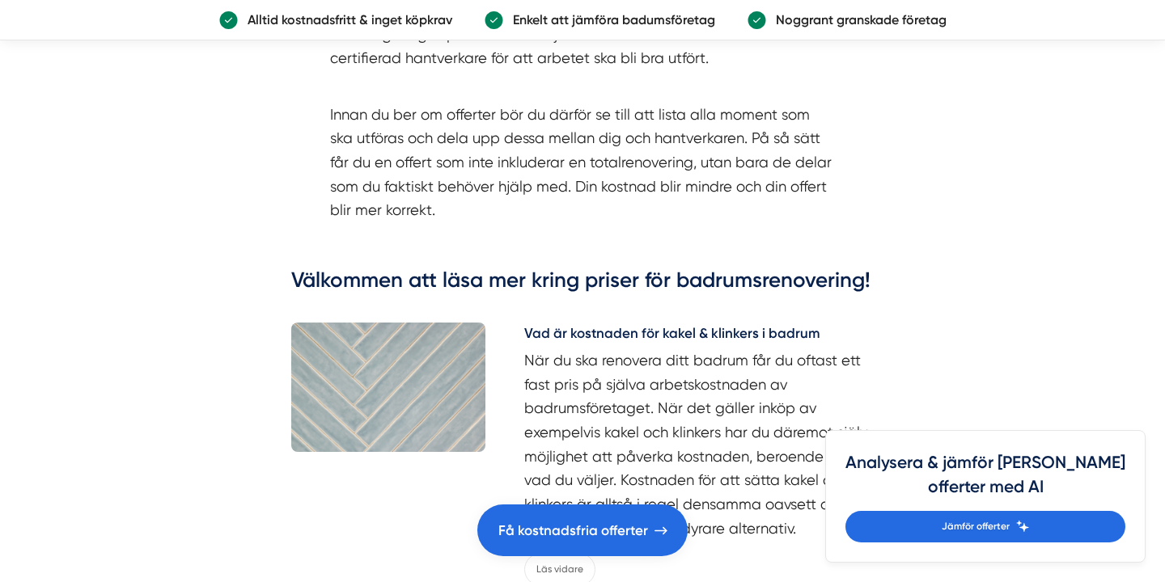
click at [426, 169] on p "Innan du ber om offerter bör du därför se till att lista alla moment som ska ut…" at bounding box center [582, 150] width 505 height 144
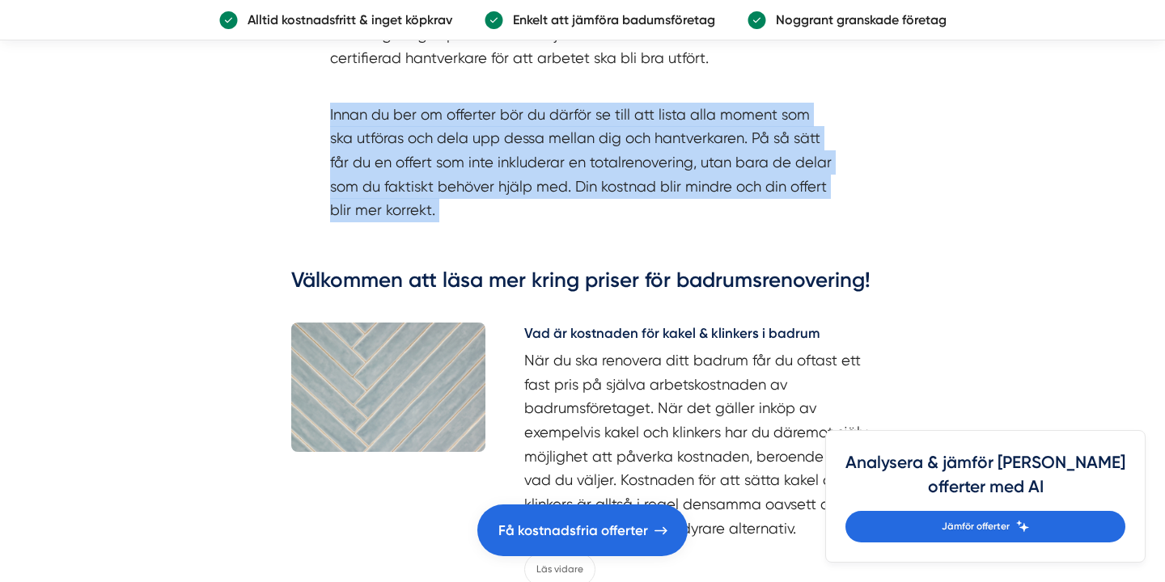
click at [426, 169] on p "Innan du ber om offerter bör du därför se till att lista alla moment som ska ut…" at bounding box center [582, 150] width 505 height 144
click at [413, 188] on p "Innan du ber om offerter bör du därför se till att lista alla moment som ska ut…" at bounding box center [582, 150] width 505 height 144
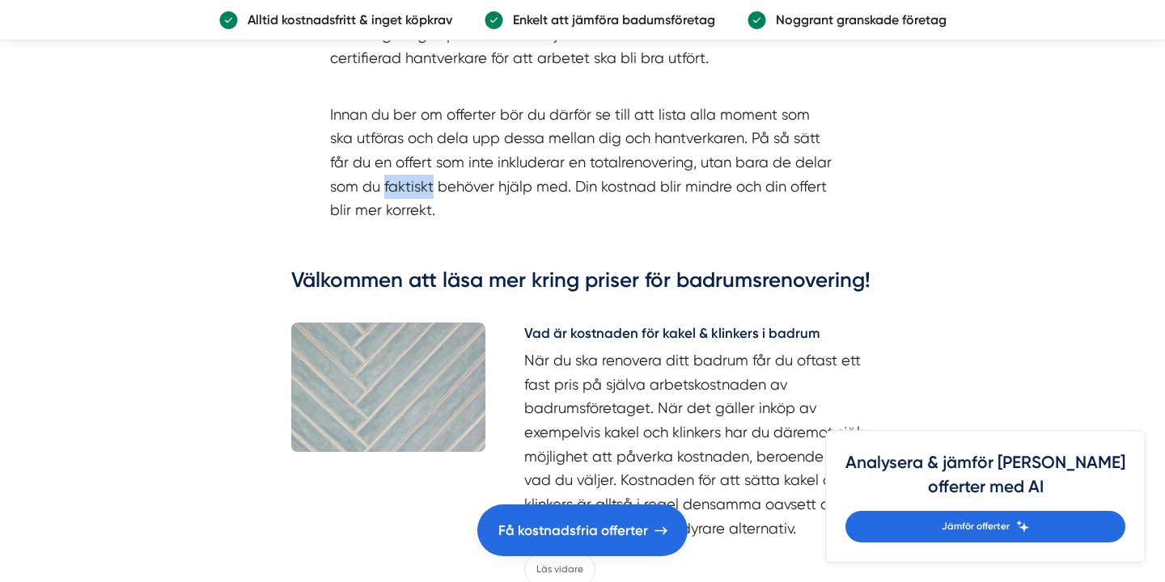
click at [413, 188] on p "Innan du ber om offerter bör du därför se till att lista alla moment som ska ut…" at bounding box center [582, 150] width 505 height 144
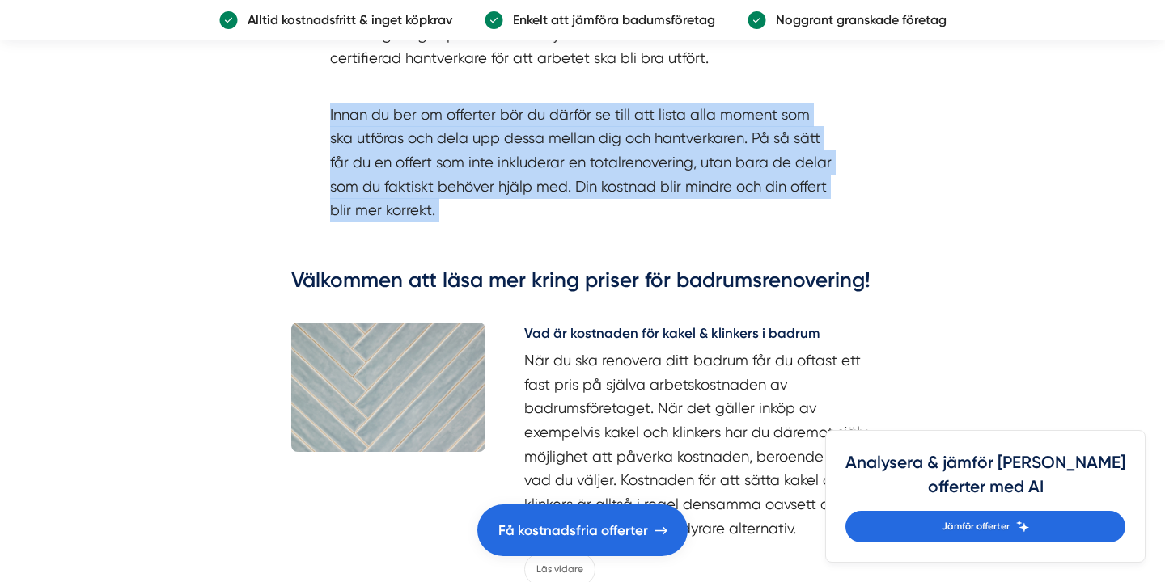
click at [413, 188] on p "Innan du ber om offerter bör du därför se till att lista alla moment som ska ut…" at bounding box center [582, 150] width 505 height 144
drag, startPoint x: 314, startPoint y: 99, endPoint x: 350, endPoint y: 269, distance: 174.5
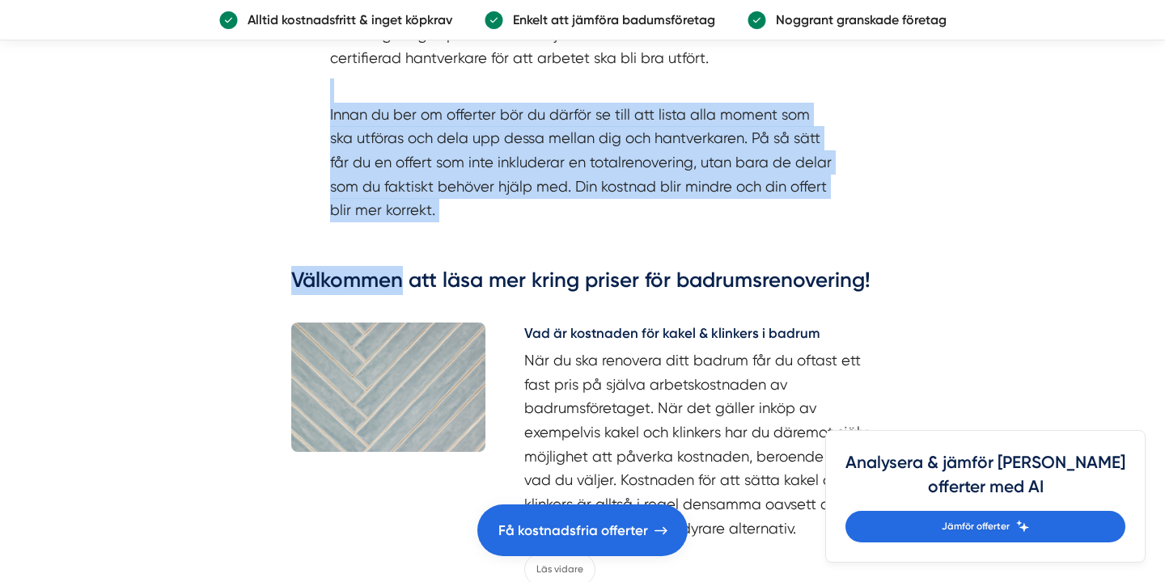
drag, startPoint x: 350, startPoint y: 269, endPoint x: 293, endPoint y: 83, distance: 194.7
drag, startPoint x: 293, startPoint y: 83, endPoint x: 359, endPoint y: 262, distance: 190.7
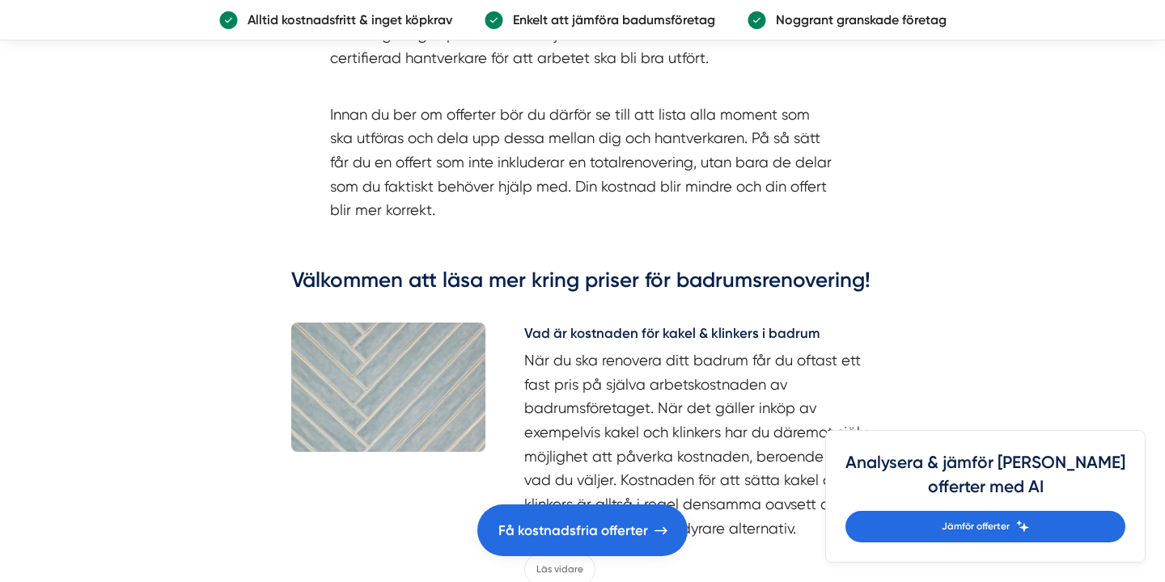
click at [382, 222] on p "Innan du ber om offerter bör du därför se till att lista alla moment som ska ut…" at bounding box center [582, 150] width 505 height 144
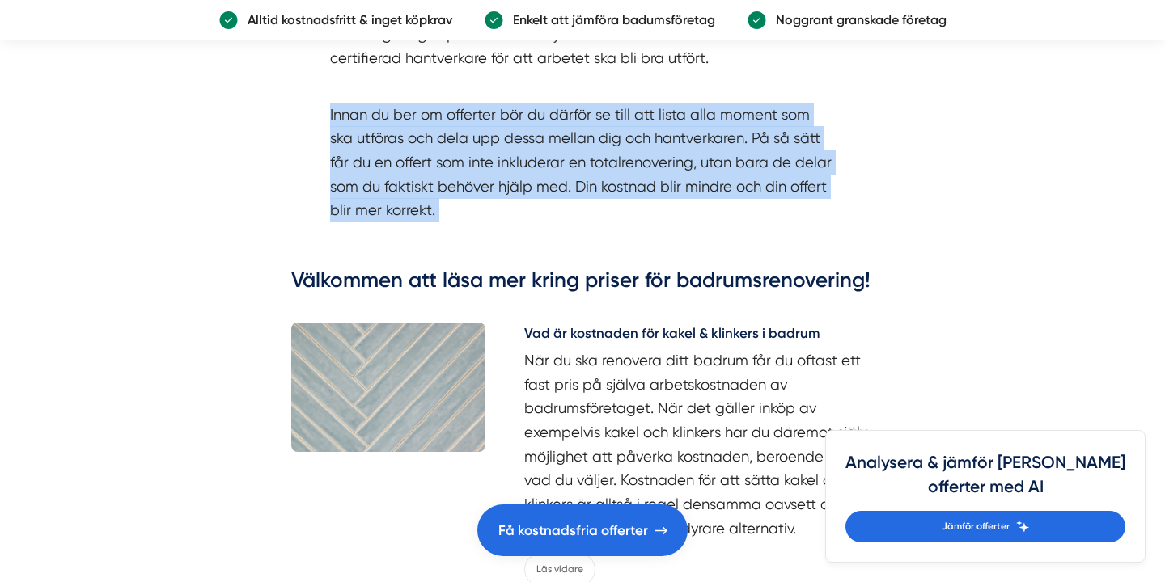
click at [382, 222] on p "Innan du ber om offerter bör du därför se till att lista alla moment som ska ut…" at bounding box center [582, 150] width 505 height 144
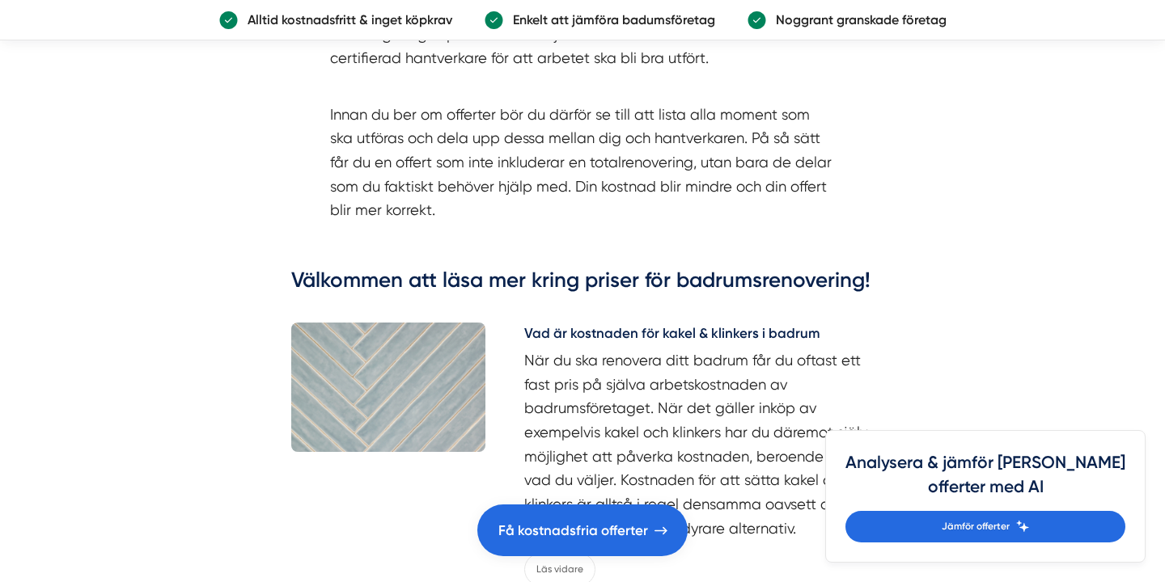
click at [556, 290] on h3 "Välkommen att läsa mer kring priser för badrumsrenovering!" at bounding box center [582, 284] width 582 height 37
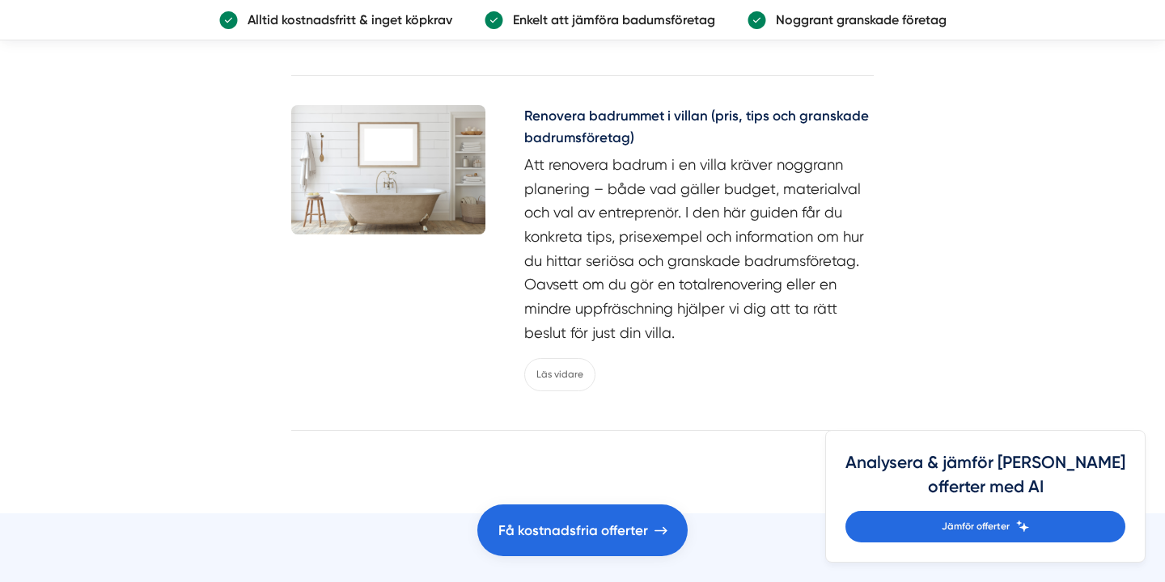
scroll to position [7963, 0]
click at [558, 201] on p "Att renovera badrum i en villa kräver noggrann planering – både vad gäller budg…" at bounding box center [698, 251] width 349 height 193
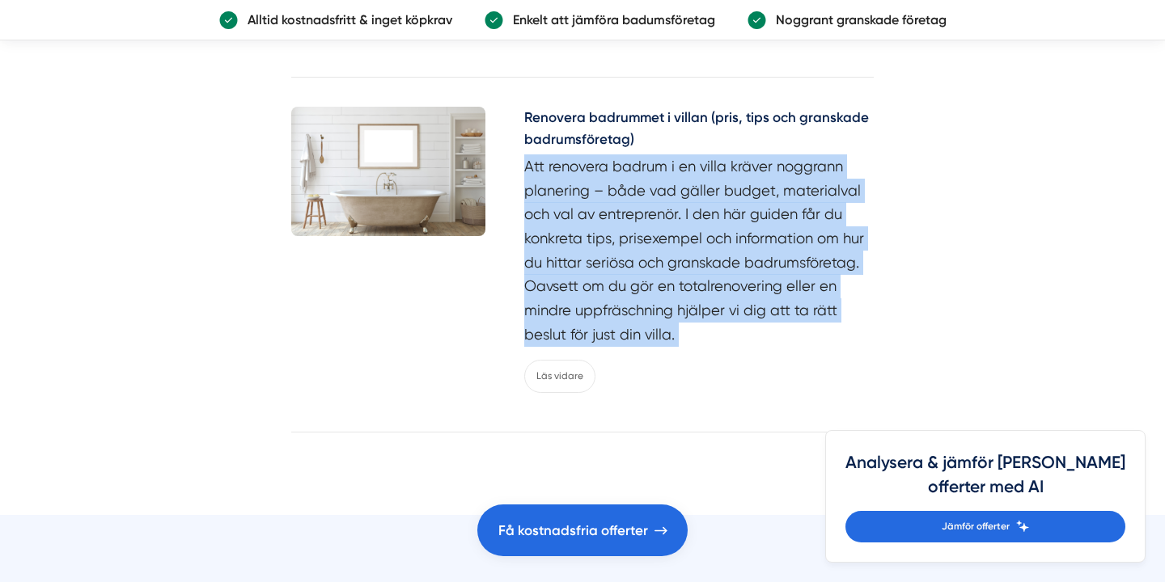
click at [558, 201] on p "Att renovera badrum i en villa kräver noggrann planering – både vad gäller budg…" at bounding box center [698, 251] width 349 height 193
click at [629, 221] on p "Att renovera badrum i en villa kräver noggrann planering – både vad gäller budg…" at bounding box center [698, 251] width 349 height 193
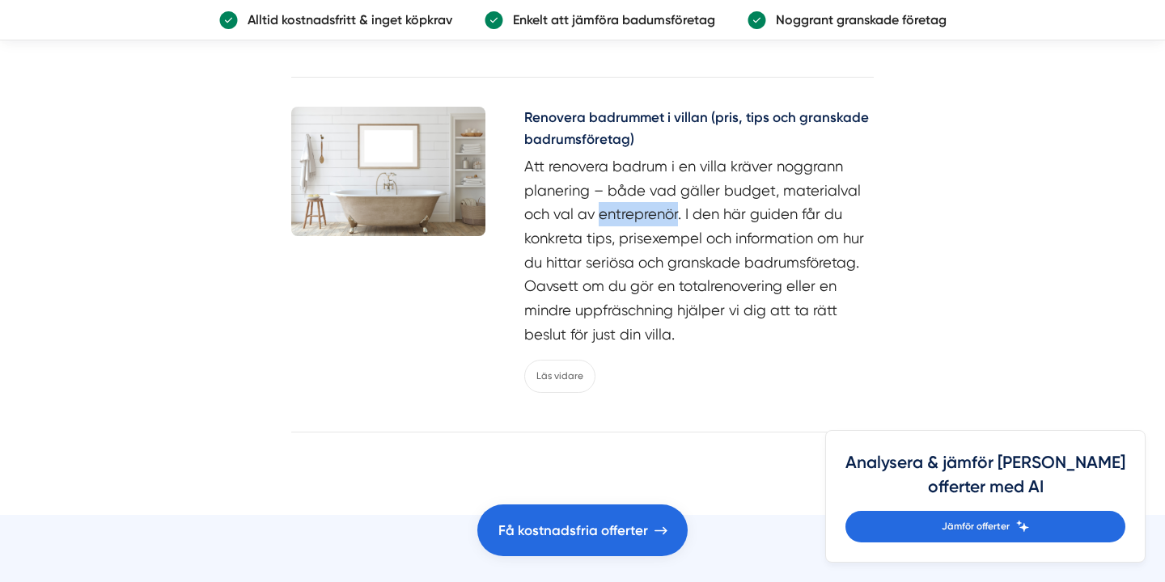
click at [629, 221] on p "Att renovera badrum i en villa kräver noggrann planering – både vad gäller budg…" at bounding box center [698, 251] width 349 height 193
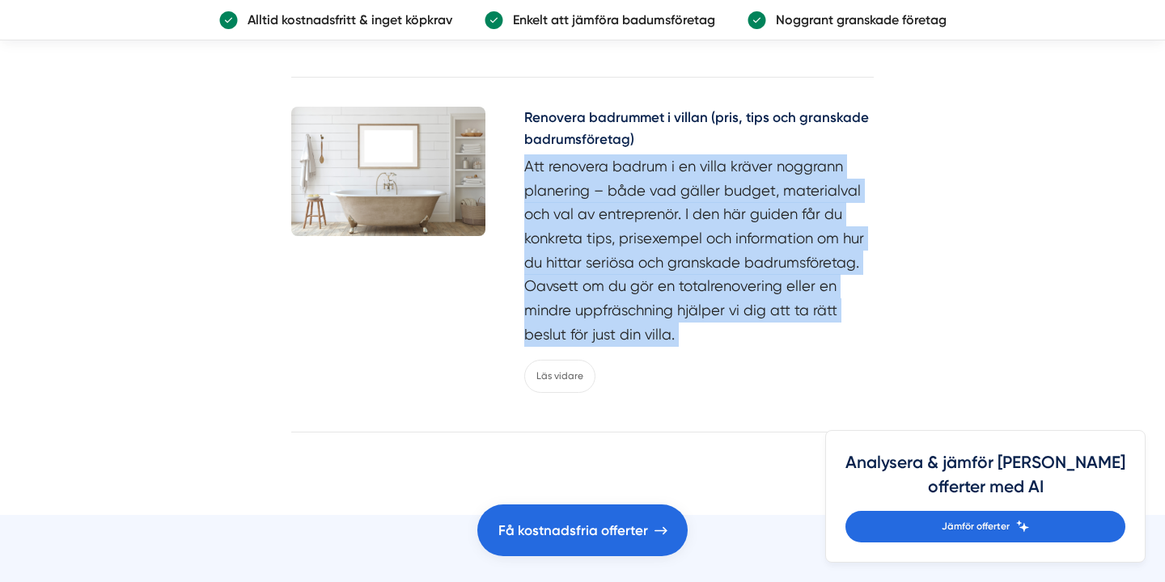
click at [629, 221] on p "Att renovera badrum i en villa kräver noggrann planering – både vad gäller budg…" at bounding box center [698, 251] width 349 height 193
click at [548, 227] on p "Att renovera badrum i en villa kräver noggrann planering – både vad gäller budg…" at bounding box center [698, 251] width 349 height 193
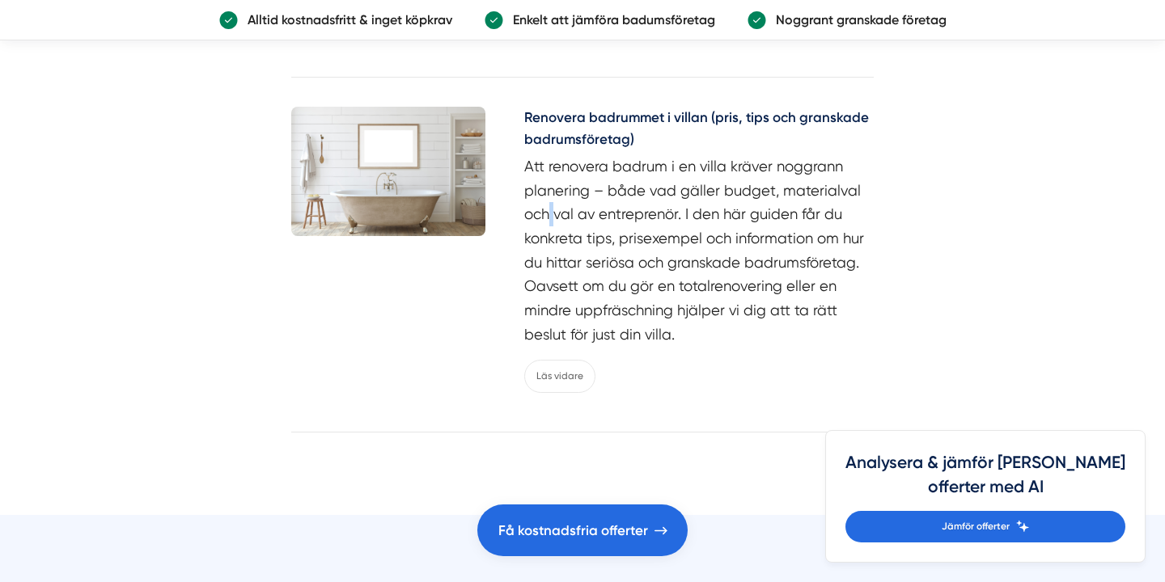
click at [548, 227] on p "Att renovera badrum i en villa kräver noggrann planering – både vad gäller budg…" at bounding box center [698, 251] width 349 height 193
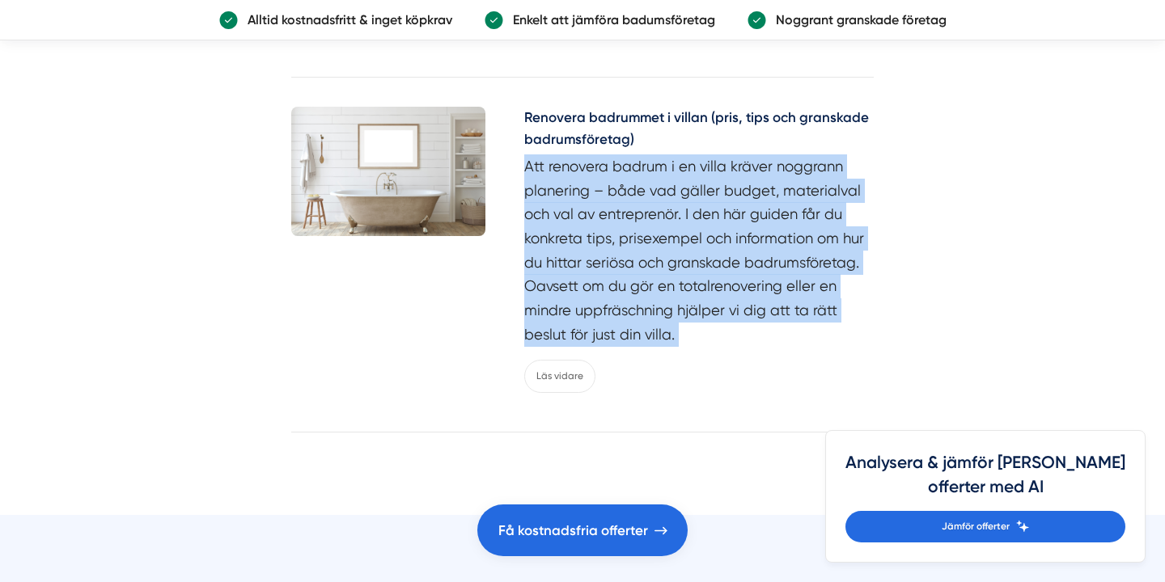
click at [548, 227] on p "Att renovera badrum i en villa kräver noggrann planering – både vad gäller budg…" at bounding box center [698, 251] width 349 height 193
click at [598, 261] on p "Att renovera badrum i en villa kräver noggrann planering – både vad gäller budg…" at bounding box center [698, 251] width 349 height 193
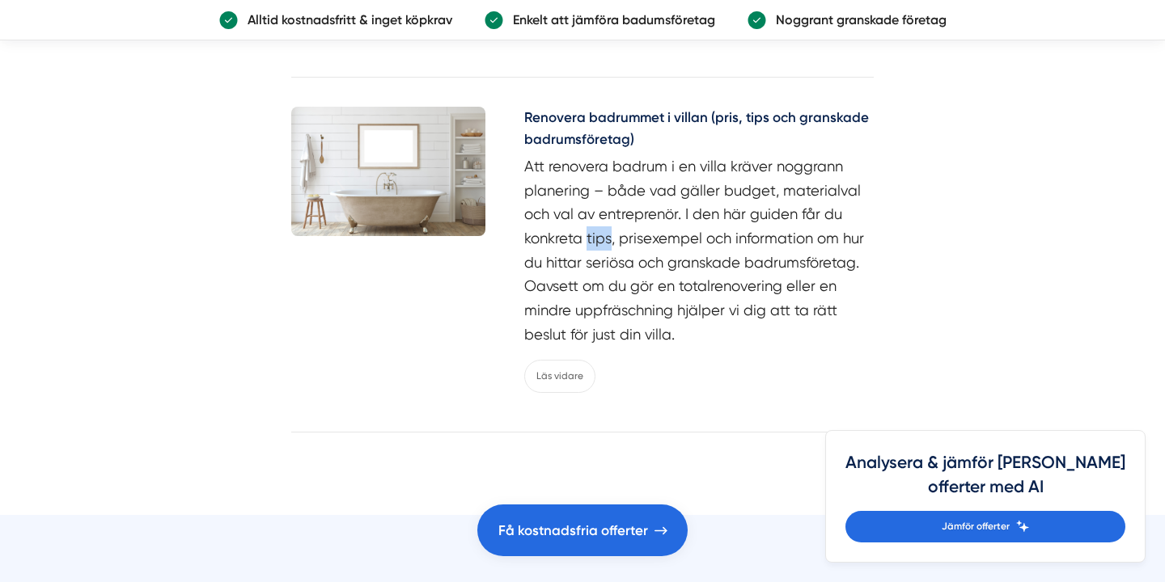
click at [598, 261] on p "Att renovera badrum i en villa kräver noggrann planering – både vad gäller budg…" at bounding box center [698, 251] width 349 height 193
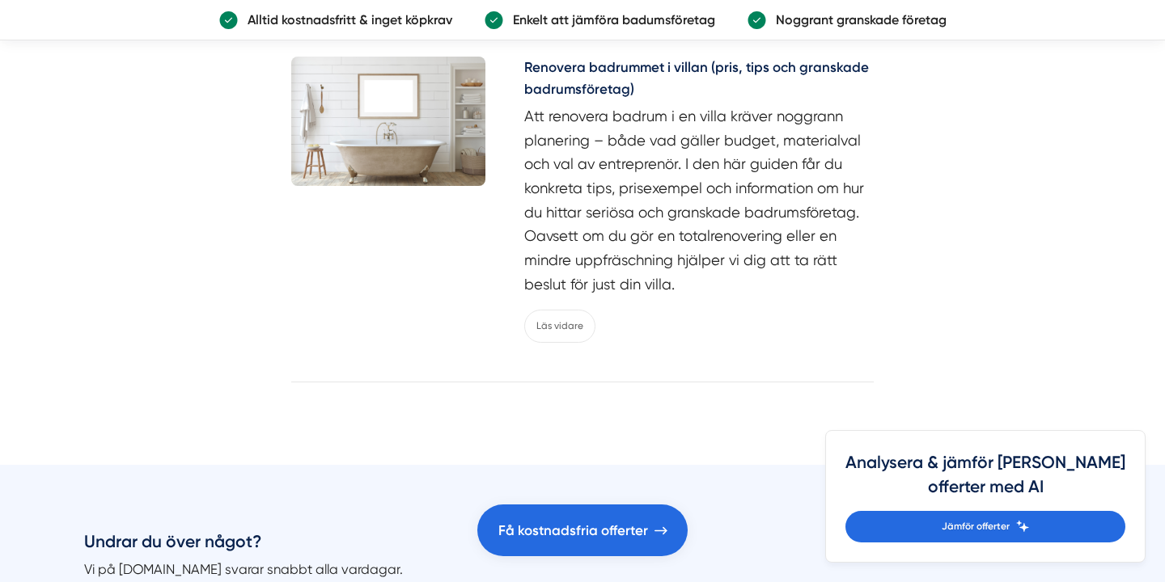
scroll to position [8016, 0]
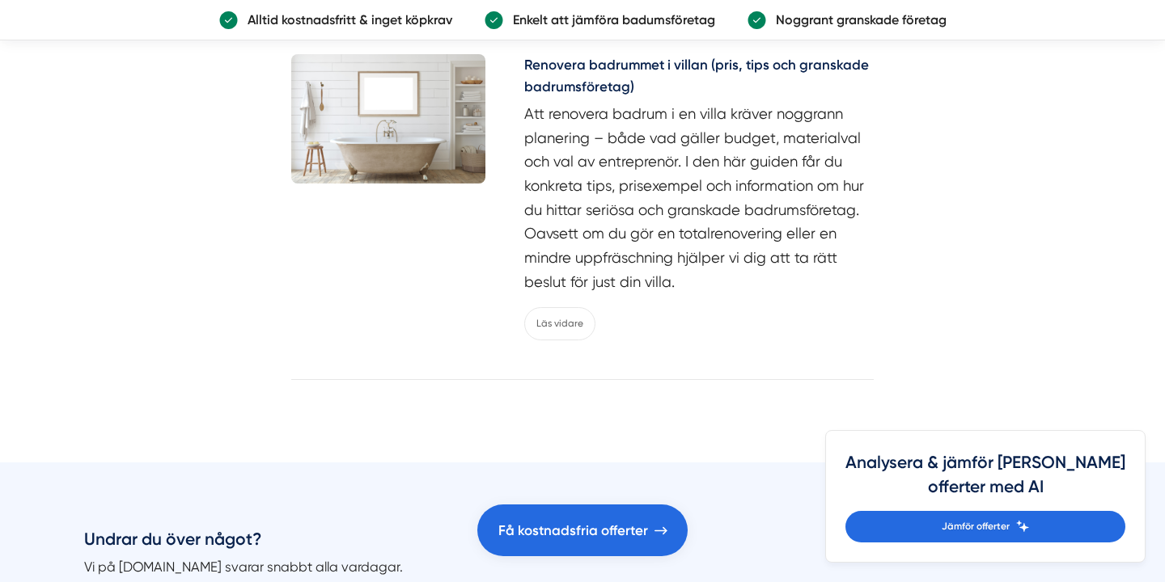
click at [557, 316] on div "Renovera badrummet i villan (pris, tips och granskade badrumsföretag) Att renov…" at bounding box center [698, 197] width 349 height 286
click at [563, 333] on link "Läs vidare" at bounding box center [559, 323] width 71 height 33
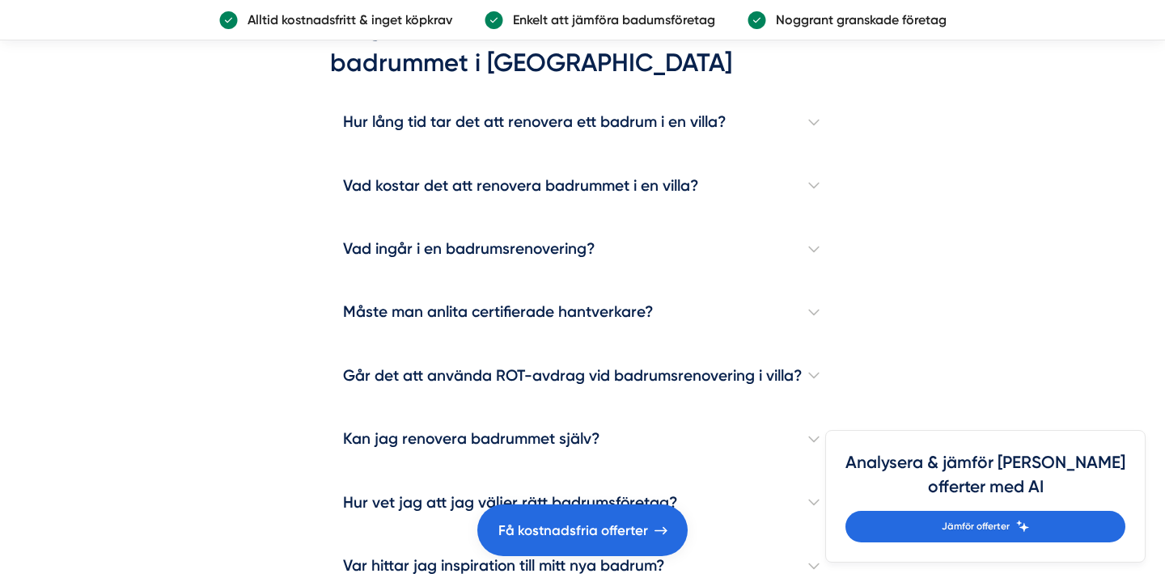
scroll to position [4548, 0]
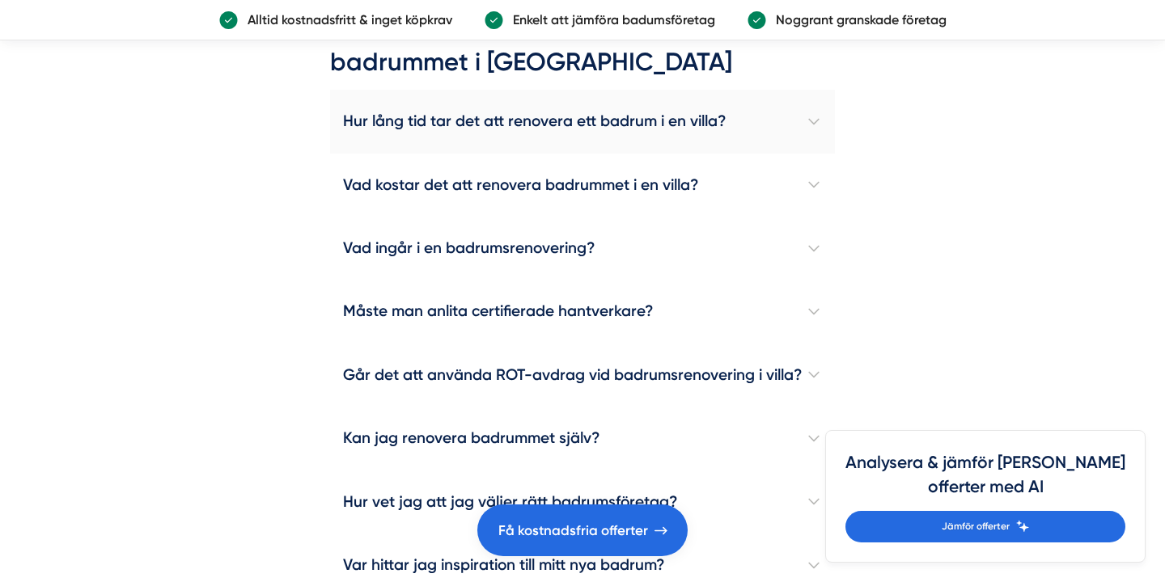
click at [469, 100] on h4 "Hur lång tid tar det att renovera ett badrum i en villa?" at bounding box center [582, 121] width 505 height 63
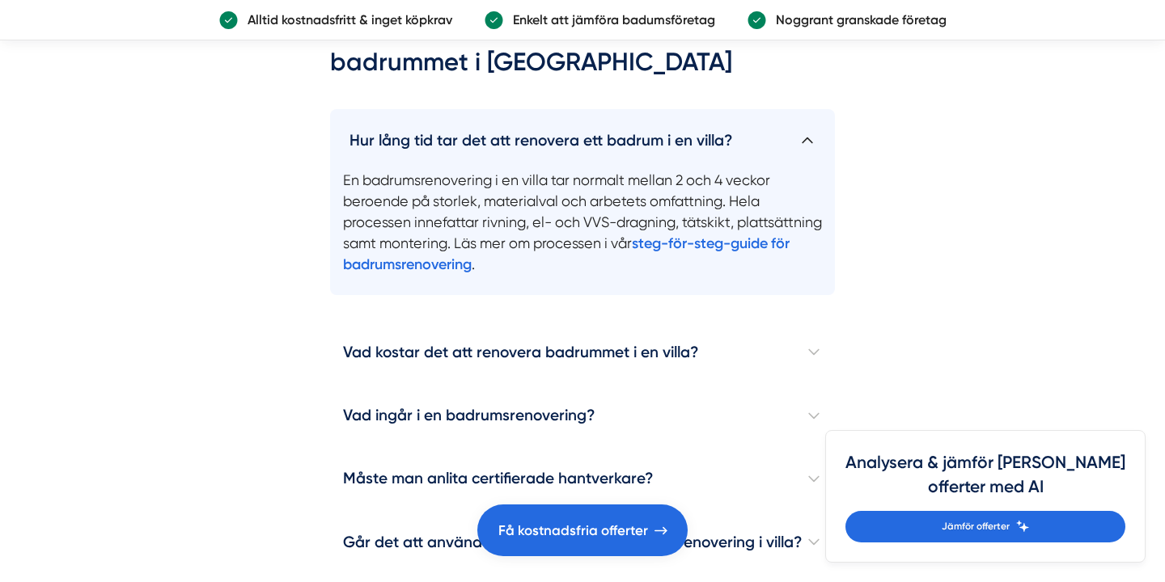
click at [470, 109] on h4 "Hur lång tid tar det att renovera ett badrum i en villa?" at bounding box center [582, 133] width 505 height 49
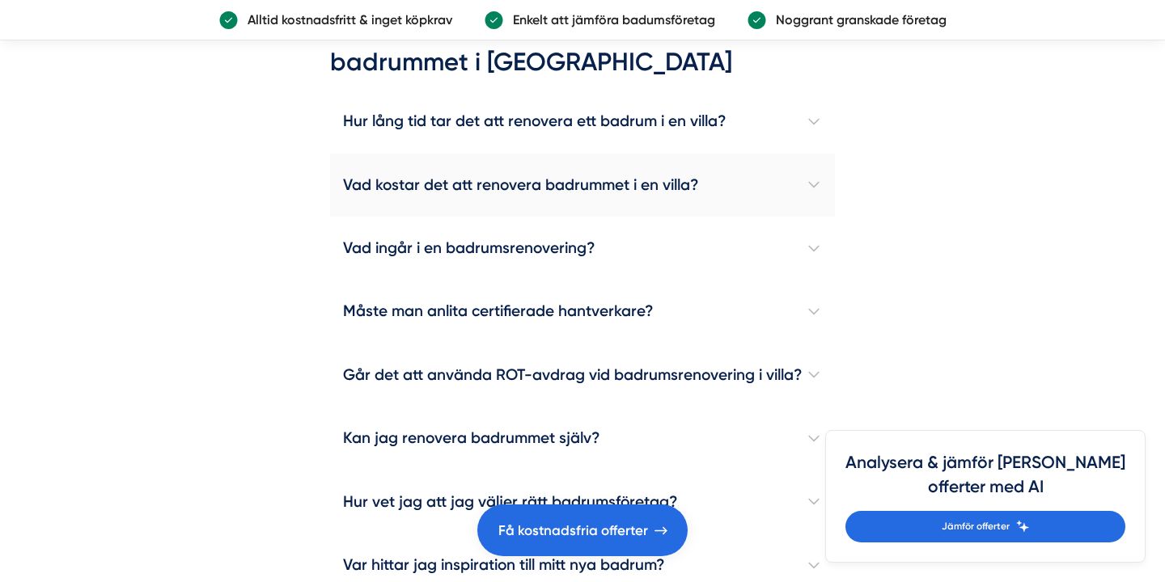
click at [477, 154] on h4 "Vad kostar det att renovera badrummet i en villa?" at bounding box center [582, 185] width 505 height 63
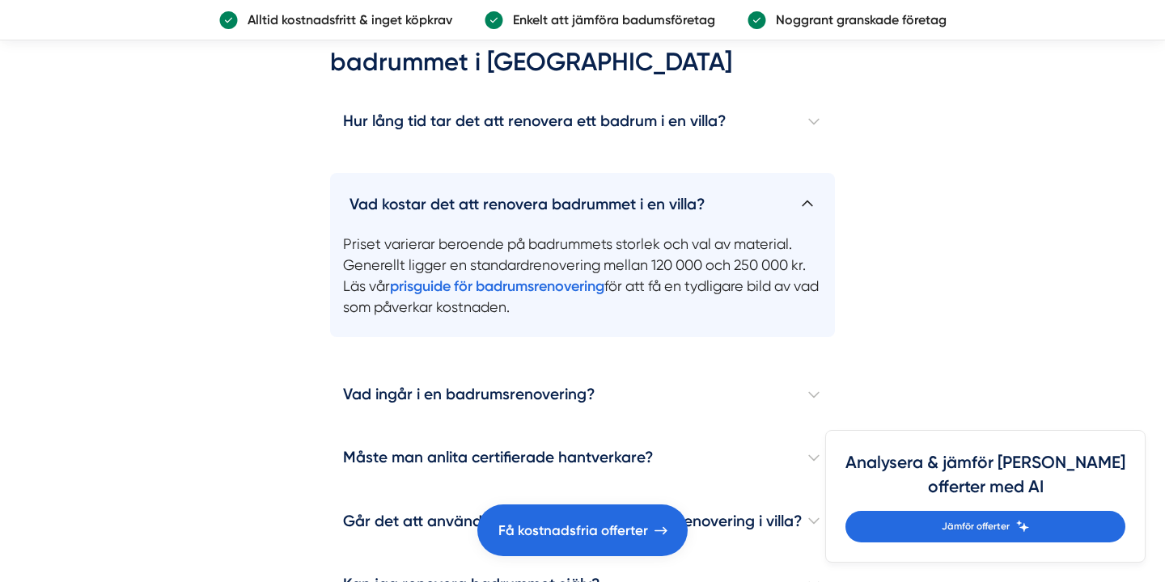
click at [478, 173] on h4 "Vad kostar det att renovera badrummet i en villa?" at bounding box center [582, 197] width 505 height 49
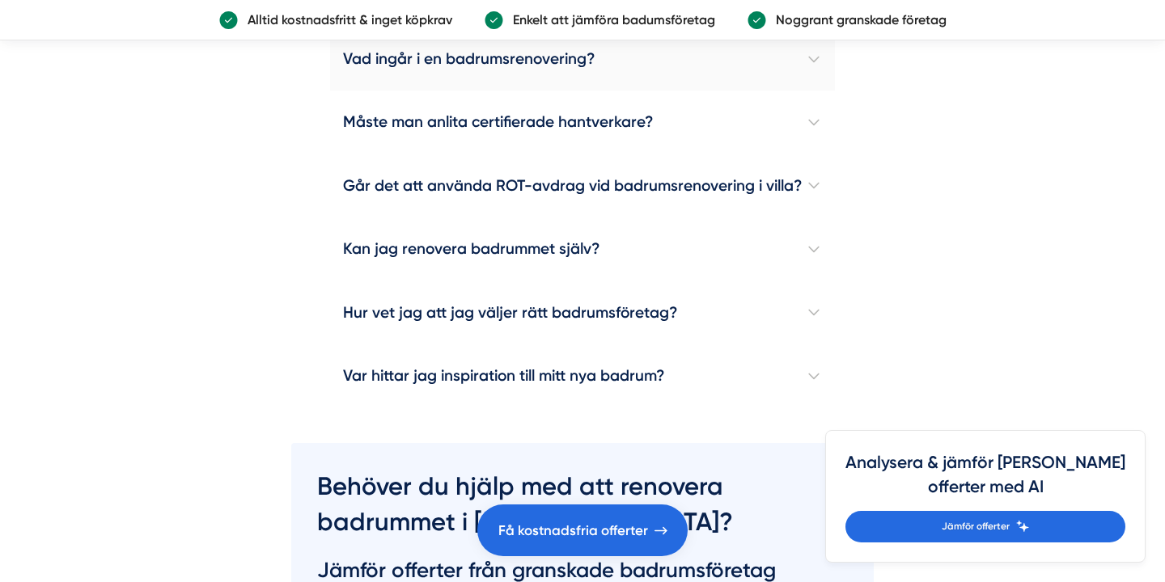
scroll to position [4743, 0]
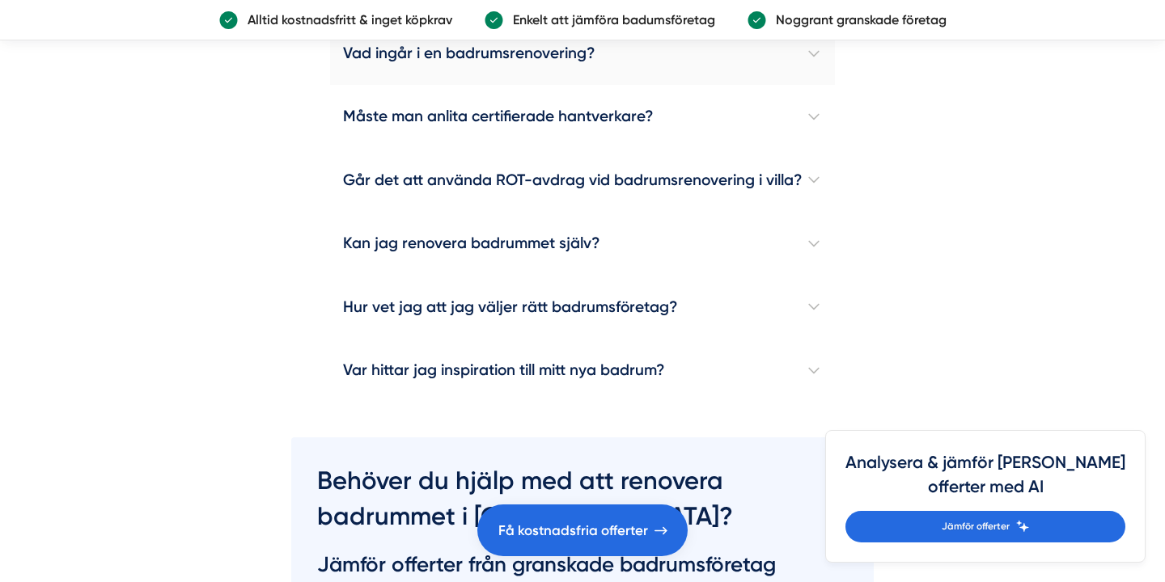
click at [495, 222] on h4 "Kan jag renovera badrummet själv?" at bounding box center [582, 243] width 505 height 63
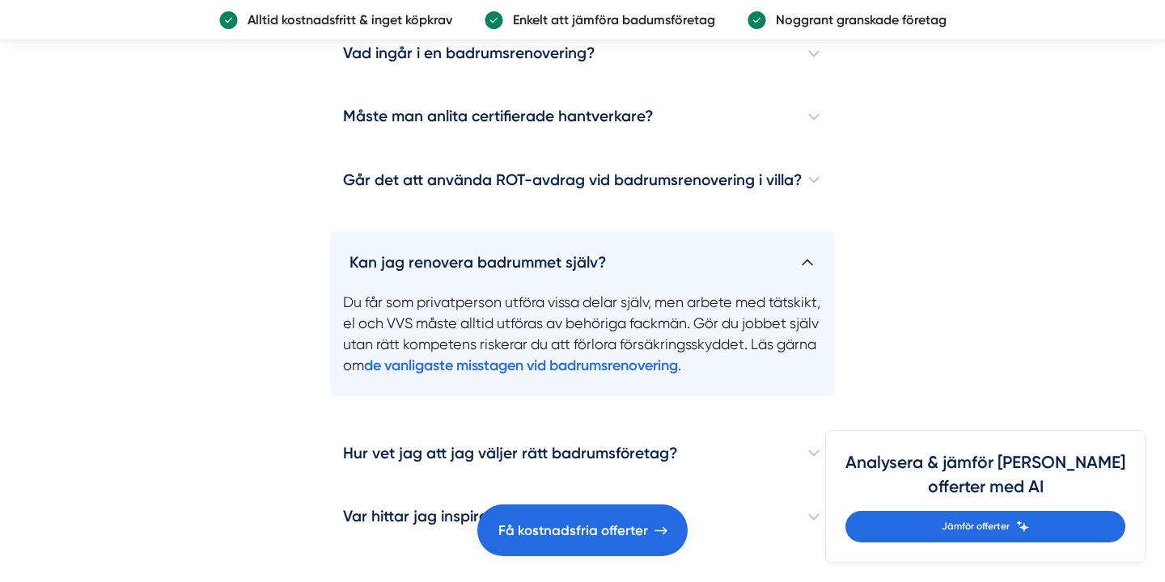
click at [495, 231] on h4 "Kan jag renovera badrummet själv?" at bounding box center [582, 255] width 505 height 49
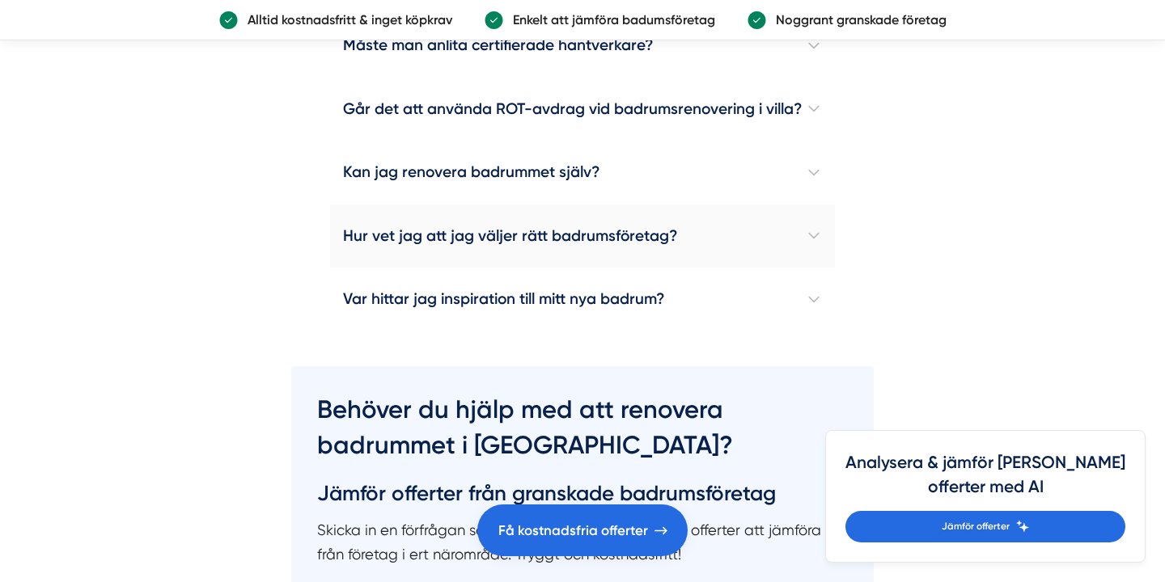
scroll to position [4811, 0]
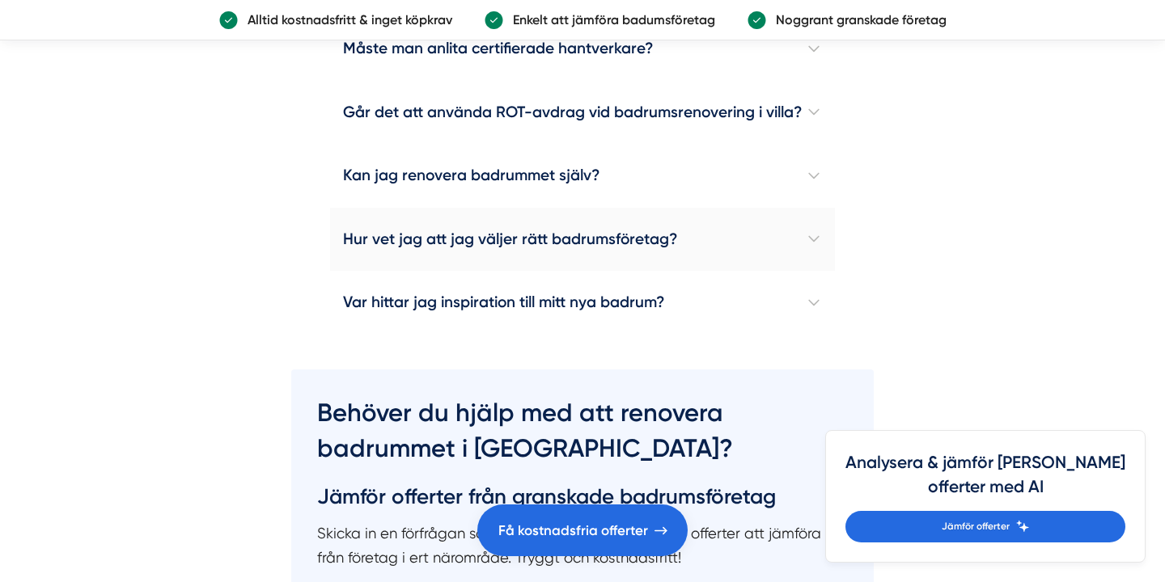
click at [495, 229] on h4 "Hur vet jag att jag väljer rätt badrumsföretag?" at bounding box center [582, 239] width 505 height 63
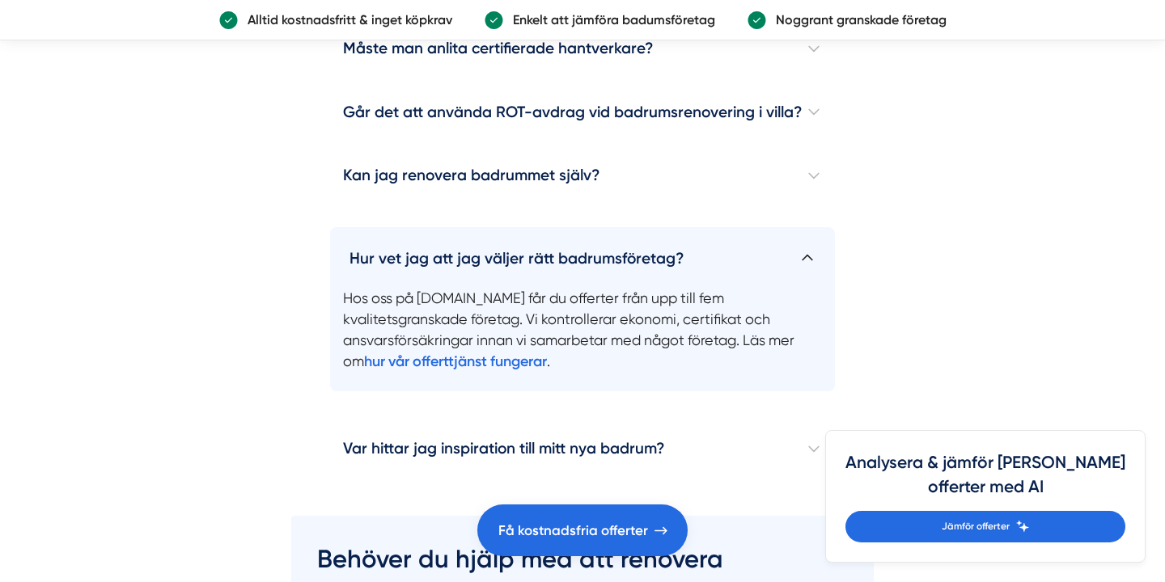
click at [495, 229] on h4 "Hur vet jag att jag väljer rätt badrumsföretag?" at bounding box center [582, 251] width 505 height 49
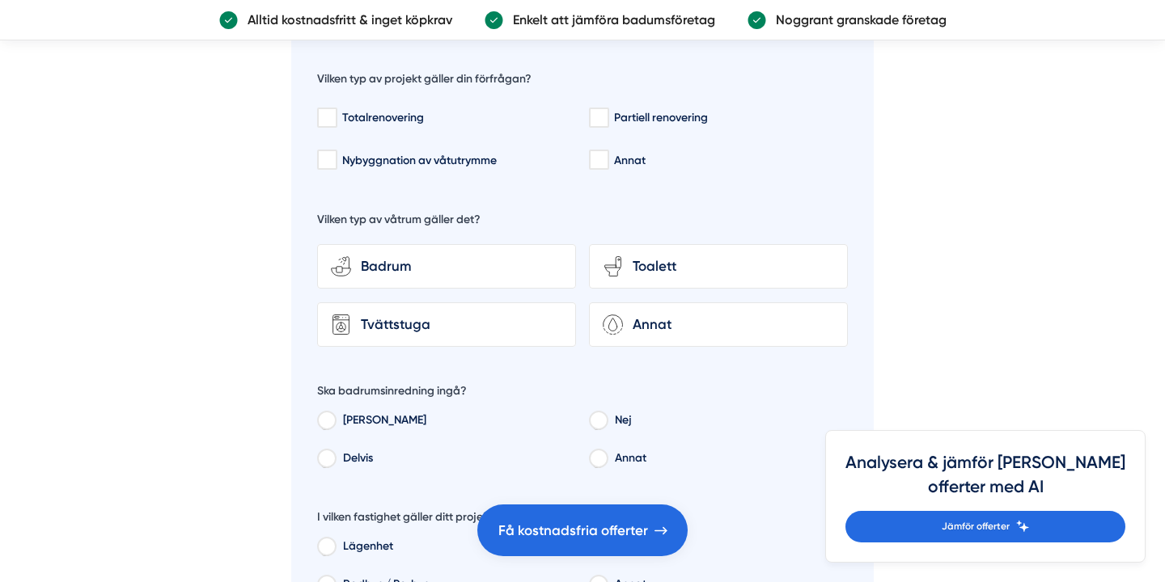
scroll to position [5343, 0]
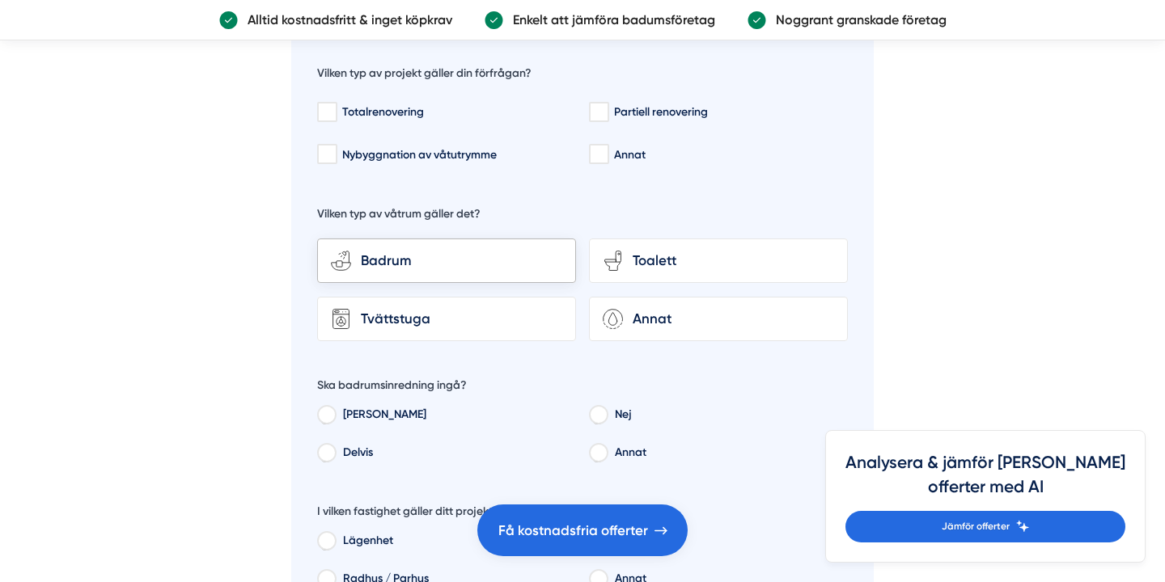
click at [496, 250] on div "Badrum" at bounding box center [456, 261] width 211 height 22
click at [0, 0] on input "bathroom-tub-towel Badrum" at bounding box center [0, 0] width 0 height 0
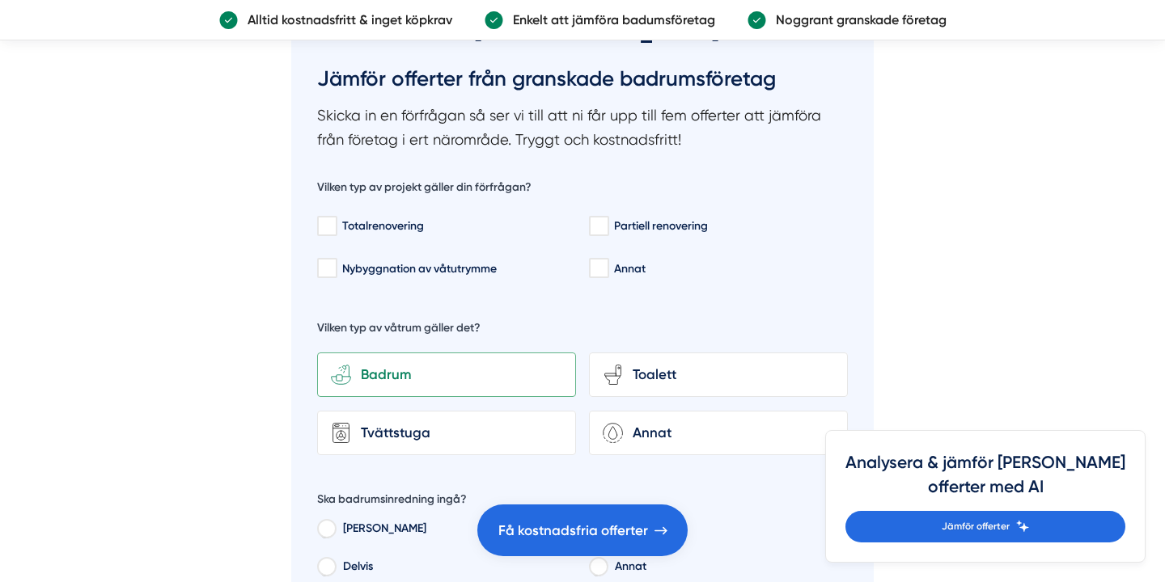
scroll to position [5231, 0]
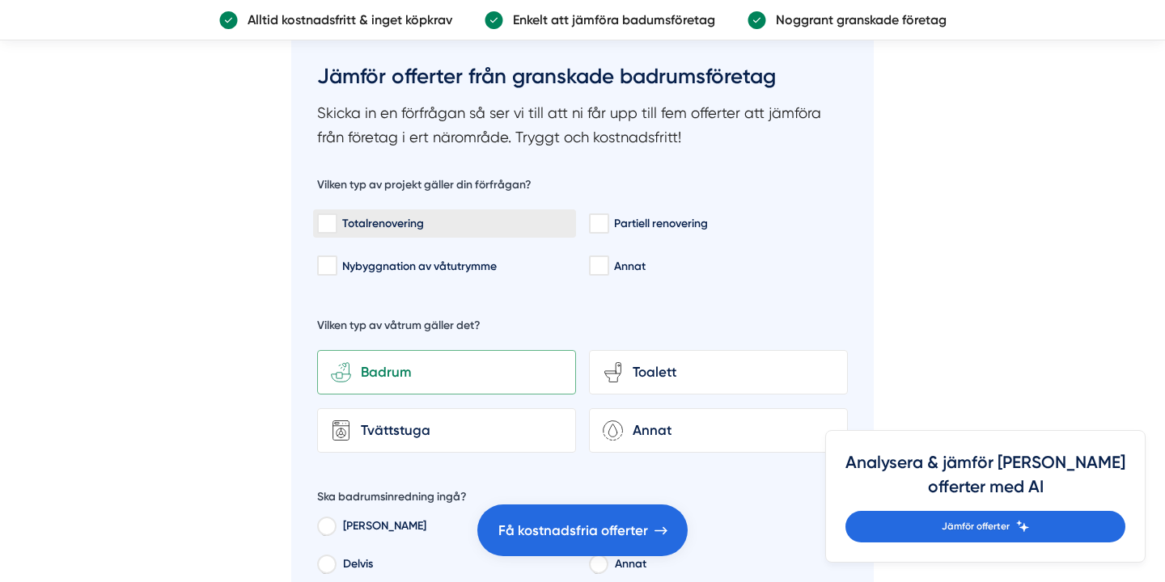
click at [464, 216] on div "Totalrenovering" at bounding box center [444, 224] width 255 height 16
click at [336, 216] on input "Totalrenovering" at bounding box center [326, 224] width 19 height 16
checkbox input "true"
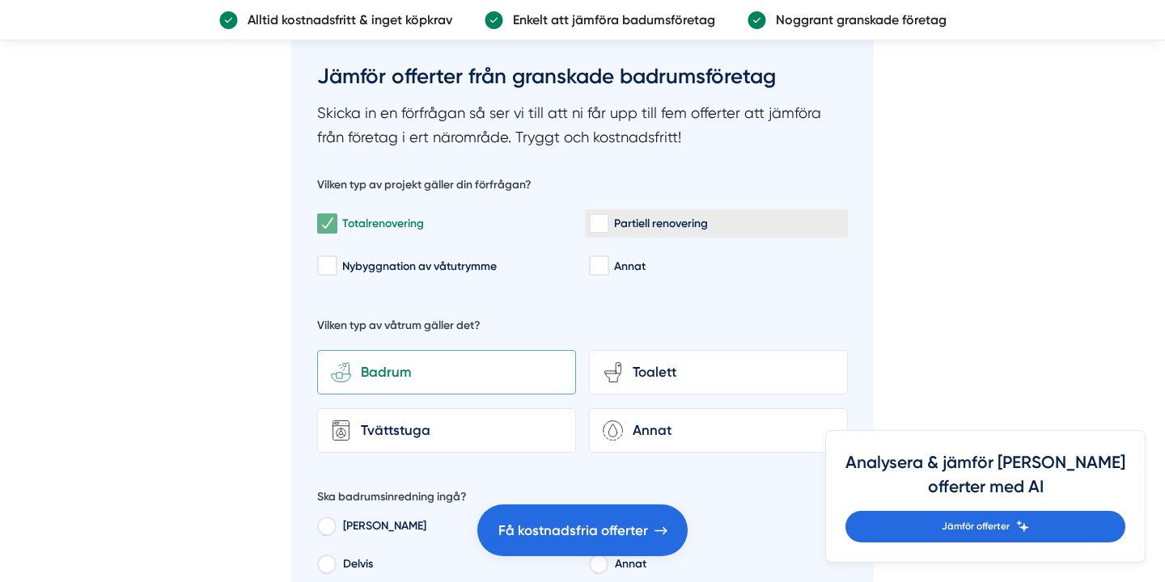
click at [594, 216] on input "Partiell renovering" at bounding box center [598, 224] width 19 height 16
checkbox input "false"
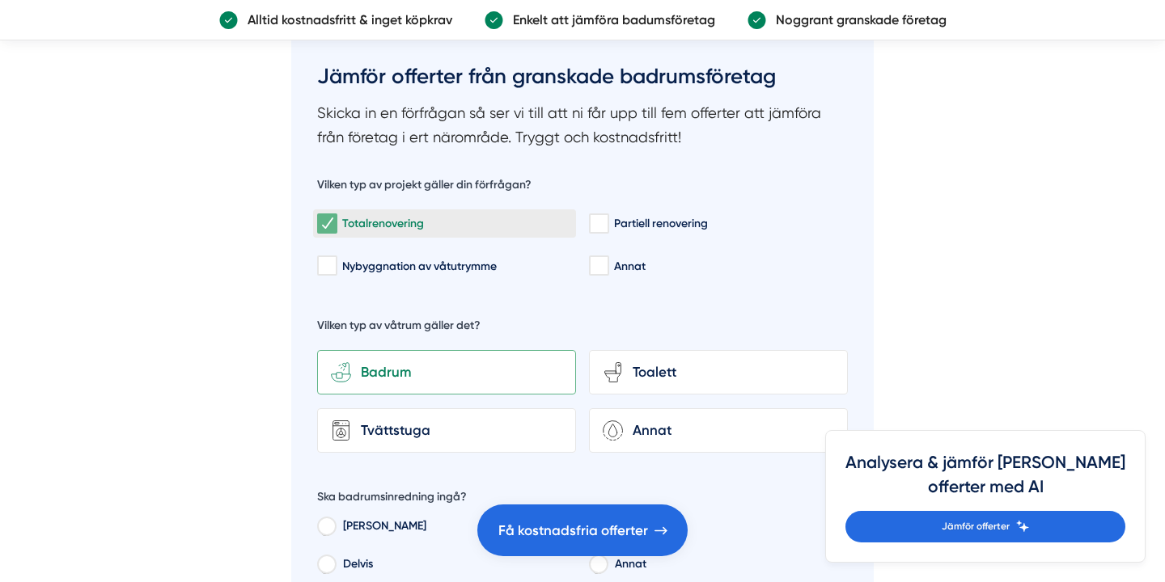
click at [530, 216] on div "Totalrenovering" at bounding box center [444, 224] width 255 height 16
click at [336, 216] on input "Totalrenovering" at bounding box center [326, 224] width 19 height 16
checkbox input "false"
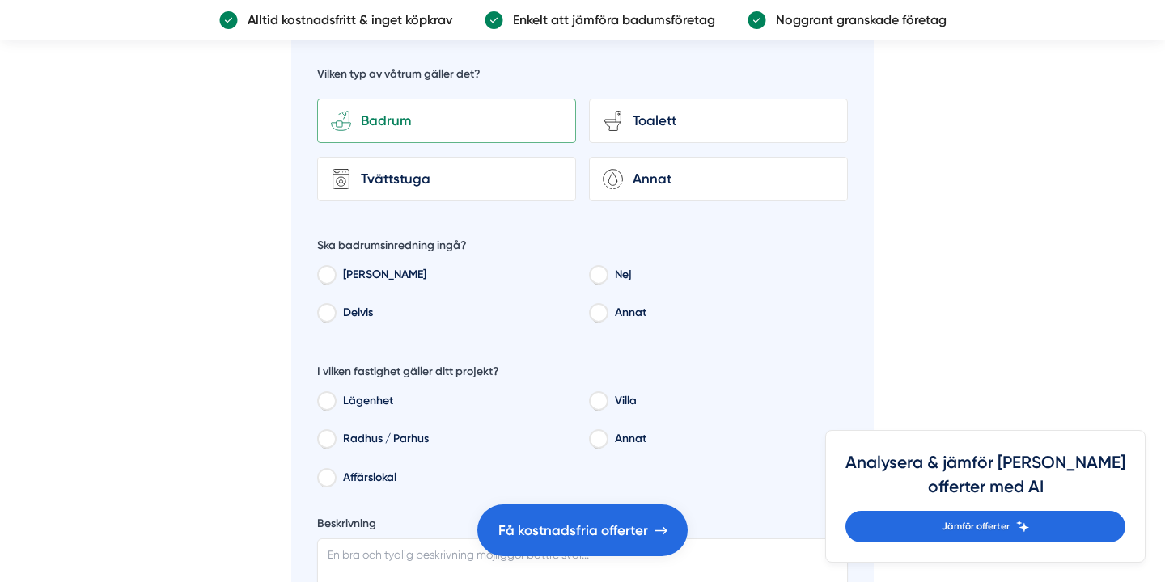
scroll to position [5488, 0]
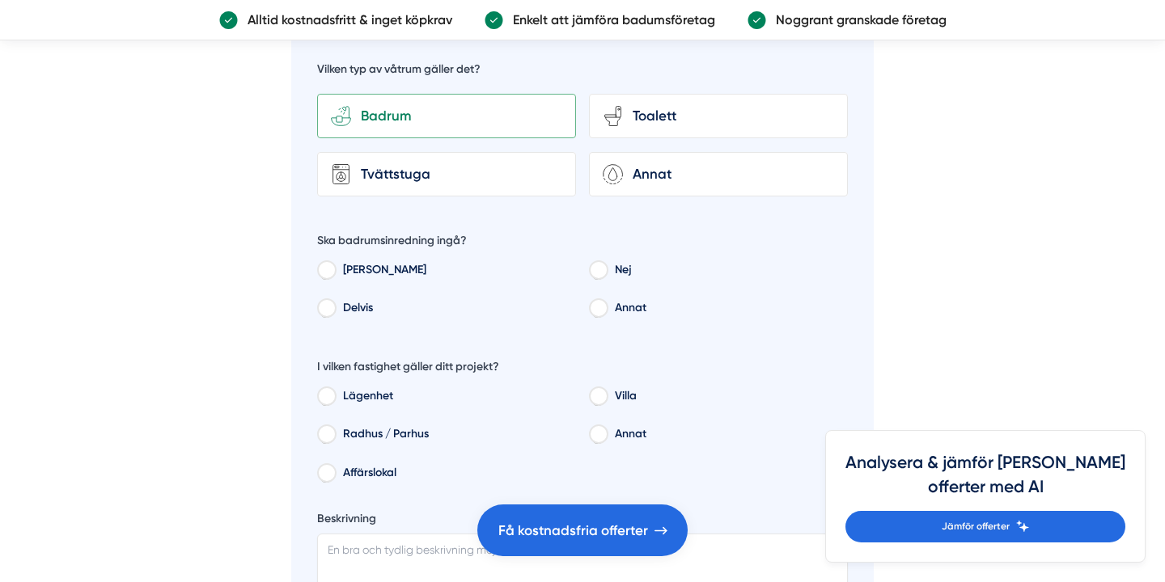
click at [351, 299] on label "Delvis" at bounding box center [455, 311] width 241 height 24
click at [335, 303] on input "Delvis" at bounding box center [326, 310] width 18 height 15
radio input "true"
click at [352, 260] on label "Ja" at bounding box center [455, 272] width 241 height 24
click at [335, 265] on input "Ja" at bounding box center [326, 272] width 18 height 15
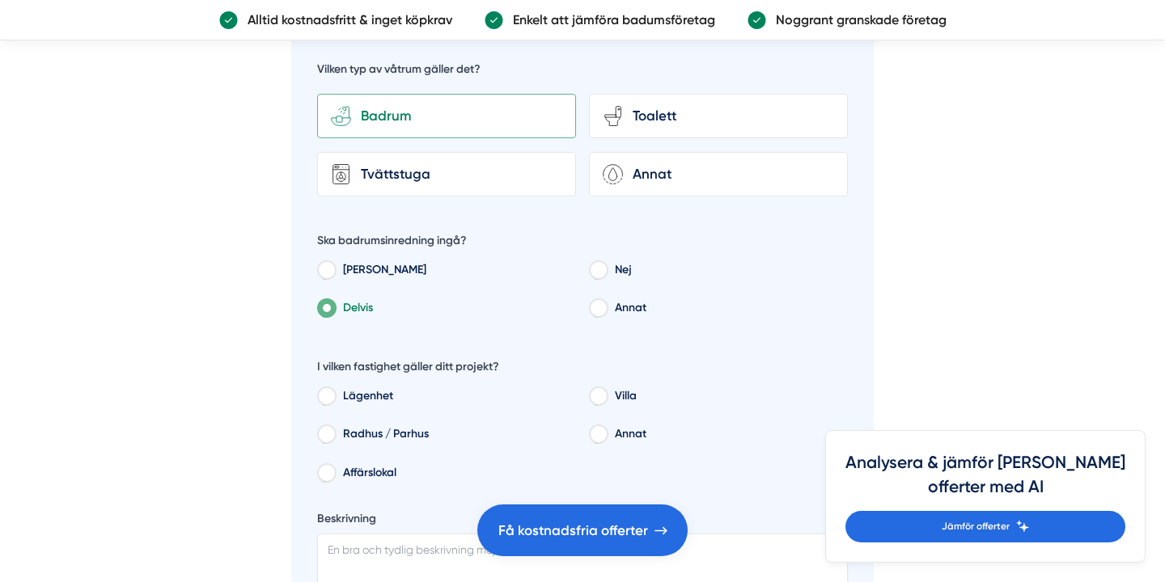
radio input "true"
click at [358, 299] on label "Delvis" at bounding box center [455, 311] width 241 height 24
click at [335, 303] on input "Delvis" at bounding box center [326, 310] width 18 height 15
radio input "true"
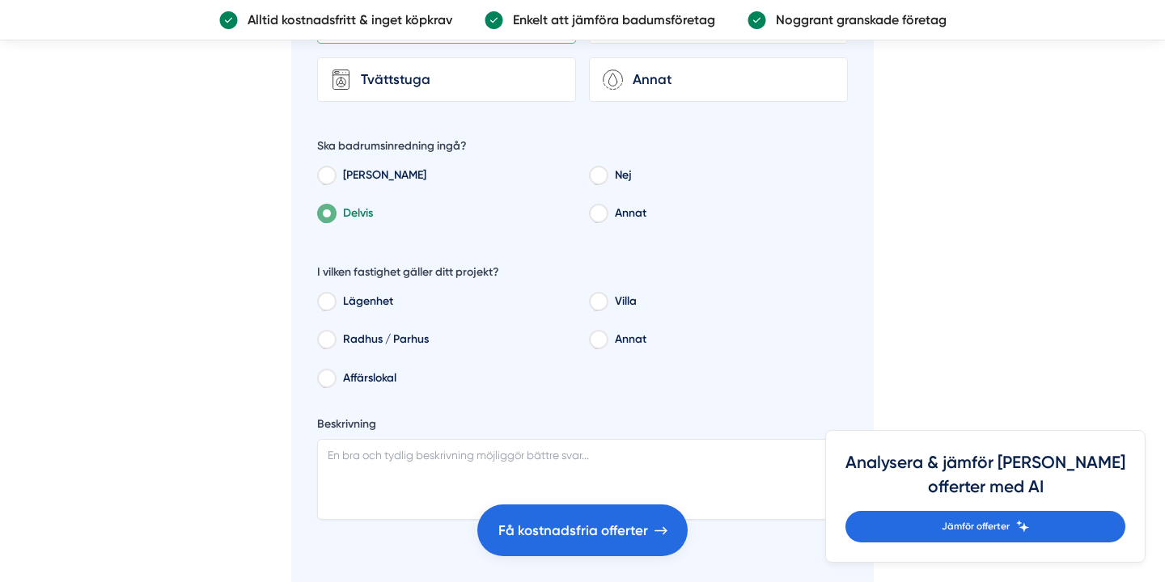
scroll to position [5586, 0]
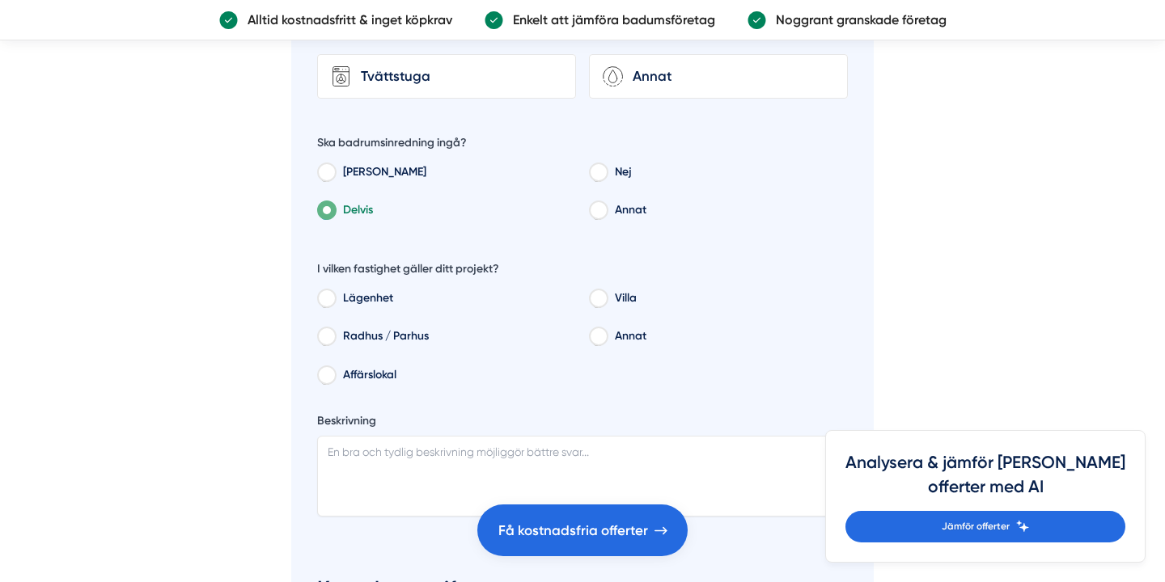
click at [396, 326] on label "Radhus / Parhus" at bounding box center [455, 338] width 241 height 24
click at [335, 332] on input "Radhus / Parhus" at bounding box center [326, 339] width 18 height 15
radio input "true"
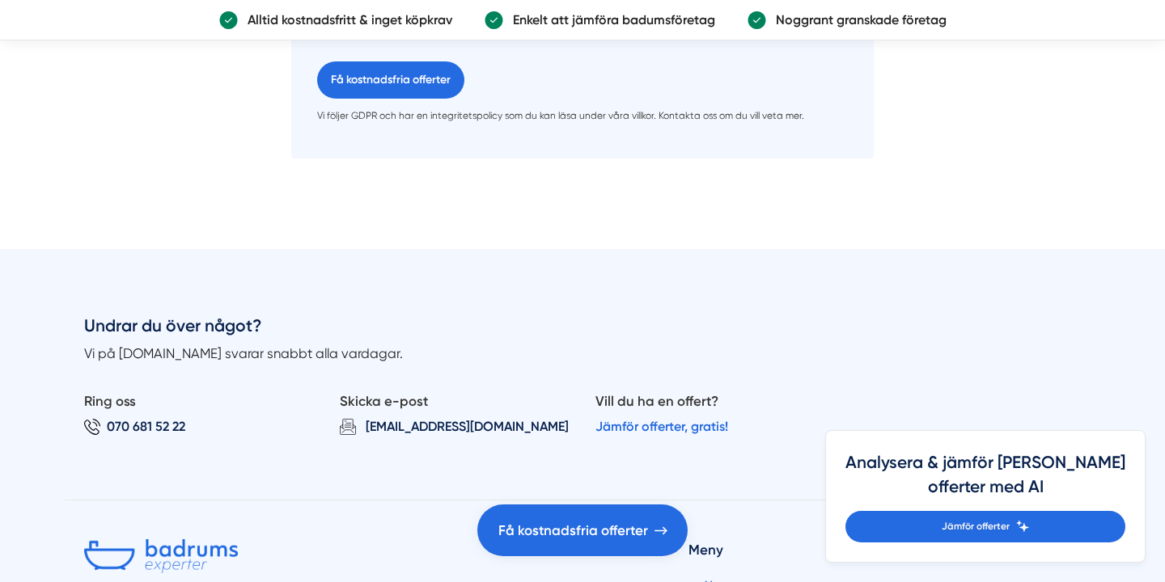
scroll to position [6356, 0]
